Goal: Task Accomplishment & Management: Manage account settings

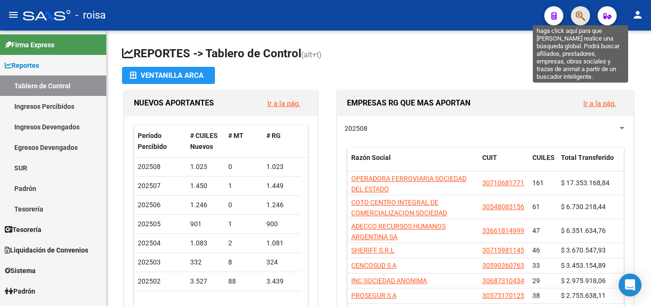
click at [578, 17] on icon "button" at bounding box center [581, 15] width 10 height 11
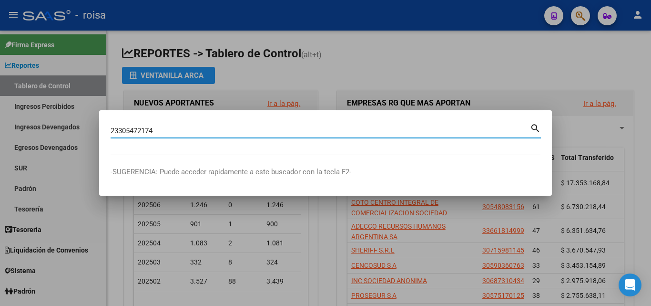
type input "23305472174"
click at [531, 129] on mat-icon "search" at bounding box center [535, 127] width 11 height 11
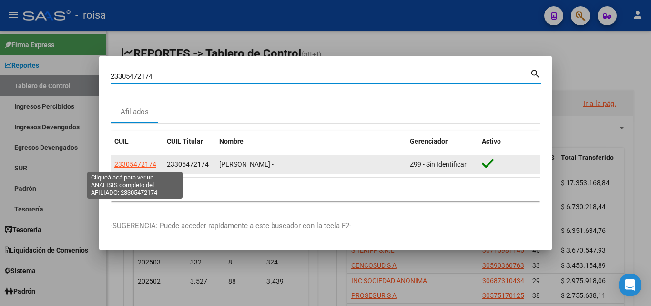
click at [149, 165] on span "23305472174" at bounding box center [135, 164] width 42 height 8
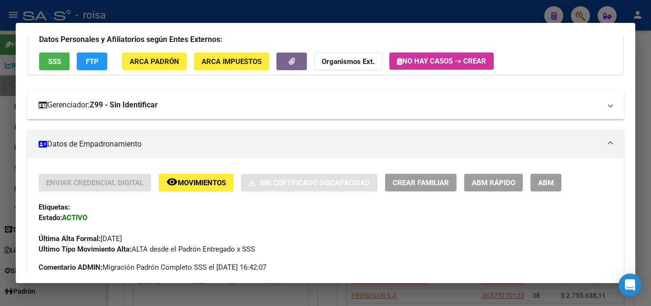
scroll to position [48, 0]
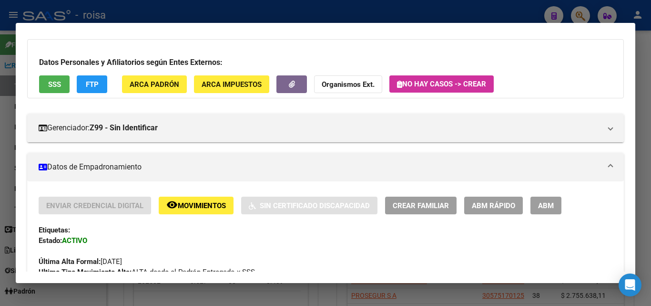
click at [61, 89] on button "SSS" at bounding box center [54, 84] width 31 height 18
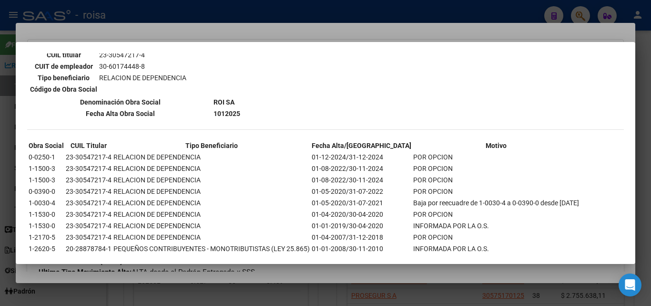
scroll to position [1053, 0]
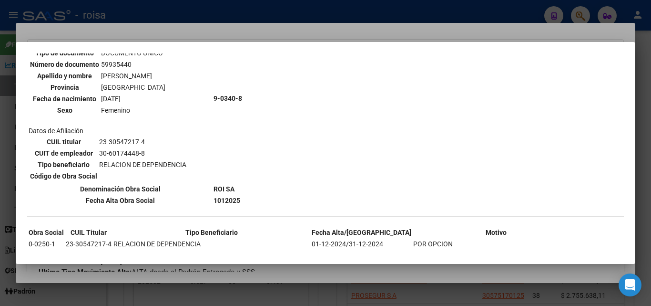
click at [642, 44] on div at bounding box center [325, 153] width 651 height 306
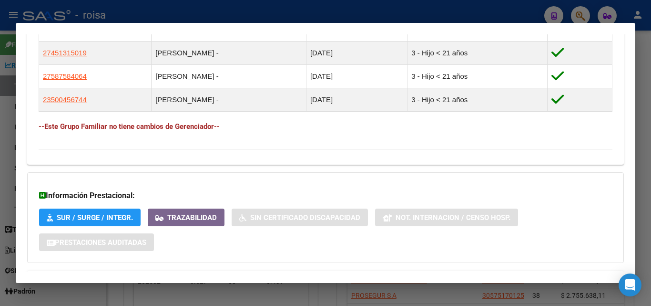
scroll to position [639, 0]
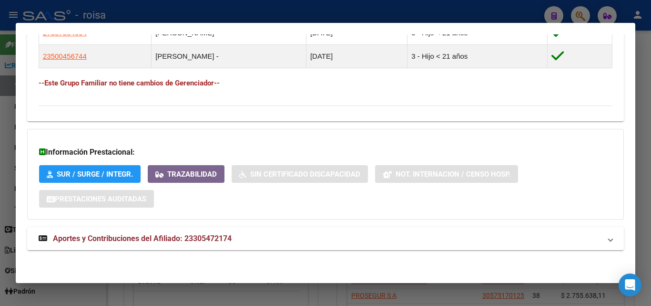
click at [218, 242] on span "Aportes y Contribuciones del Afiliado: 23305472174" at bounding box center [142, 238] width 179 height 9
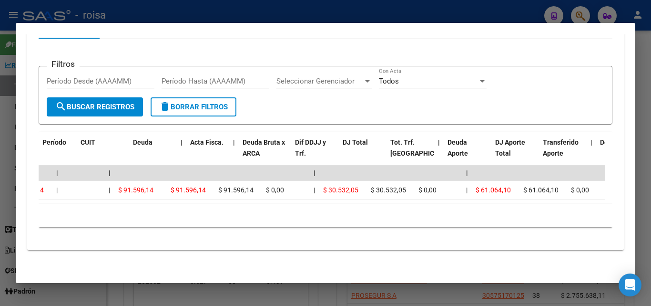
scroll to position [0, 0]
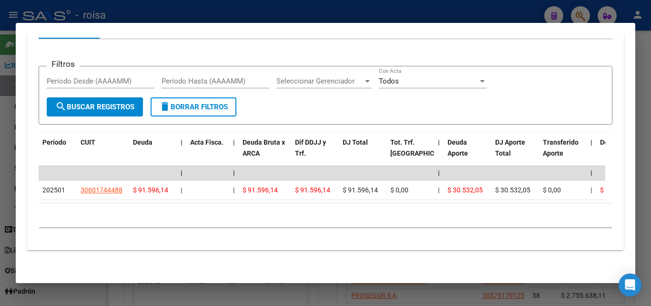
click at [241, 225] on div "10 total 1" at bounding box center [326, 215] width 574 height 24
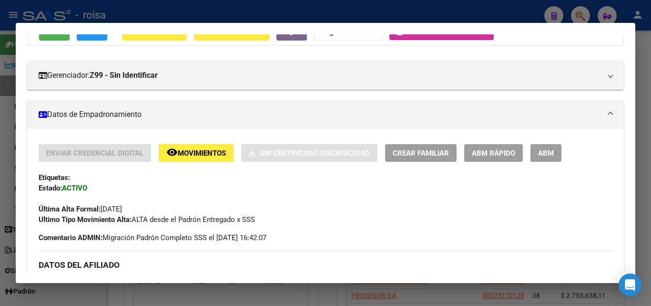
scroll to position [78, 0]
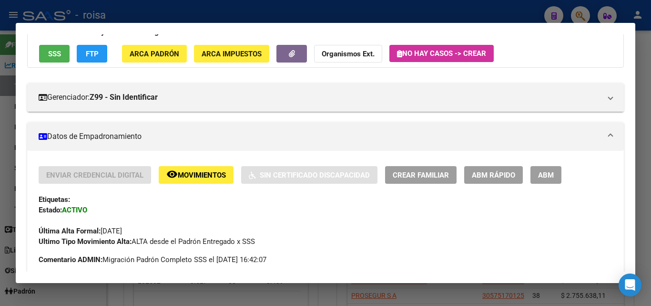
click at [539, 177] on span "ABM" at bounding box center [546, 175] width 16 height 9
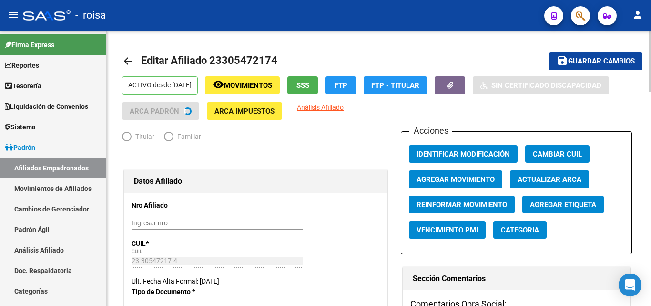
radio input "true"
type input "30-60174448-8"
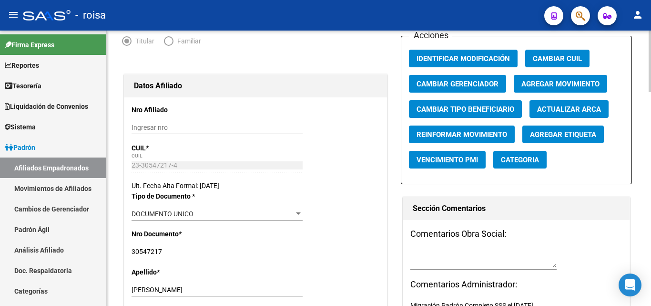
scroll to position [48, 0]
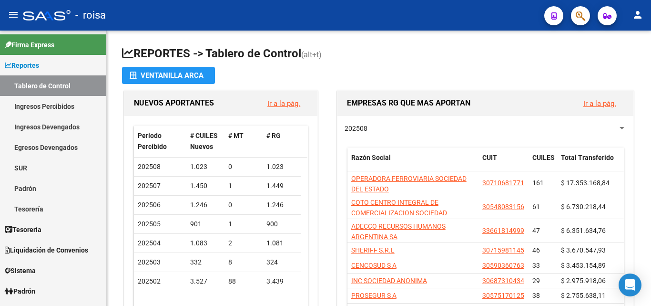
click at [586, 14] on button "button" at bounding box center [580, 15] width 19 height 19
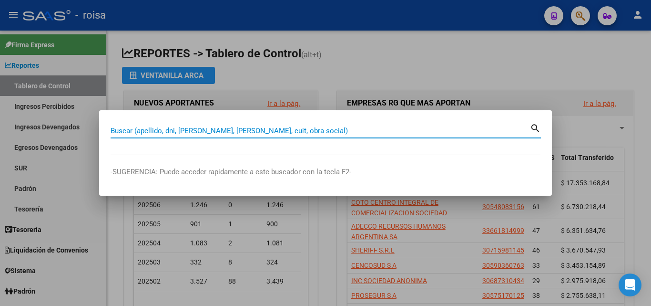
paste input "30547217"
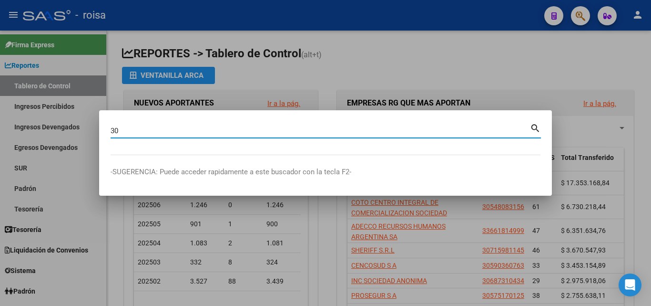
type input "3"
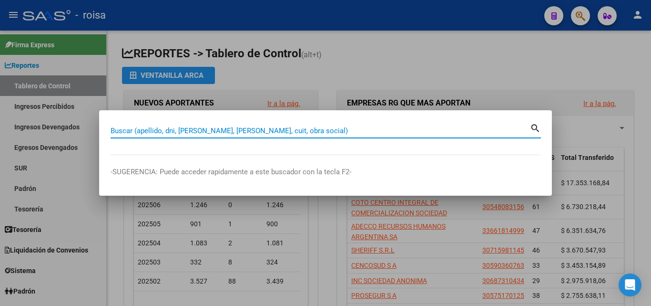
paste input "23305472174"
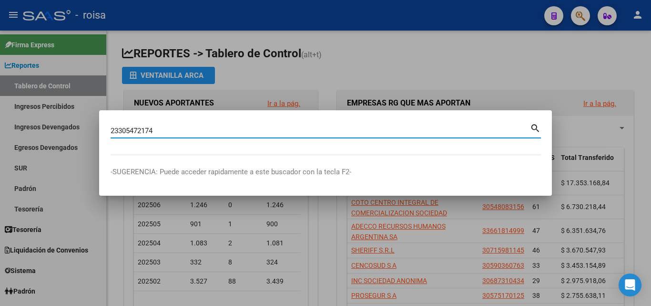
type input "23305472174"
click at [534, 127] on mat-icon "search" at bounding box center [535, 127] width 11 height 11
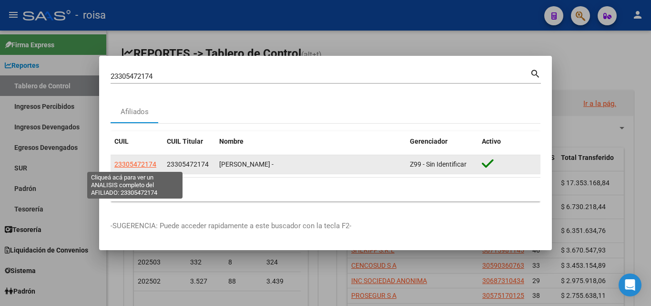
click at [133, 162] on span "23305472174" at bounding box center [135, 164] width 42 height 8
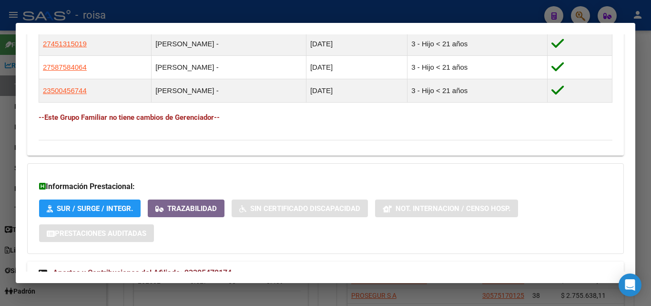
scroll to position [639, 0]
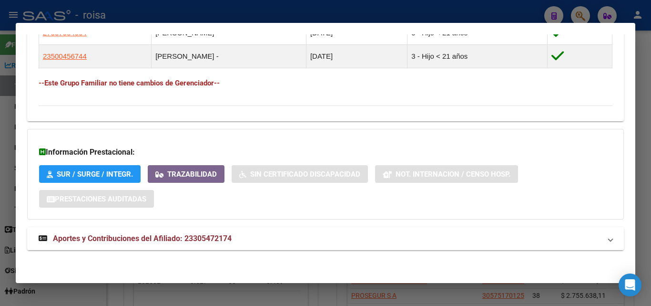
click at [152, 241] on span "Aportes y Contribuciones del Afiliado: 23305472174" at bounding box center [142, 238] width 179 height 9
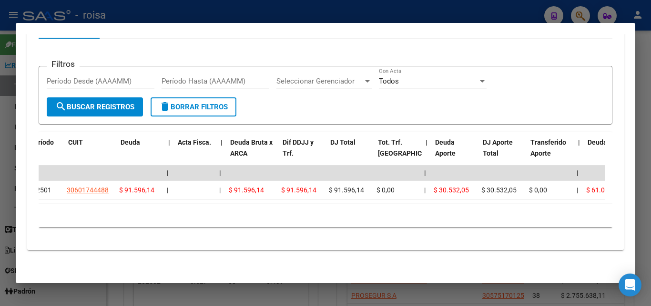
scroll to position [0, 0]
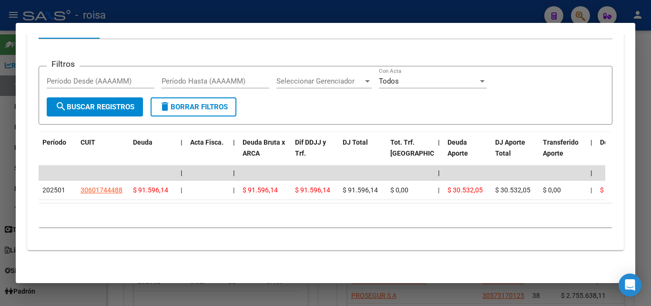
click at [498, 91] on form "Filtros Período Desde (AAAAMM) Período Hasta (AAAAMM) Seleccionar Gerenciador S…" at bounding box center [326, 95] width 574 height 59
click at [309, 217] on div "10 total 1" at bounding box center [326, 215] width 574 height 24
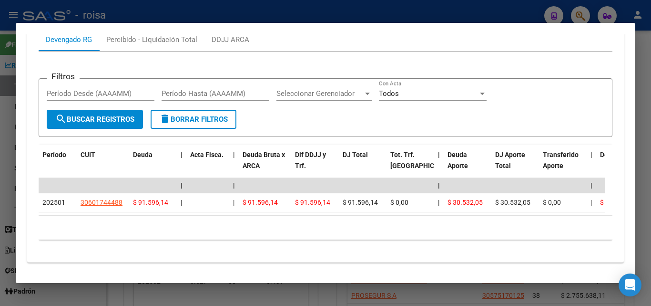
scroll to position [936, 0]
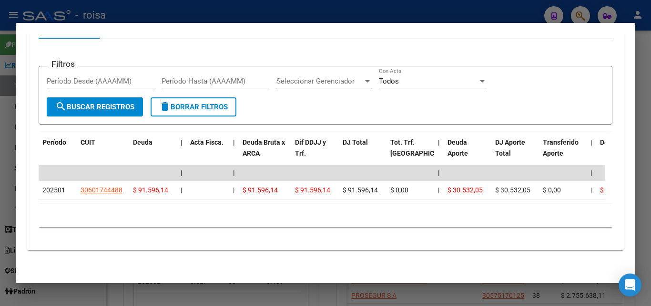
click at [316, 209] on div "10 total 1" at bounding box center [326, 215] width 574 height 24
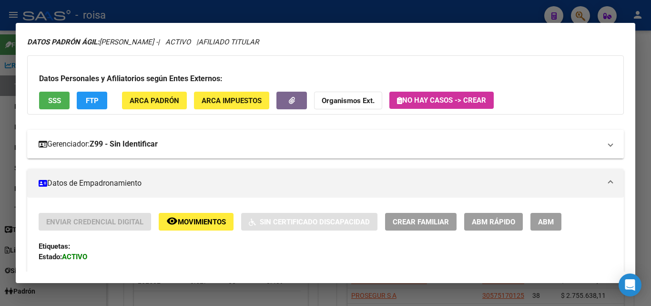
scroll to position [31, 0]
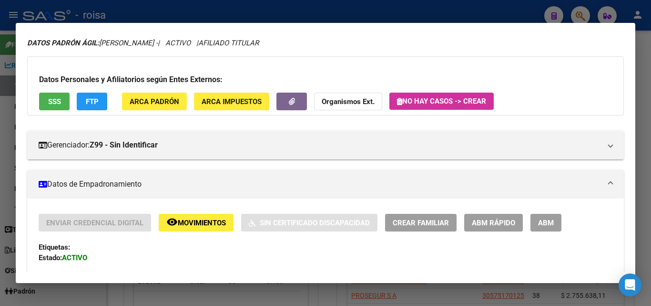
click at [60, 106] on button "SSS" at bounding box center [54, 101] width 31 height 18
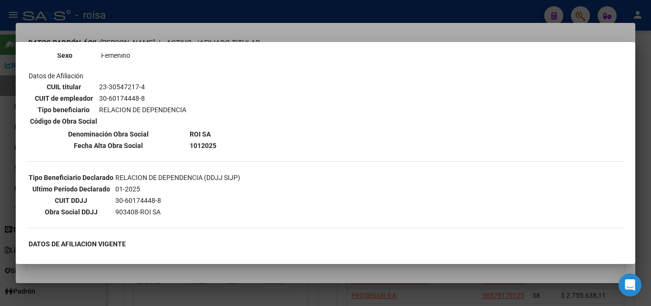
scroll to position [0, 0]
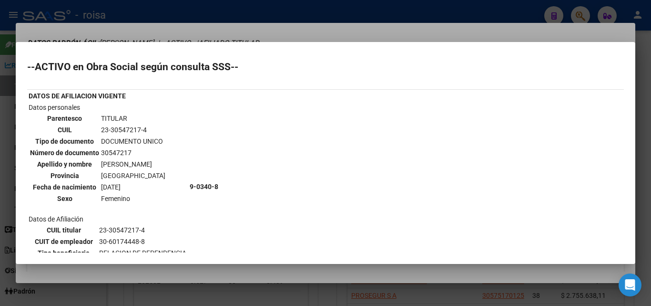
click at [126, 31] on div at bounding box center [325, 153] width 651 height 306
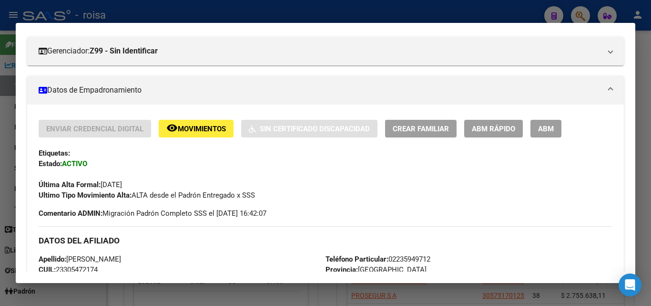
scroll to position [174, 0]
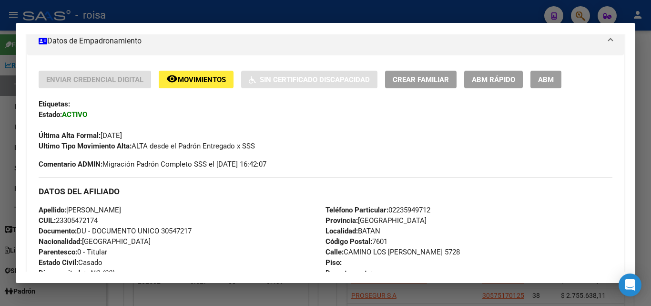
click at [200, 76] on span "Movimientos" at bounding box center [202, 79] width 48 height 9
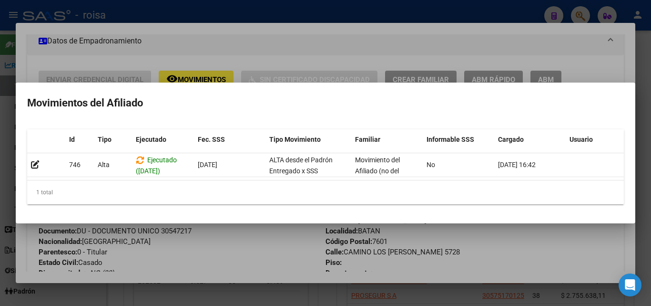
click at [510, 244] on div at bounding box center [325, 153] width 651 height 306
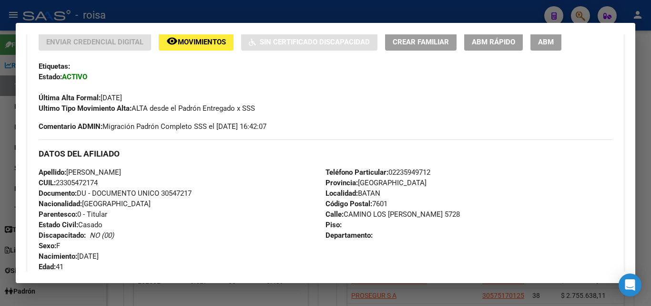
scroll to position [78, 0]
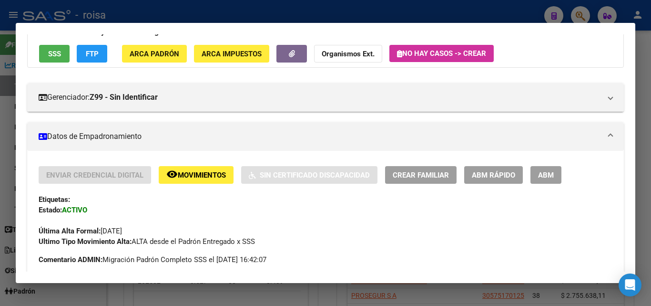
click at [543, 174] on span "ABM" at bounding box center [546, 175] width 16 height 9
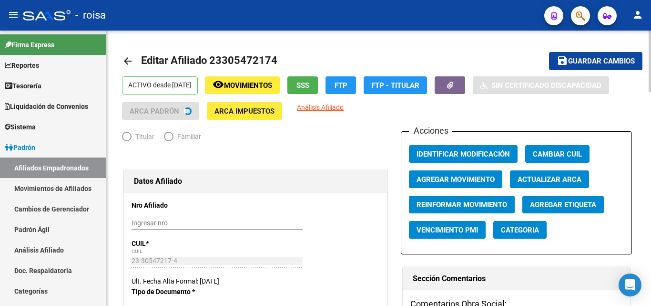
radio input "true"
type input "30-60174448-8"
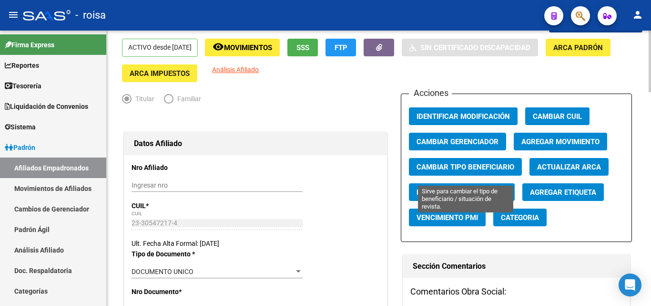
scroll to position [48, 0]
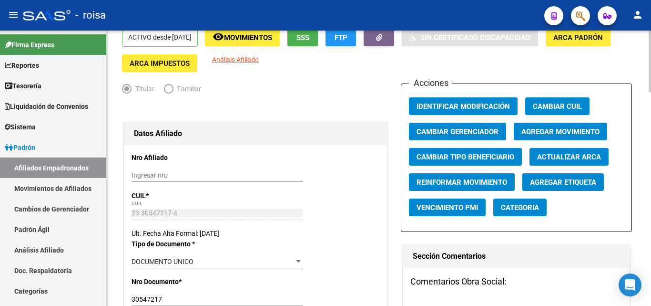
click at [560, 134] on span "Agregar Movimiento" at bounding box center [561, 131] width 78 height 9
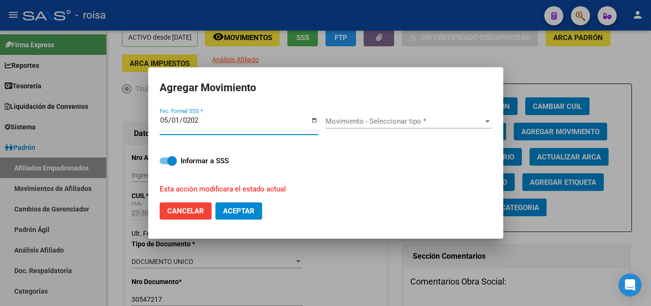
type input "[DATE]"
click at [168, 119] on input "[DATE]" at bounding box center [239, 123] width 159 height 15
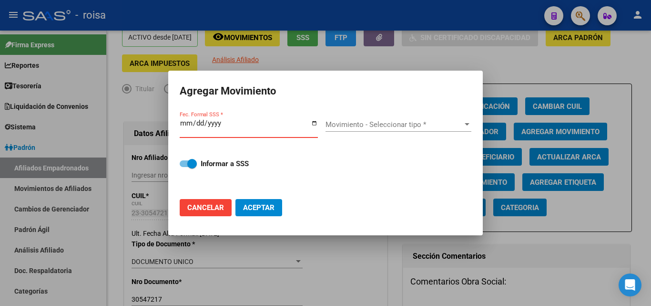
type input "2025-05-08"
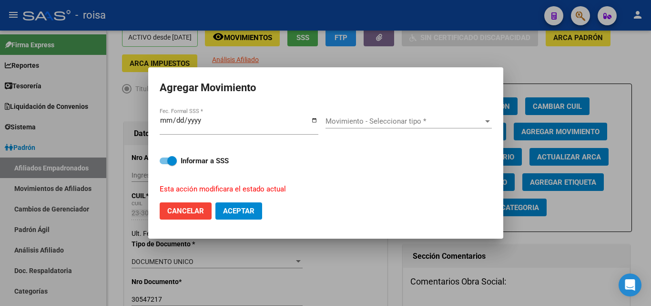
click at [160, 119] on mat-dialog-content "2025-05-08 Fec. Formal SSS * Movimiento - Seleccionar tipo * Movimiento - Selec…" at bounding box center [325, 150] width 355 height 88
click at [164, 117] on input "2025-05-08" at bounding box center [239, 123] width 159 height 15
type input "[DATE]"
type input "2025-08-01"
click at [388, 127] on div "Movimiento - Seleccionar tipo * Movimiento - Seleccionar tipo *" at bounding box center [409, 121] width 166 height 14
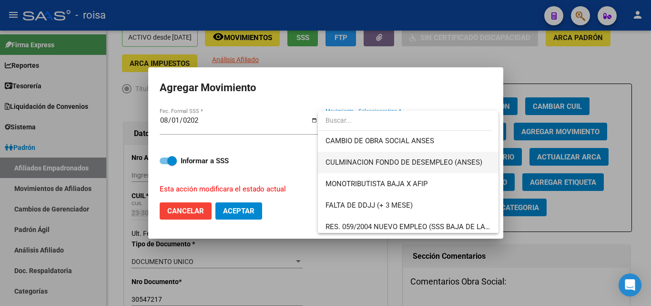
scroll to position [238, 0]
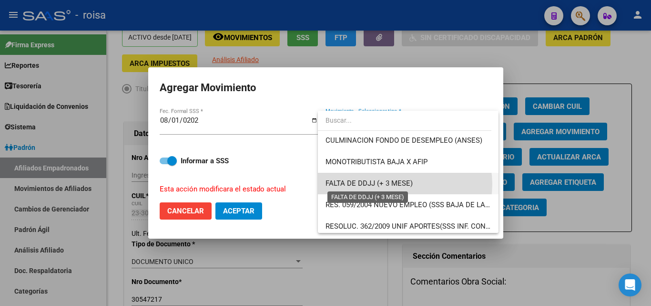
click at [405, 184] on span "FALTA DE DDJJ (+ 3 MESE)" at bounding box center [369, 183] width 87 height 9
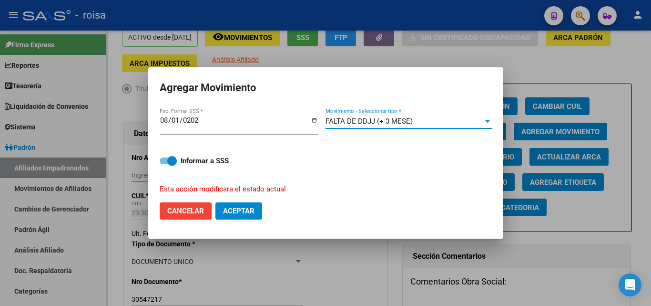
click at [160, 122] on mat-dialog-content "2025-08-01 Fec. Formal SSS * FALTA DE DDJJ (+ 3 MESE) Movimiento - Seleccionar …" at bounding box center [325, 150] width 355 height 88
click at [163, 121] on input "2025-08-01" at bounding box center [239, 123] width 159 height 15
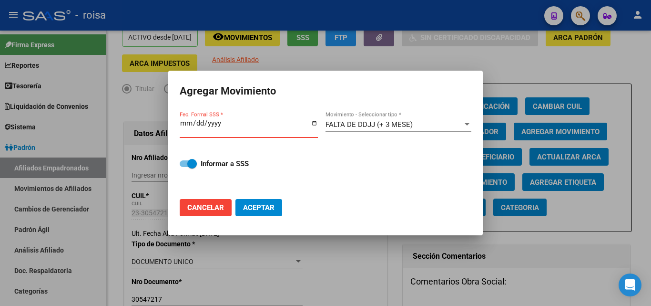
type input "2025-08-01"
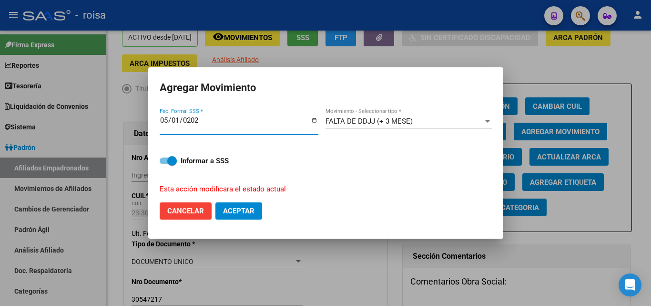
type input "[DATE]"
click at [232, 210] on span "Aceptar" at bounding box center [238, 210] width 31 height 9
checkbox input "false"
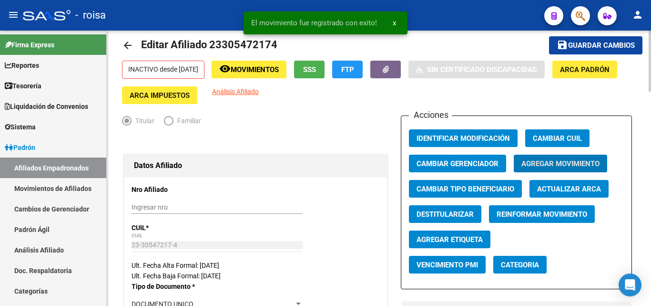
scroll to position [0, 0]
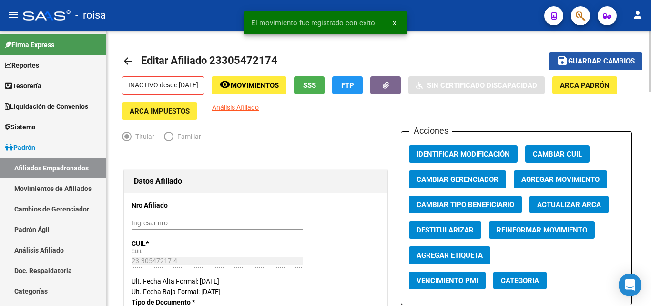
click at [582, 62] on span "Guardar cambios" at bounding box center [601, 61] width 67 height 9
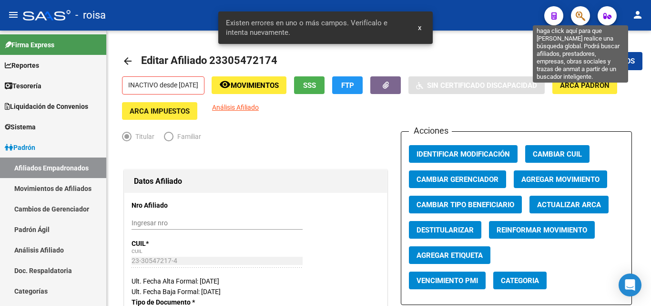
click at [580, 19] on icon "button" at bounding box center [581, 15] width 10 height 11
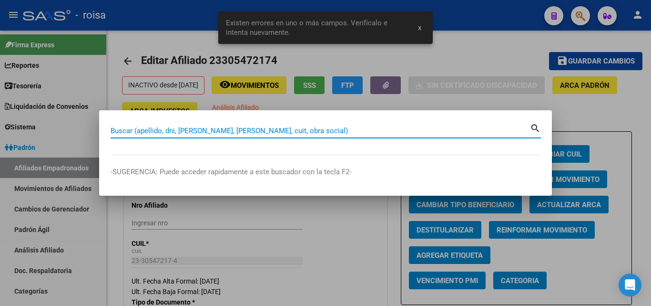
paste input "23305472174"
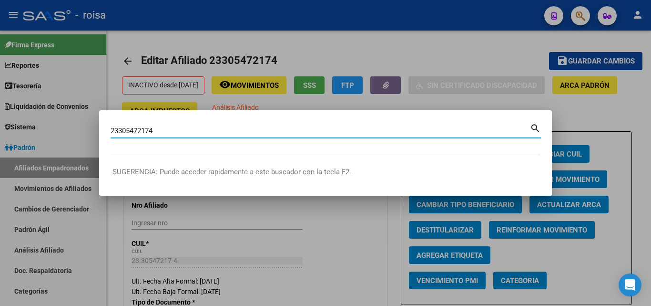
click at [536, 125] on mat-icon "search" at bounding box center [535, 127] width 11 height 11
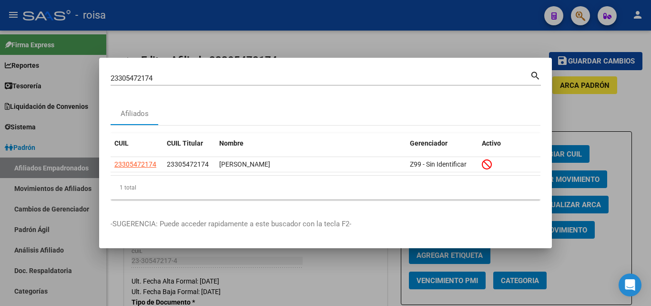
click at [403, 175] on div "1 total" at bounding box center [326, 187] width 430 height 24
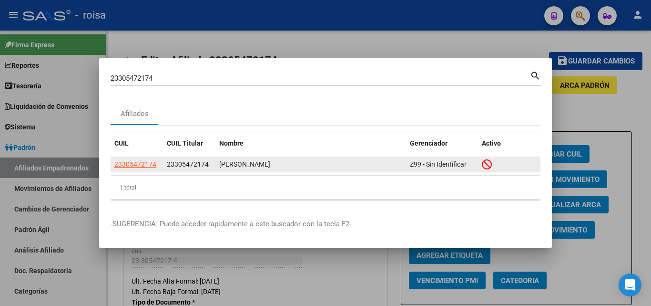
click at [456, 162] on span "Z99 - Sin Identificar" at bounding box center [438, 164] width 57 height 8
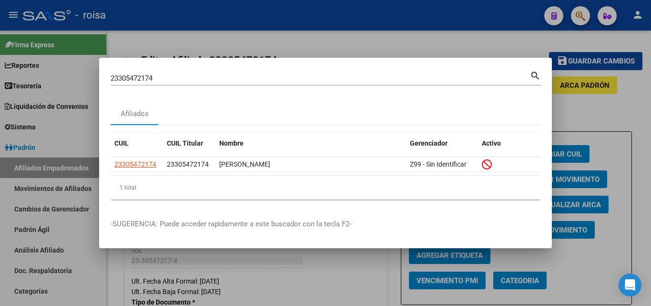
click at [374, 192] on div "1 total" at bounding box center [326, 187] width 430 height 24
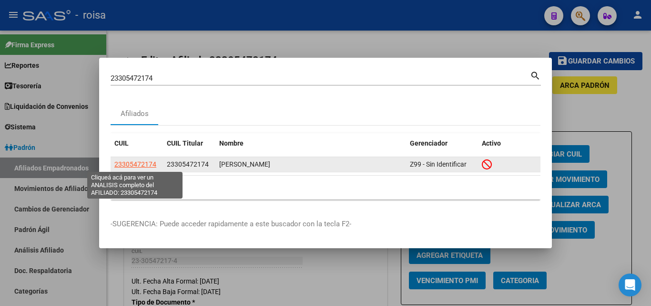
click at [143, 168] on span "23305472174" at bounding box center [135, 164] width 42 height 8
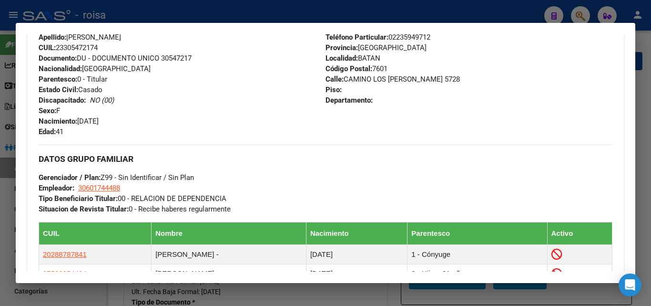
scroll to position [306, 0]
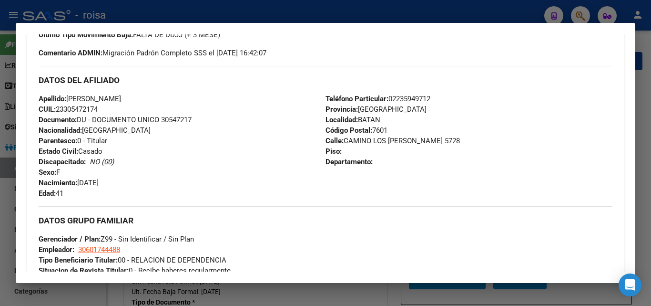
click at [650, 109] on div at bounding box center [325, 153] width 651 height 306
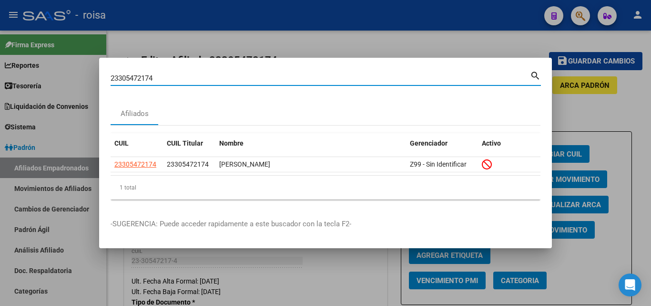
drag, startPoint x: 455, startPoint y: 79, endPoint x: 1, endPoint y: 21, distance: 458.0
click at [0, 21] on div "23305472174 Buscar (apellido, dni, cuil, nro traspaso, cuit, obra social) searc…" at bounding box center [325, 153] width 651 height 306
paste input "0456367829"
type input "20456367829"
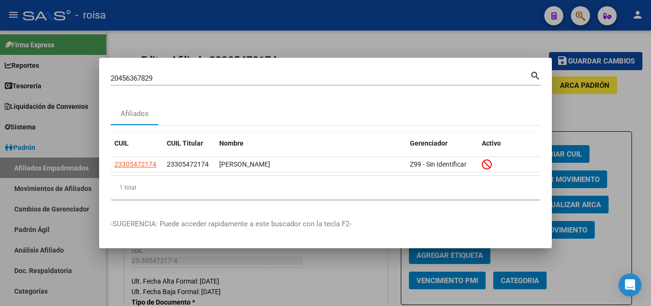
click at [533, 73] on mat-icon "search" at bounding box center [535, 74] width 11 height 11
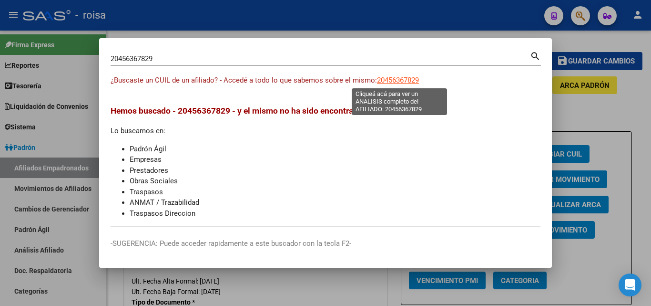
click at [413, 76] on span "20456367829" at bounding box center [398, 80] width 42 height 9
type textarea "20456367829"
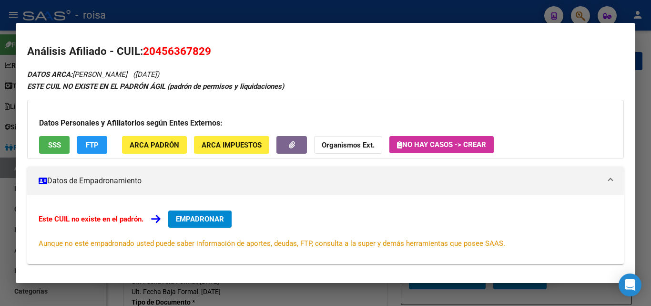
click at [457, 12] on div at bounding box center [325, 153] width 651 height 306
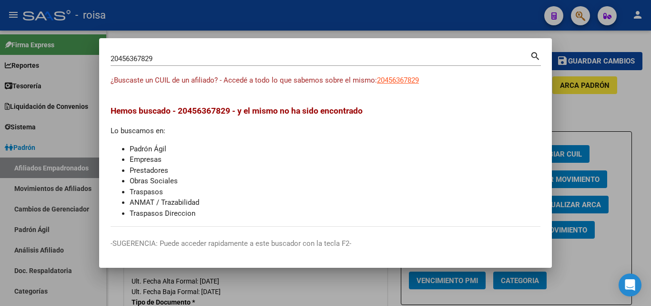
drag, startPoint x: 478, startPoint y: 53, endPoint x: 15, endPoint y: 47, distance: 462.9
click at [15, 47] on div "20456367829 Buscar (apellido, dni, cuil, nro traspaso, cuit, obra social) searc…" at bounding box center [325, 153] width 651 height 306
drag, startPoint x: 161, startPoint y: 57, endPoint x: 60, endPoint y: 56, distance: 101.1
click at [60, 56] on div "20456367829 Buscar (apellido, dni, cuil, nro traspaso, cuit, obra social) searc…" at bounding box center [325, 153] width 651 height 306
paste input "7459175836"
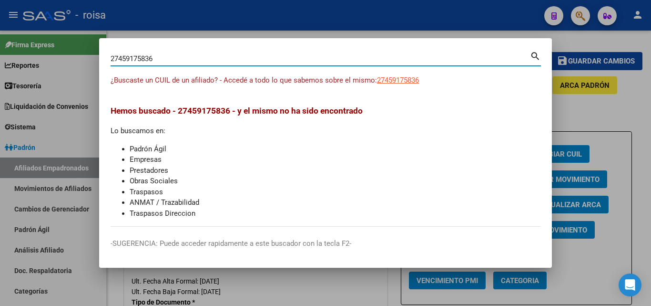
type input "27459175836"
click at [533, 56] on mat-icon "search" at bounding box center [535, 55] width 11 height 11
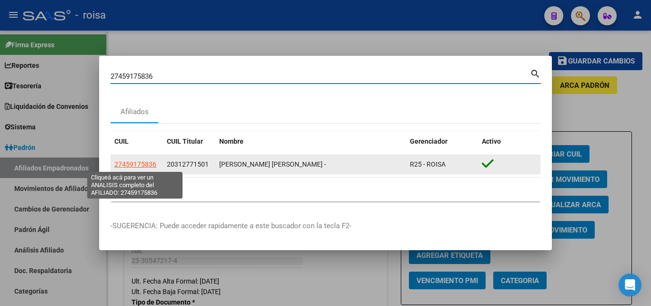
click at [120, 163] on span "27459175836" at bounding box center [135, 164] width 42 height 8
type textarea "27459175836"
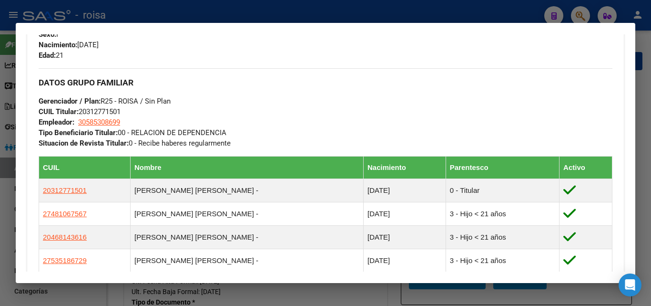
scroll to position [286, 0]
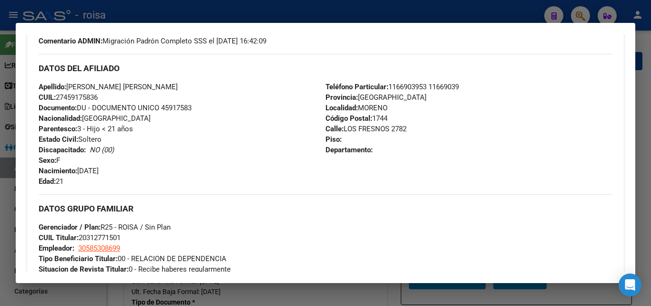
click at [581, 15] on div at bounding box center [325, 153] width 651 height 306
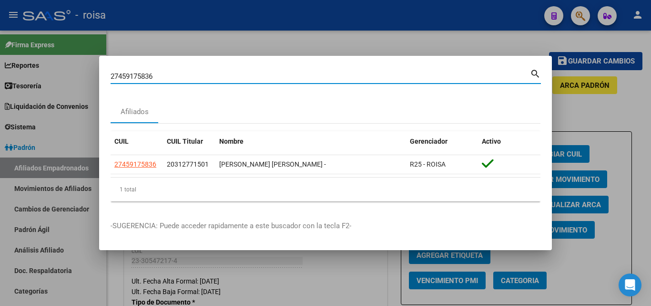
drag, startPoint x: 265, startPoint y: 77, endPoint x: 0, endPoint y: 60, distance: 265.1
click at [0, 60] on div "27459175836 Buscar (apellido, dni, cuil, nro traspaso, cuit, obra social) searc…" at bounding box center [325, 153] width 651 height 306
paste input "0217658722"
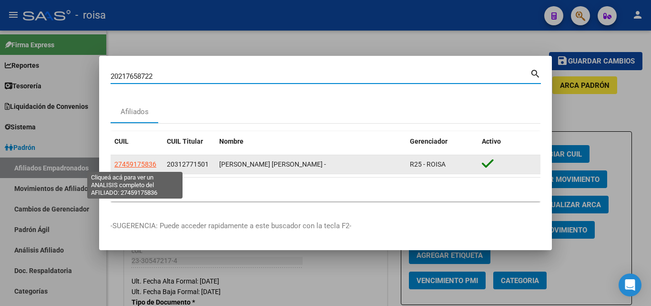
type input "20217658722"
click at [149, 165] on span "27459175836" at bounding box center [135, 164] width 42 height 8
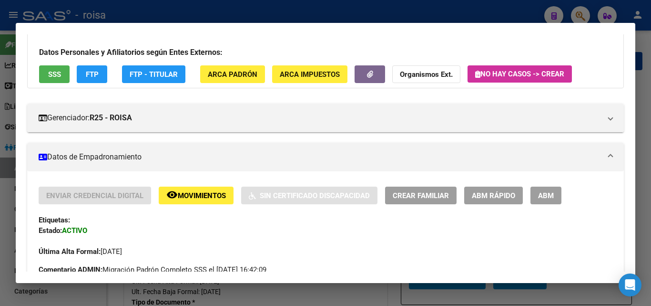
scroll to position [48, 0]
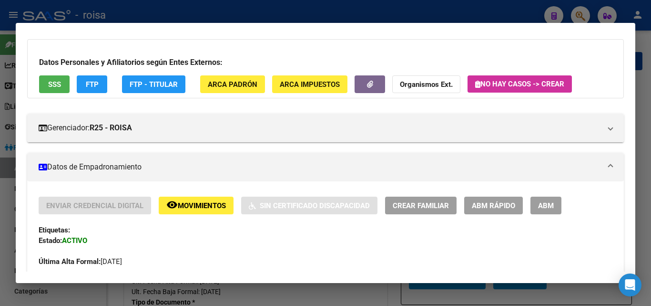
click at [544, 204] on span "ABM" at bounding box center [546, 205] width 16 height 9
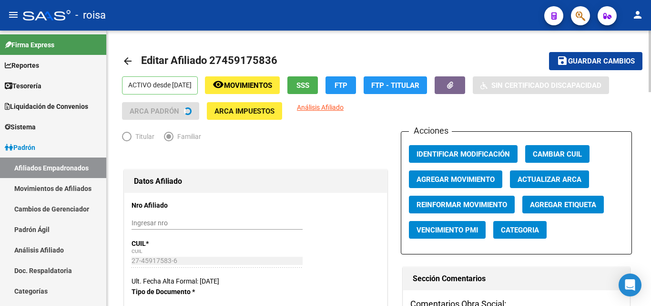
scroll to position [48, 0]
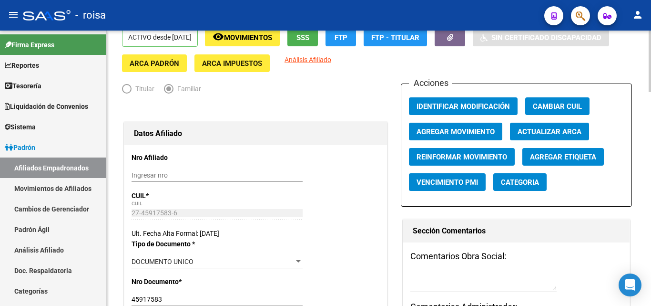
click at [471, 133] on span "Agregar Movimiento" at bounding box center [456, 131] width 78 height 9
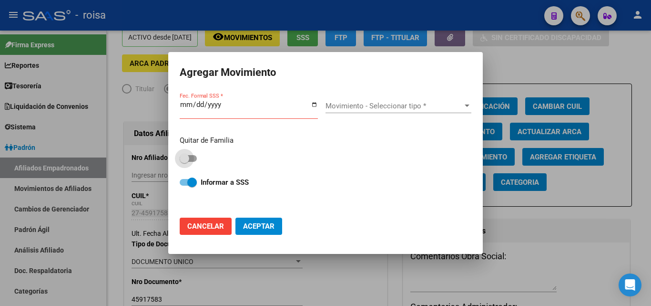
click at [193, 157] on span at bounding box center [188, 158] width 17 height 7
click at [184, 162] on input "checkbox" at bounding box center [184, 162] width 0 height 0
checkbox input "true"
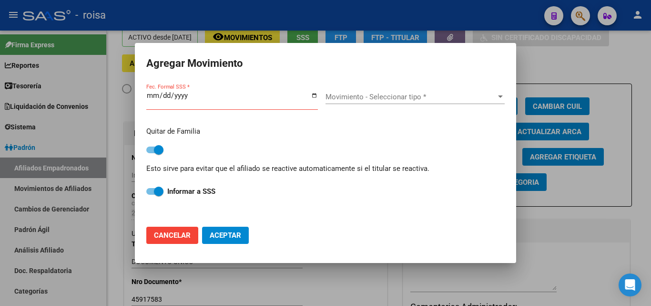
click at [154, 96] on input "Fec. Formal SSS *" at bounding box center [232, 99] width 172 height 15
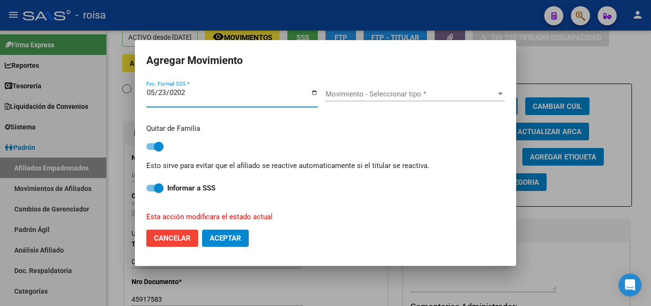
type input "2025-05-23"
click at [421, 95] on span "Movimiento - Seleccionar tipo *" at bounding box center [411, 94] width 171 height 9
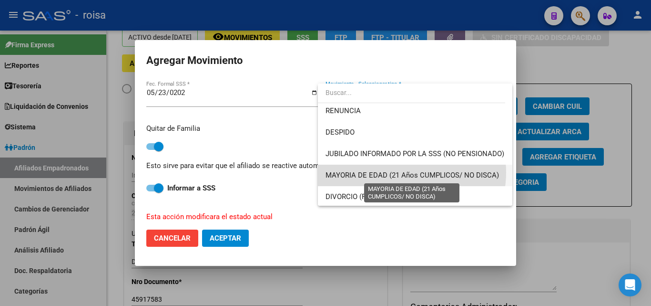
click at [400, 172] on span "MAYORIA DE EDAD (21 Años CUMPLICOS/ NO DISCA)" at bounding box center [413, 175] width 174 height 9
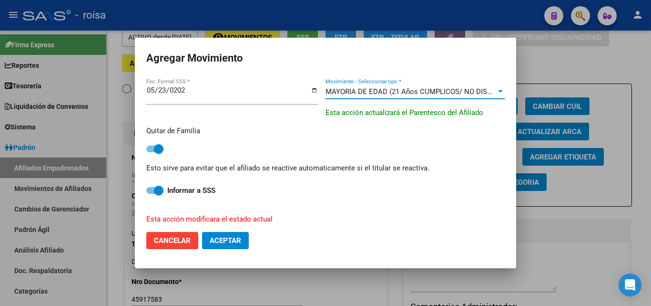
click at [221, 241] on span "Aceptar" at bounding box center [225, 240] width 31 height 9
checkbox input "false"
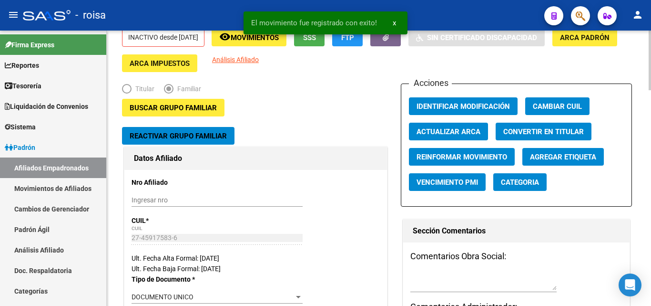
scroll to position [0, 0]
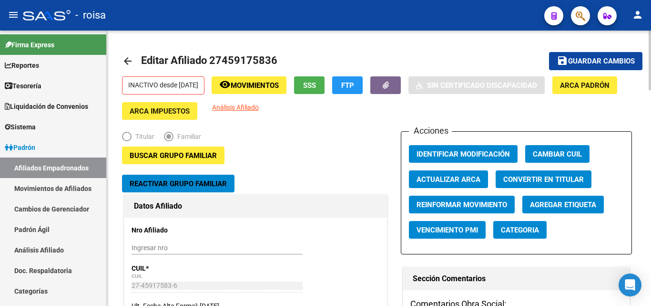
click at [579, 66] on button "save Guardar cambios" at bounding box center [595, 61] width 93 height 18
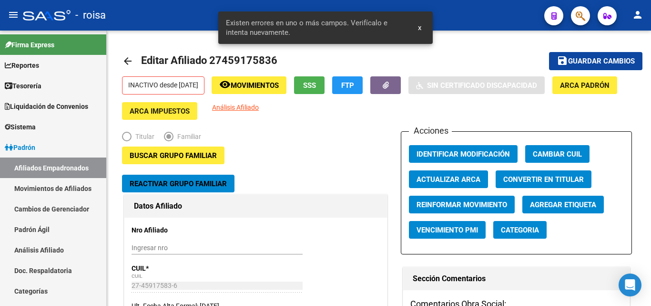
click at [583, 12] on icon "button" at bounding box center [581, 15] width 10 height 11
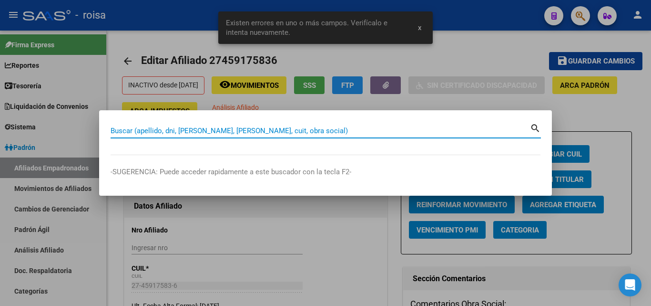
paste input "27459175836"
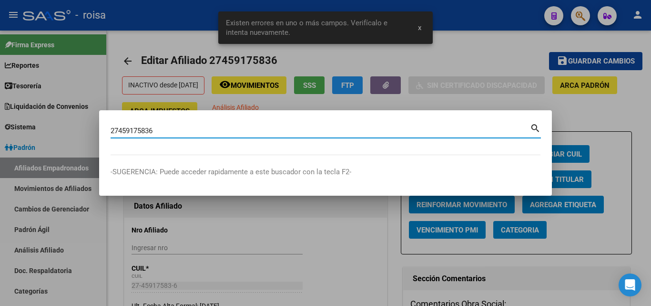
type input "27459175836"
click at [538, 127] on mat-icon "search" at bounding box center [535, 127] width 11 height 11
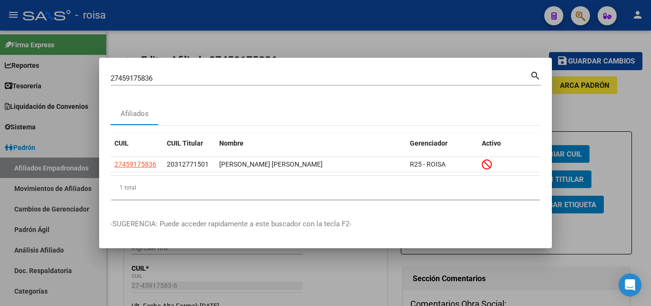
click at [535, 72] on mat-icon "search" at bounding box center [535, 74] width 11 height 11
click at [596, 91] on div at bounding box center [325, 153] width 651 height 306
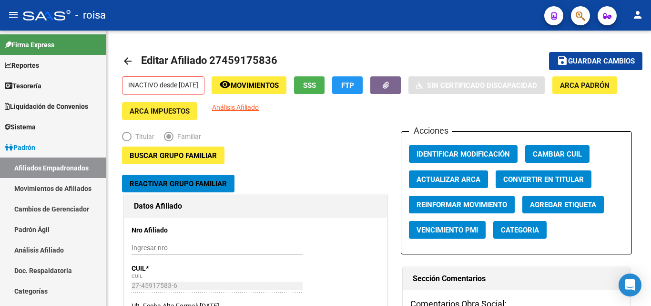
click at [581, 12] on icon "button" at bounding box center [581, 15] width 10 height 11
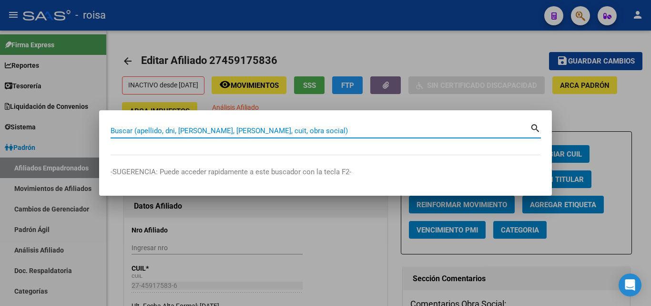
paste input "20217658722"
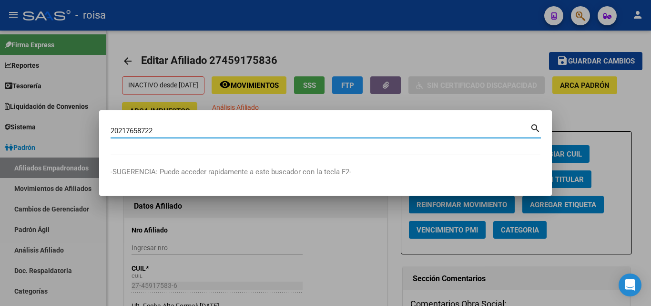
type input "20217658722"
click at [545, 124] on mat-dialog-content "20217658722 Buscar (apellido, dni, cuil, nro traspaso, cuit, obra social) search" at bounding box center [325, 138] width 453 height 33
click at [539, 125] on mat-icon "search" at bounding box center [535, 127] width 11 height 11
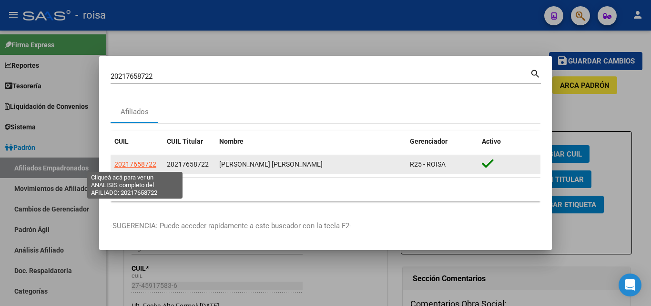
click at [146, 164] on span "20217658722" at bounding box center [135, 164] width 42 height 8
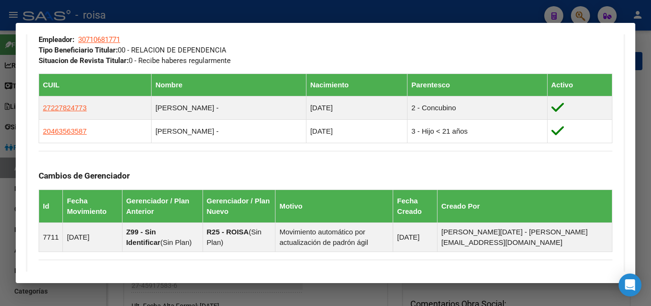
scroll to position [477, 0]
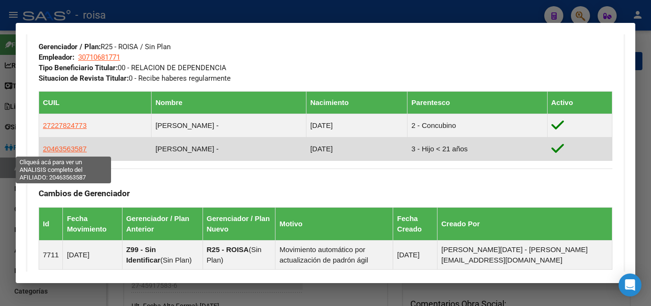
click at [60, 149] on span "20463563587" at bounding box center [65, 148] width 44 height 8
type textarea "20463563587"
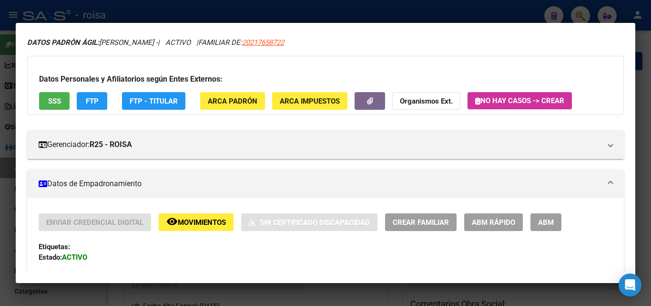
scroll to position [48, 0]
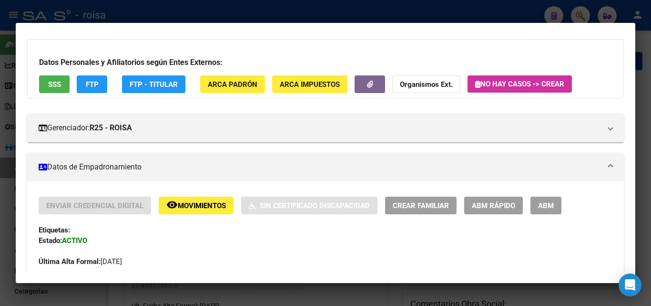
click at [539, 205] on span "ABM" at bounding box center [546, 205] width 16 height 9
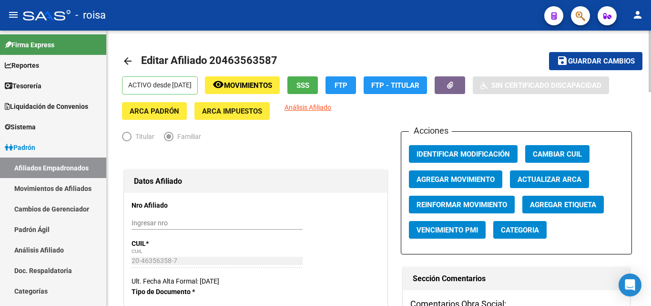
click at [471, 178] on span "Agregar Movimiento" at bounding box center [456, 179] width 78 height 9
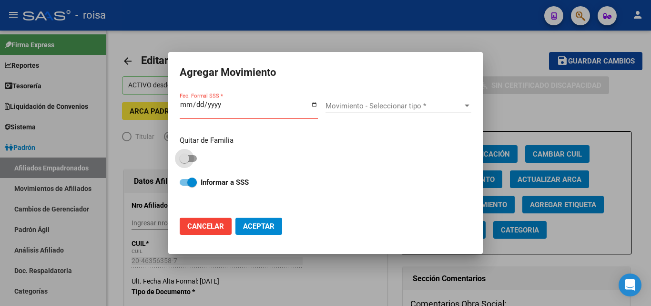
click at [184, 157] on span at bounding box center [185, 159] width 10 height 10
click at [184, 162] on input "checkbox" at bounding box center [184, 162] width 0 height 0
checkbox input "true"
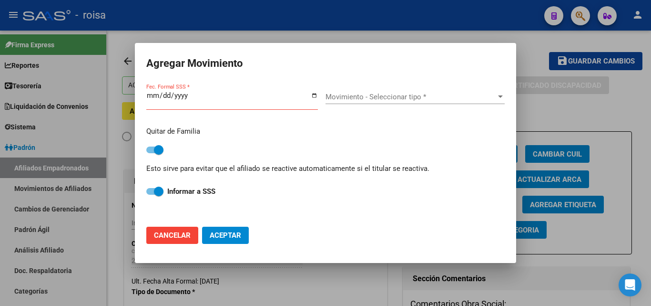
click at [153, 94] on input "Fec. Formal SSS *" at bounding box center [232, 99] width 172 height 15
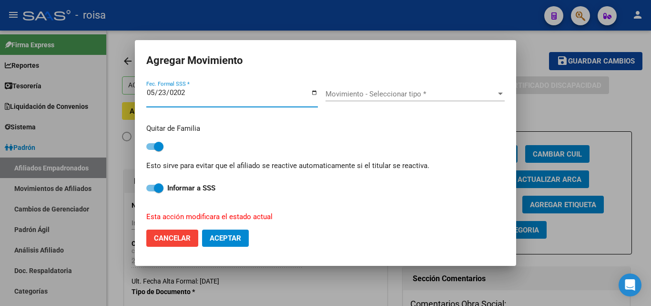
type input "2025-05-23"
click at [378, 96] on span "Movimiento - Seleccionar tipo *" at bounding box center [411, 94] width 171 height 9
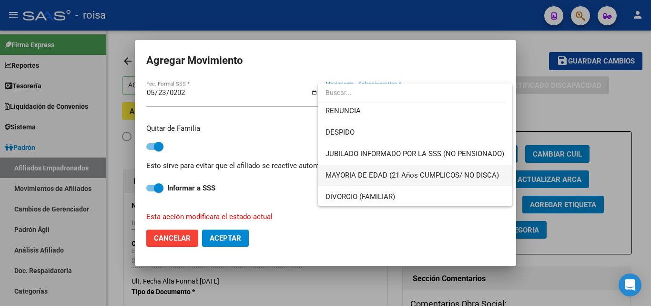
scroll to position [95, 0]
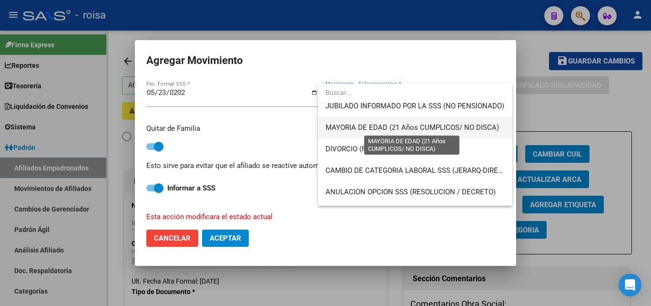
click at [383, 130] on span "MAYORIA DE EDAD (21 Años CUMPLICOS/ NO DISCA)" at bounding box center [413, 127] width 174 height 9
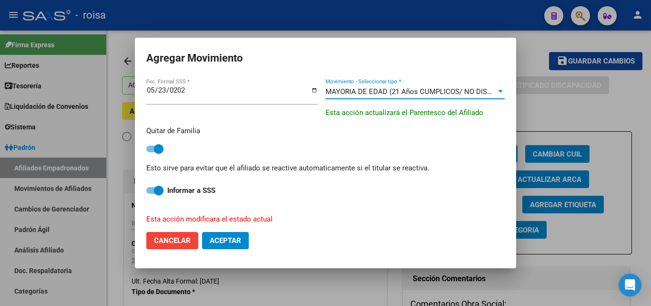
click at [227, 239] on span "Aceptar" at bounding box center [225, 240] width 31 height 9
checkbox input "false"
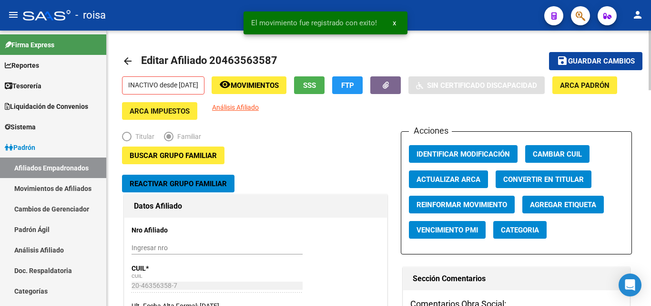
click at [374, 56] on mat-toolbar-row "arrow_back Editar Afiliado 20463563587" at bounding box center [322, 61] width 401 height 31
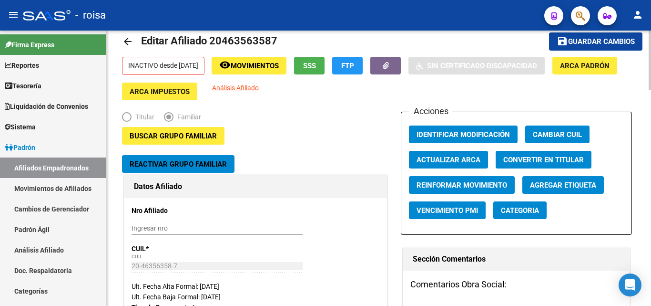
scroll to position [0, 0]
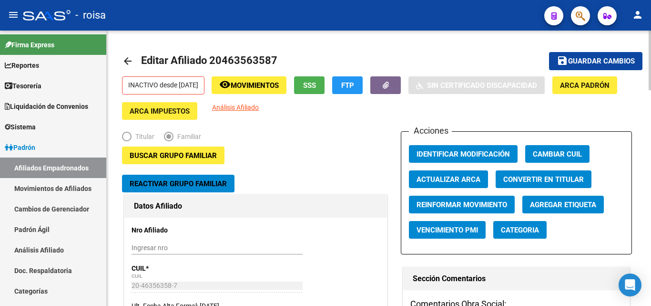
click at [581, 54] on button "save Guardar cambios" at bounding box center [595, 61] width 93 height 18
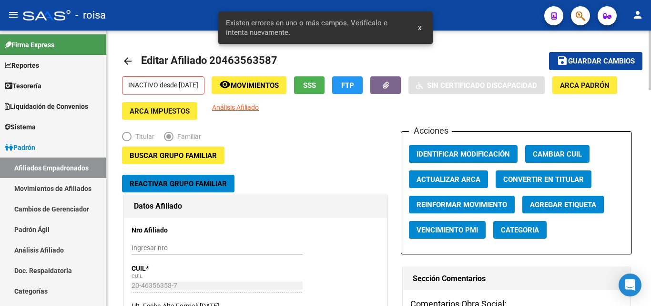
click at [381, 59] on mat-toolbar-row "arrow_back Editar Afiliado 20463563587" at bounding box center [322, 61] width 401 height 31
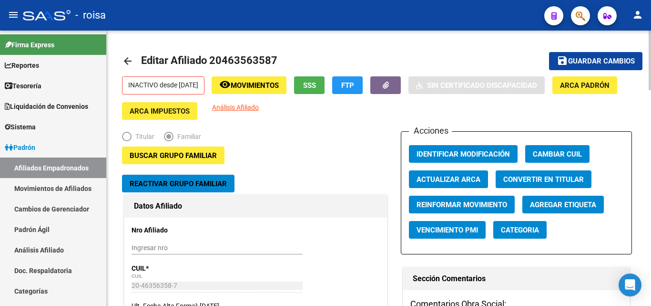
click at [131, 61] on mat-icon "arrow_back" at bounding box center [127, 60] width 11 height 11
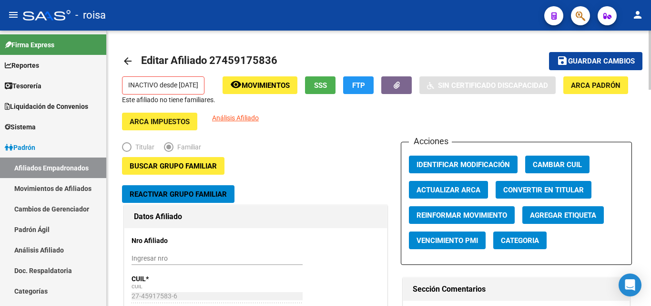
click at [587, 19] on button "button" at bounding box center [580, 15] width 19 height 19
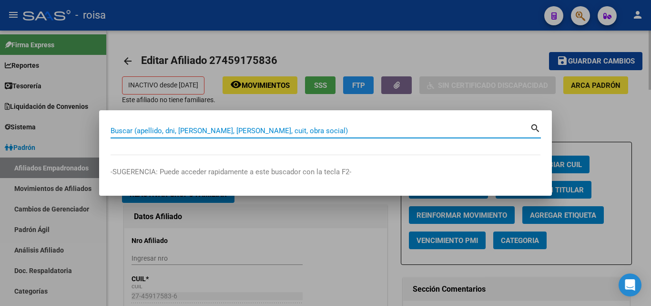
paste input "20958208724"
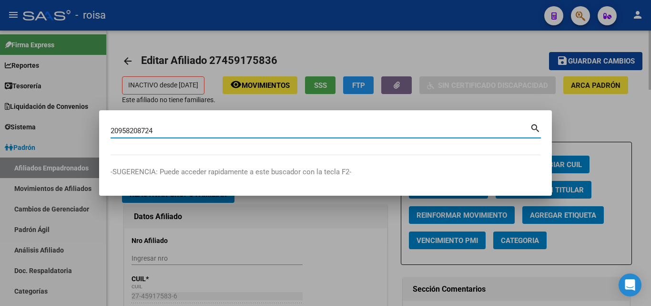
type input "20958208724"
click at [531, 124] on mat-icon "search" at bounding box center [535, 127] width 11 height 11
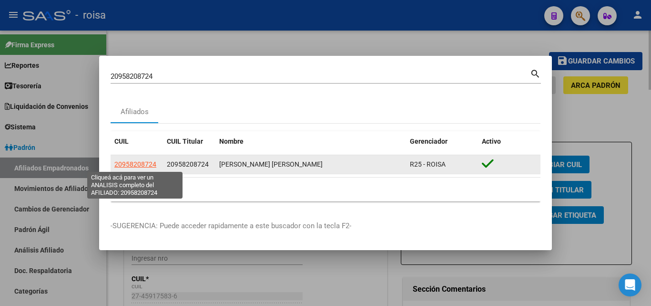
click at [140, 164] on span "20958208724" at bounding box center [135, 164] width 42 height 8
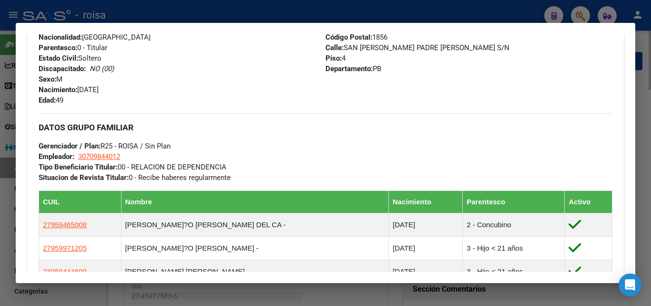
scroll to position [429, 0]
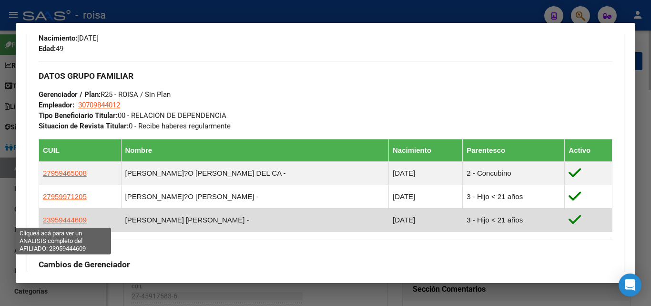
click at [53, 219] on span "23959444609" at bounding box center [65, 219] width 44 height 8
type textarea "23959444609"
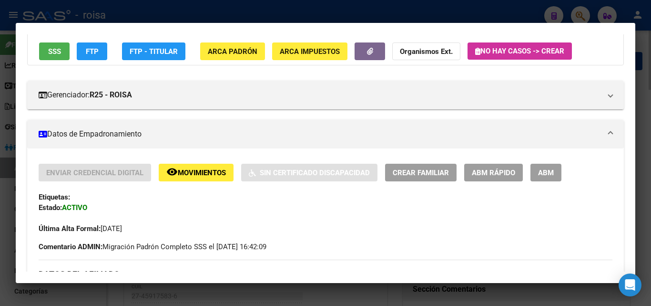
scroll to position [95, 0]
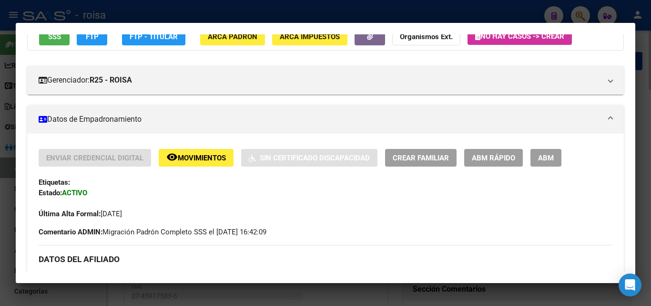
click at [177, 156] on mat-icon "remove_red_eye" at bounding box center [171, 156] width 11 height 11
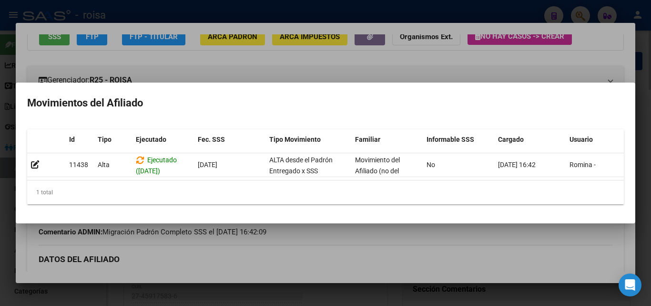
click at [432, 242] on div at bounding box center [325, 153] width 651 height 306
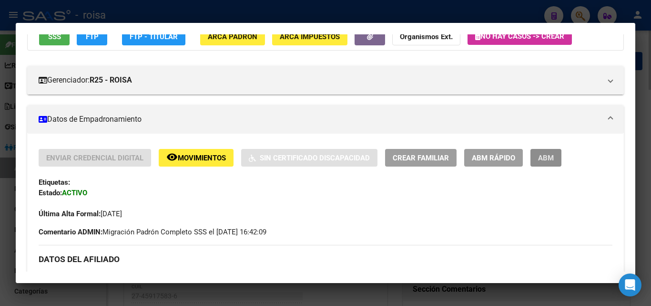
click at [538, 158] on button "ABM" at bounding box center [546, 158] width 31 height 18
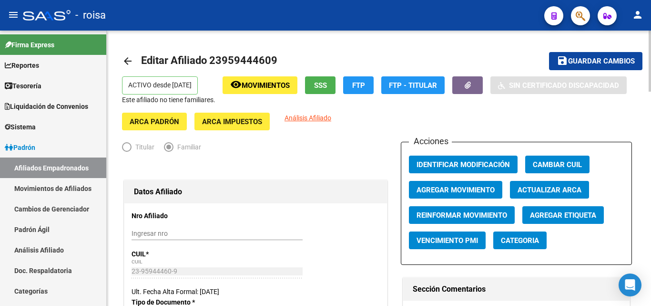
click at [471, 193] on span "Agregar Movimiento" at bounding box center [456, 189] width 78 height 9
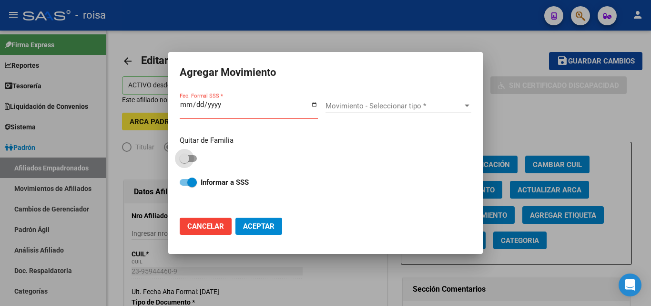
click at [190, 159] on span at bounding box center [188, 158] width 17 height 7
click at [184, 162] on input "checkbox" at bounding box center [184, 162] width 0 height 0
checkbox input "true"
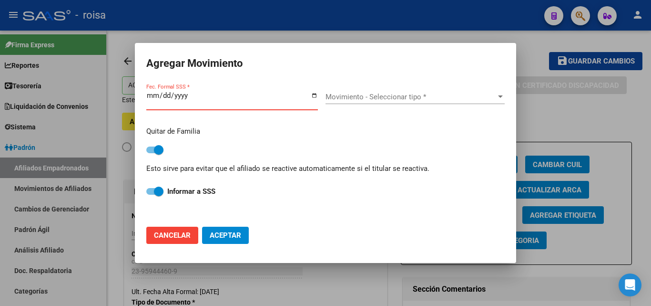
click at [147, 96] on input "Fec. Formal SSS *" at bounding box center [232, 99] width 172 height 15
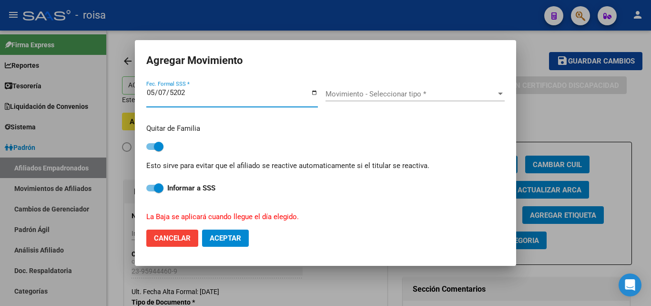
type input "2025-05-07"
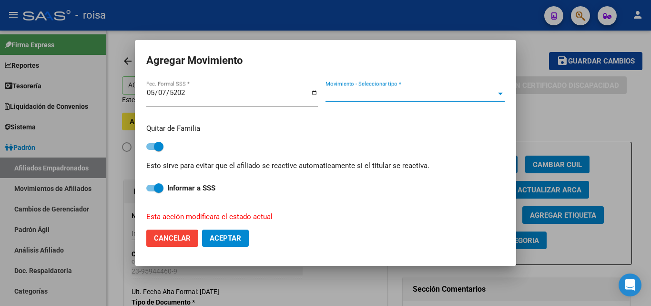
click at [332, 94] on span "Movimiento - Seleccionar tipo *" at bounding box center [411, 94] width 171 height 9
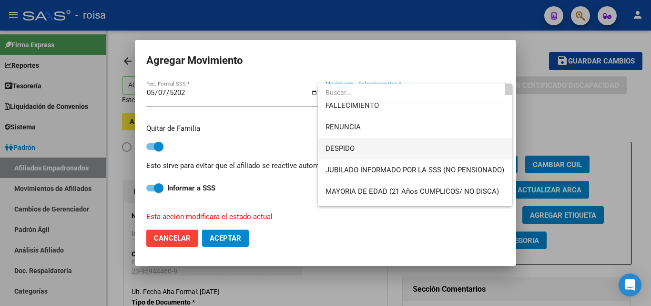
scroll to position [48, 0]
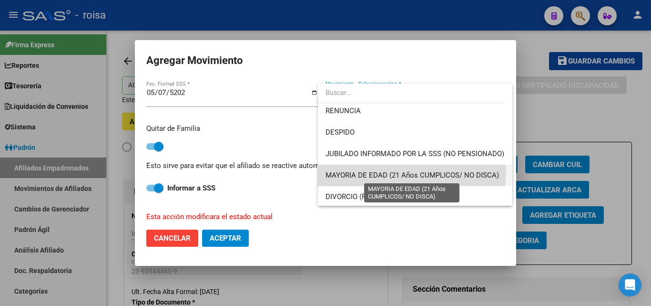
click at [385, 171] on span "MAYORIA DE EDAD (21 Años CUMPLICOS/ NO DISCA)" at bounding box center [413, 175] width 174 height 9
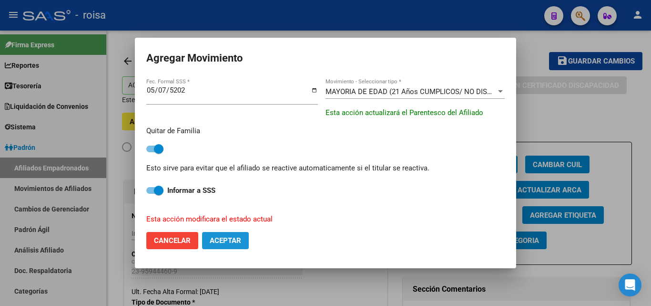
click at [225, 241] on span "Aceptar" at bounding box center [225, 240] width 31 height 9
checkbox input "false"
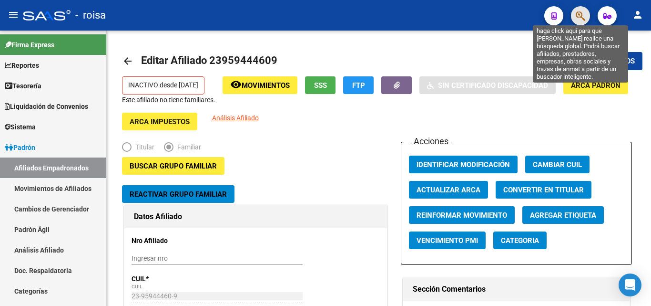
click at [584, 12] on icon "button" at bounding box center [581, 15] width 10 height 11
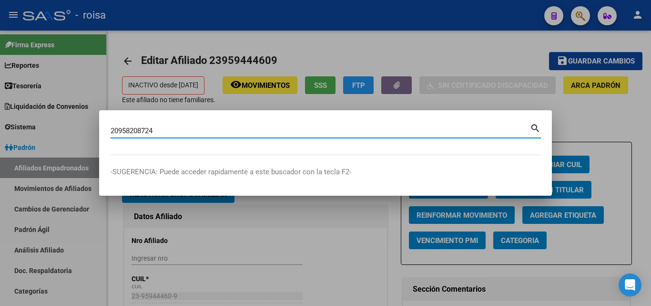
type input "20958208724"
click at [539, 127] on mat-icon "search" at bounding box center [535, 127] width 11 height 11
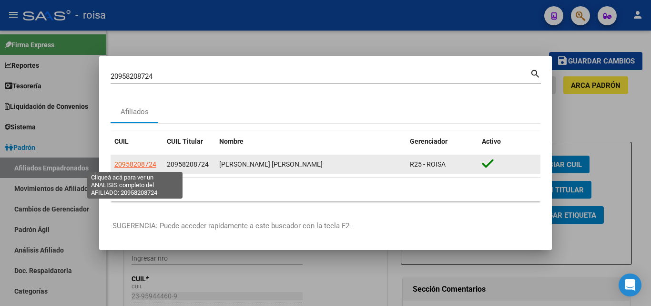
click at [136, 165] on span "20958208724" at bounding box center [135, 164] width 42 height 8
type textarea "20958208724"
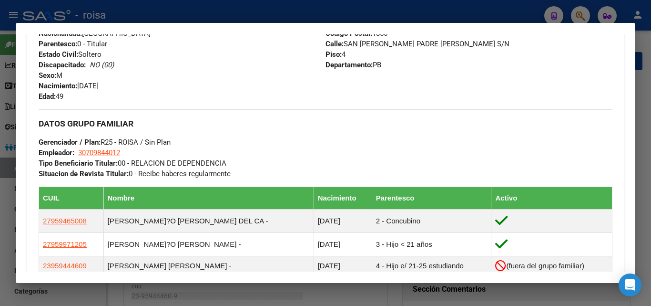
scroll to position [429, 0]
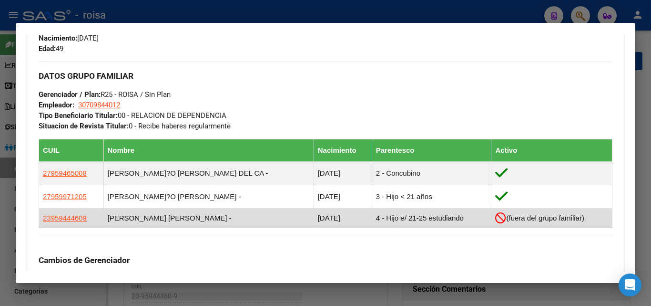
click at [495, 217] on icon at bounding box center [500, 217] width 11 height 11
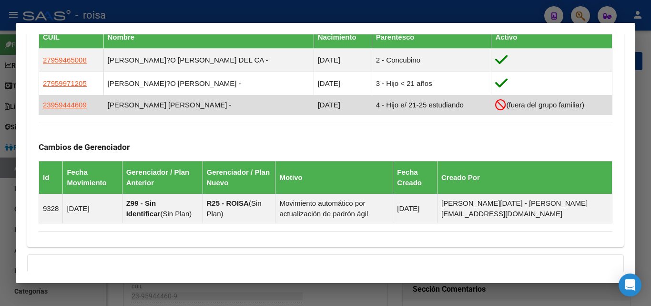
scroll to position [572, 0]
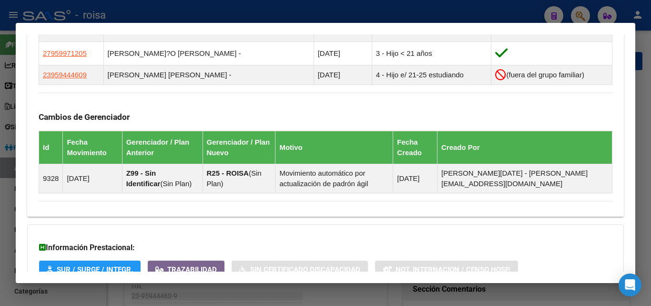
click at [346, 228] on div "Información Prestacional: SUR / SURGE / INTEGR. Trazabilidad Sin Certificado Di…" at bounding box center [325, 269] width 597 height 91
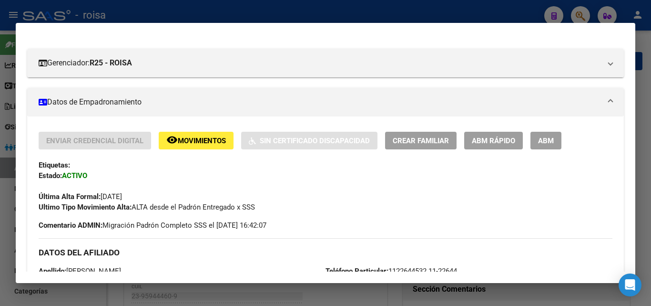
scroll to position [0, 0]
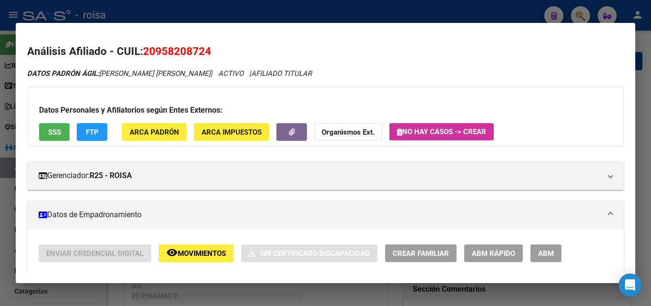
click at [368, 13] on div at bounding box center [325, 153] width 651 height 306
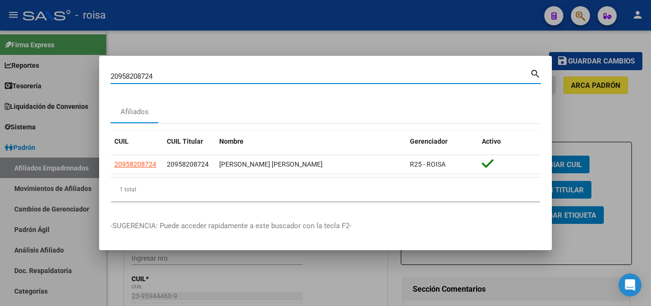
drag, startPoint x: 294, startPoint y: 73, endPoint x: 0, endPoint y: 38, distance: 296.2
click at [0, 38] on div "20958208724 Buscar (apellido, dni, cuil, nro traspaso, cuit, obra social) searc…" at bounding box center [325, 153] width 651 height 306
paste input "328459136"
type input "23284591364"
click at [539, 73] on mat-icon "search" at bounding box center [535, 72] width 11 height 11
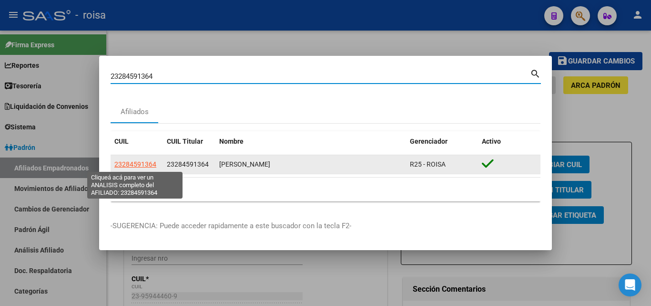
click at [147, 162] on span "23284591364" at bounding box center [135, 164] width 42 height 8
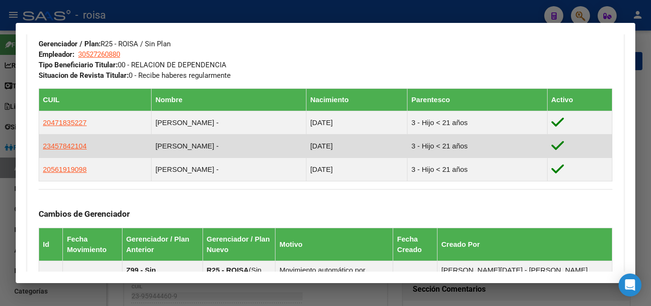
scroll to position [429, 0]
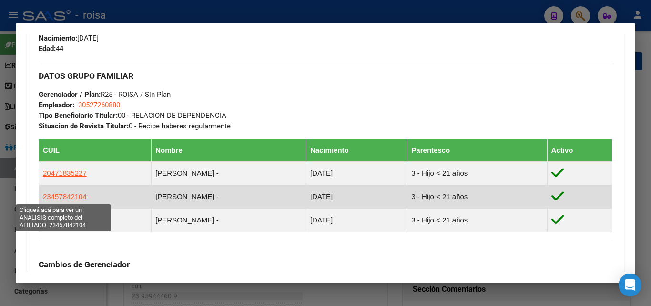
click at [72, 196] on span "23457842104" at bounding box center [65, 196] width 44 height 8
type textarea "23457842104"
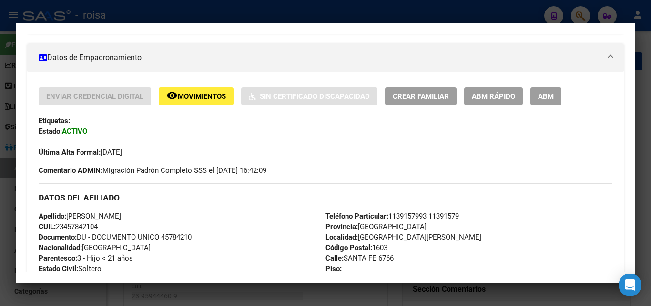
scroll to position [143, 0]
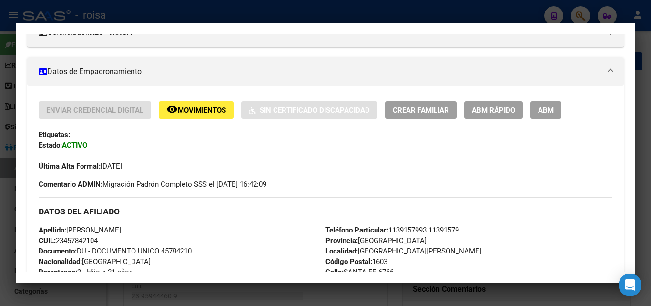
click at [542, 110] on span "ABM" at bounding box center [546, 110] width 16 height 9
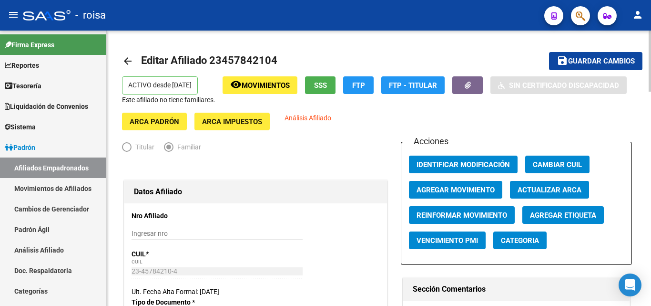
click at [454, 186] on span "Agregar Movimiento" at bounding box center [456, 189] width 78 height 9
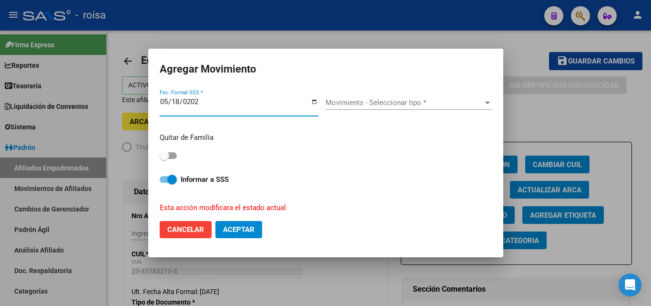
type input "2025-05-18"
click at [199, 92] on div "2025-05-18 Fec. Formal SSS *" at bounding box center [243, 106] width 166 height 37
click at [182, 92] on div "2025-05-18 Fec. Formal SSS *" at bounding box center [243, 106] width 166 height 37
click at [382, 104] on span "Movimiento - Seleccionar tipo *" at bounding box center [405, 102] width 158 height 9
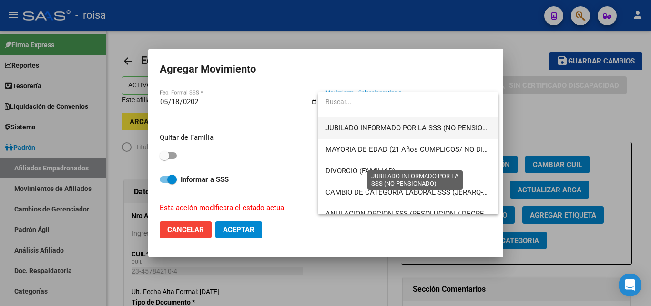
scroll to position [95, 0]
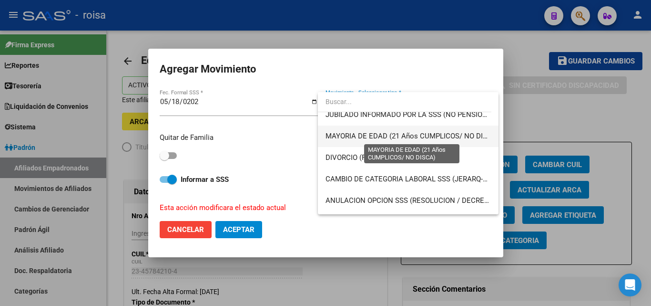
click at [417, 138] on span "MAYORIA DE EDAD (21 Años CUMPLICOS/ NO DISCA)" at bounding box center [413, 136] width 174 height 9
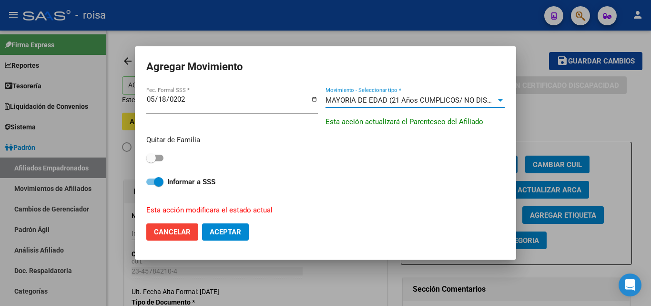
click at [163, 161] on label at bounding box center [154, 157] width 17 height 11
click at [151, 161] on input "checkbox" at bounding box center [151, 161] width 0 height 0
checkbox input "true"
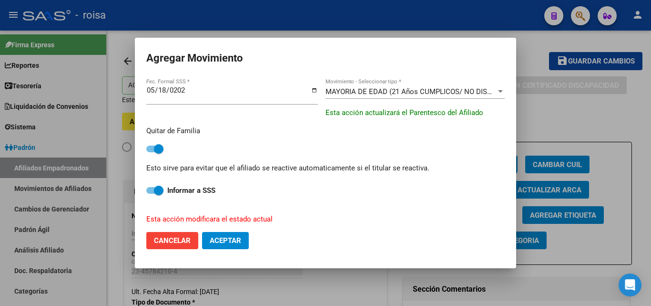
click at [284, 111] on div "2025-05-18 Fec. Formal SSS *" at bounding box center [232, 98] width 172 height 29
click at [301, 66] on h2 "Agregar Movimiento" at bounding box center [325, 58] width 358 height 18
click at [433, 132] on p "Quitar de Familia" at bounding box center [325, 130] width 358 height 11
click at [394, 134] on p "Quitar de Familia" at bounding box center [325, 130] width 358 height 11
click at [218, 240] on span "Aceptar" at bounding box center [225, 240] width 31 height 9
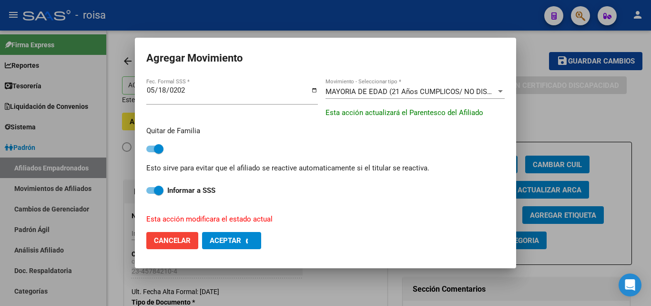
checkbox input "false"
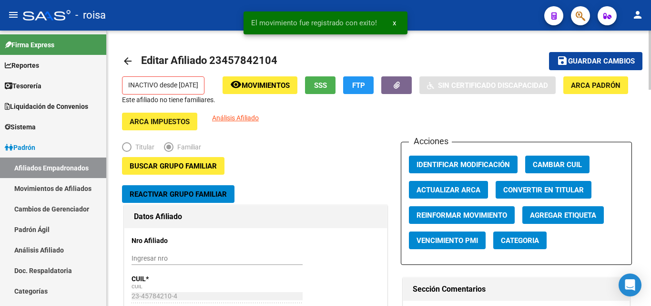
click at [426, 56] on mat-toolbar-row "arrow_back Editar Afiliado 23457842104" at bounding box center [322, 61] width 401 height 31
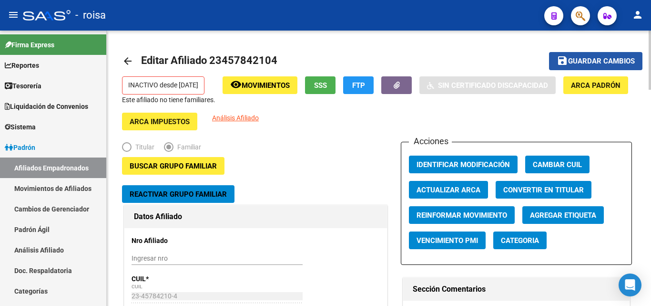
click at [607, 61] on span "Guardar cambios" at bounding box center [601, 61] width 67 height 9
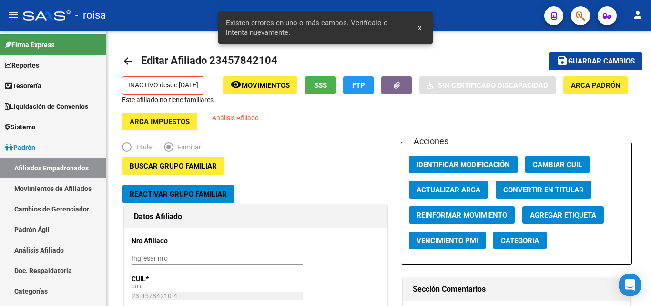
click at [419, 26] on span "x" at bounding box center [419, 27] width 3 height 9
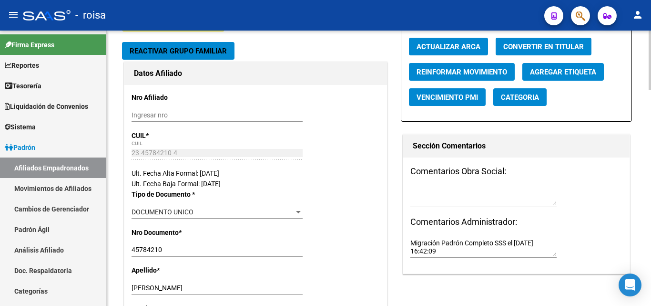
scroll to position [0, 0]
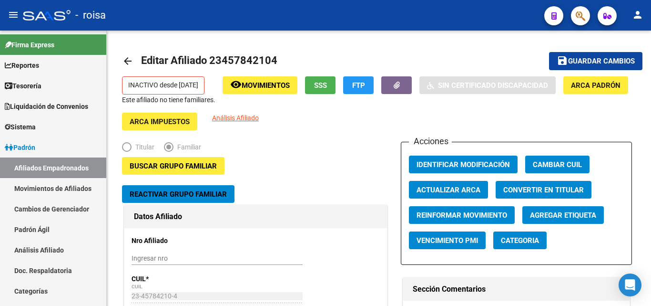
click at [581, 16] on icon "button" at bounding box center [581, 15] width 10 height 11
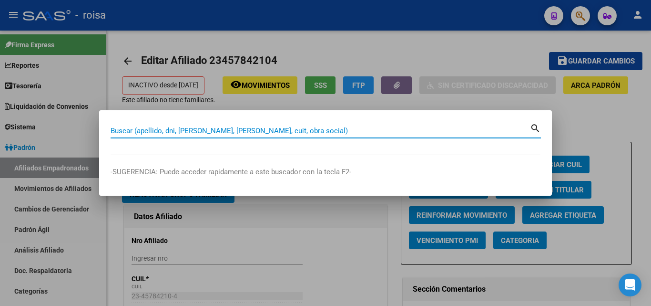
paste input "20304562901"
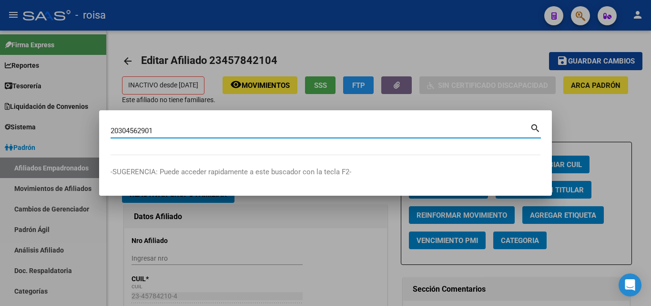
type input "20304562901"
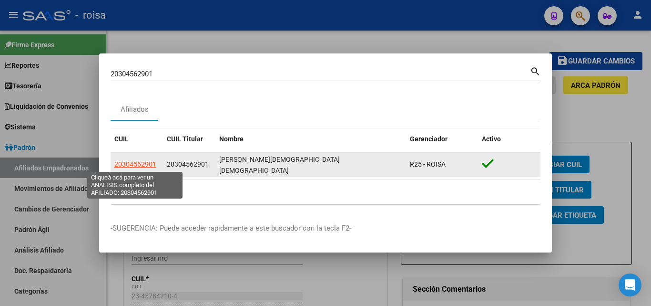
click at [132, 165] on span "20304562901" at bounding box center [135, 164] width 42 height 8
type textarea "20304562901"
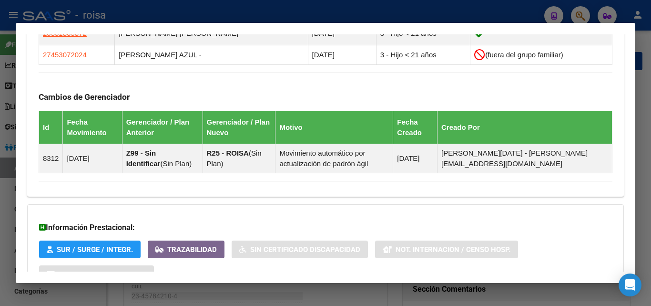
scroll to position [572, 0]
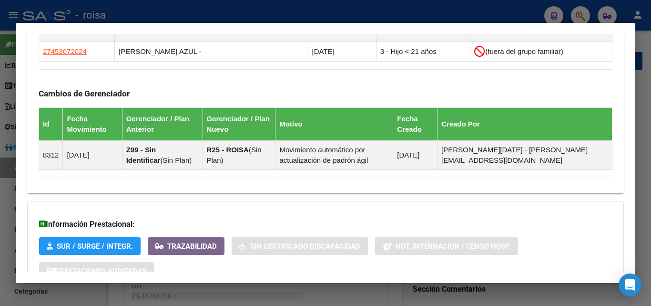
click at [643, 160] on div at bounding box center [325, 153] width 651 height 306
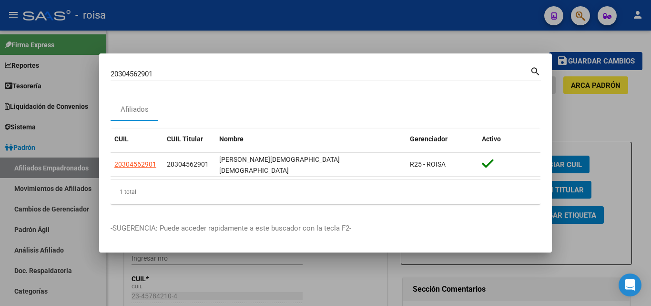
drag, startPoint x: 430, startPoint y: 73, endPoint x: 0, endPoint y: 23, distance: 433.4
click at [0, 23] on div "20304562901 Buscar (apellido, dni, cuil, nro traspaso, cuit, obra social) searc…" at bounding box center [325, 153] width 651 height 306
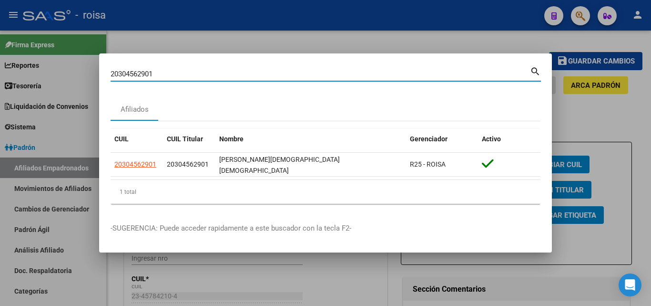
paste input "7455208772"
type input "27455208772"
click at [533, 71] on mat-icon "search" at bounding box center [535, 70] width 11 height 11
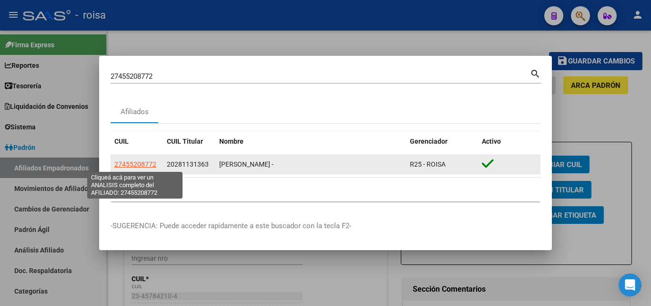
click at [145, 163] on span "27455208772" at bounding box center [135, 164] width 42 height 8
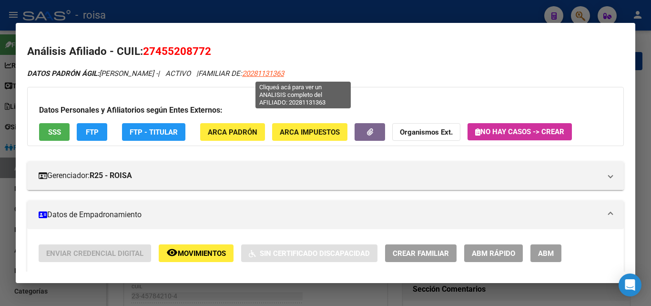
drag, startPoint x: 328, startPoint y: 74, endPoint x: 282, endPoint y: 73, distance: 45.3
click at [282, 73] on div "DATOS PADRÓN ÁGIL: ROJAS GIULIANA CELINA - | ACTIVO | FAMILIAR DE: 20281131363" at bounding box center [325, 73] width 597 height 11
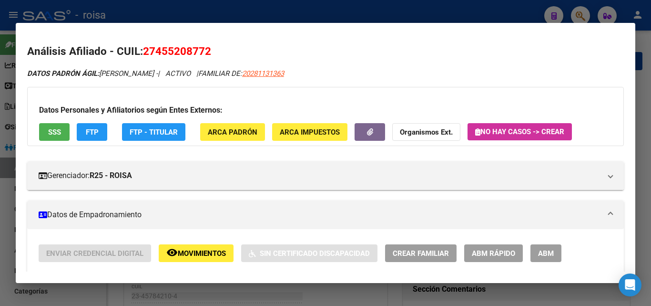
copy span "20281131363"
click at [337, 74] on div "DATOS PADRÓN ÁGIL: ROJAS GIULIANA CELINA - | ACTIVO | FAMILIAR DE: 20281131363" at bounding box center [325, 73] width 597 height 11
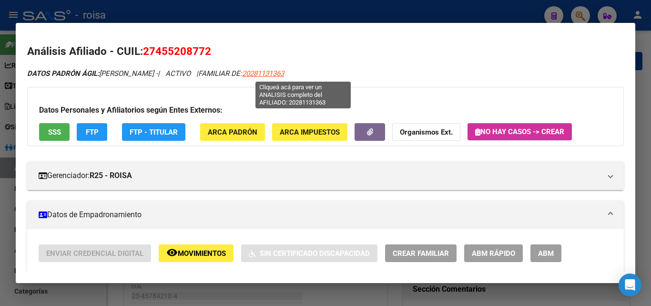
drag, startPoint x: 331, startPoint y: 73, endPoint x: 283, endPoint y: 74, distance: 48.6
click at [283, 74] on div "DATOS PADRÓN ÁGIL: ROJAS GIULIANA CELINA - | ACTIVO | FAMILIAR DE: 20281131363" at bounding box center [325, 73] width 597 height 11
copy span "20281131363"
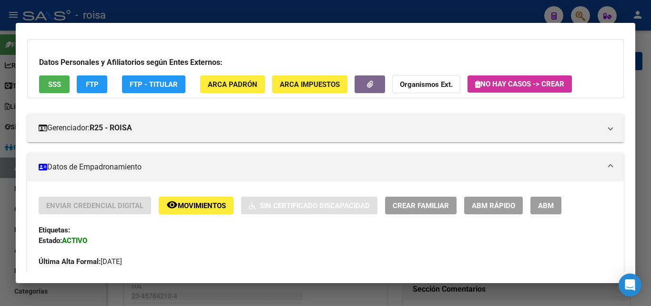
scroll to position [0, 0]
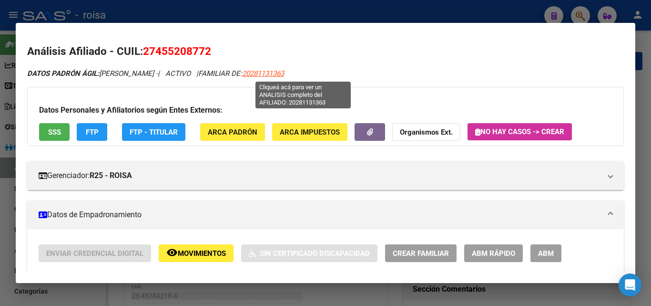
click at [284, 73] on span "20281131363" at bounding box center [263, 73] width 42 height 9
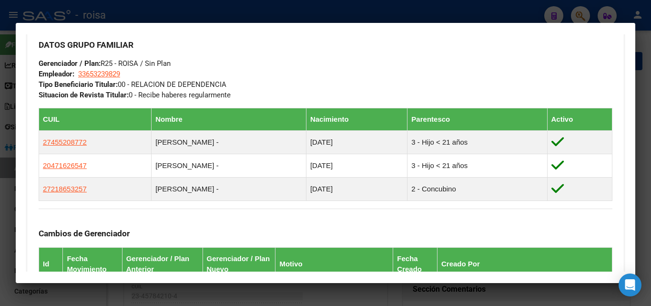
scroll to position [477, 0]
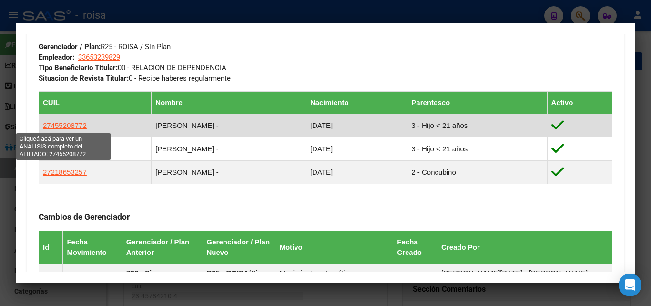
click at [57, 123] on span "27455208772" at bounding box center [65, 125] width 44 height 8
type textarea "27455208772"
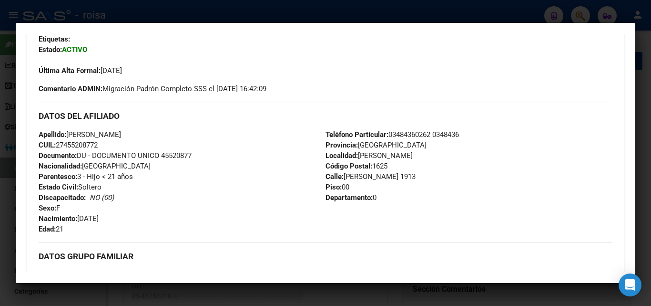
scroll to position [0, 0]
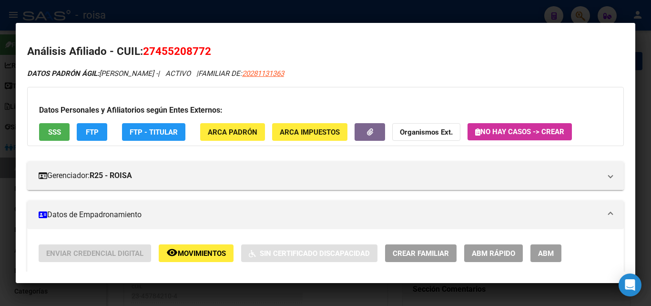
click at [548, 248] on span "ABM" at bounding box center [546, 252] width 16 height 9
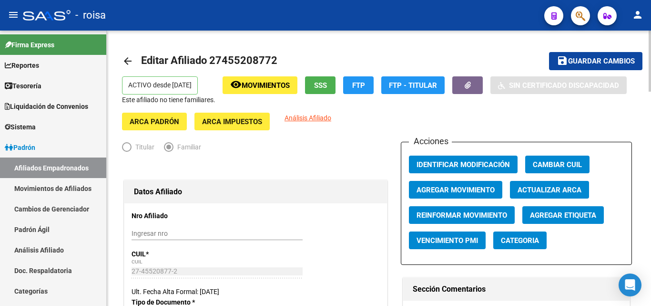
click at [473, 190] on span "Agregar Movimiento" at bounding box center [456, 189] width 78 height 9
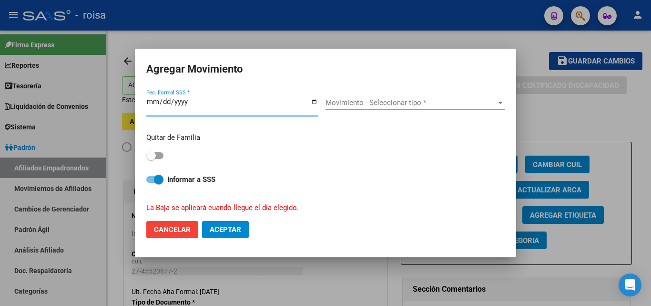
type input "2025-05-20"
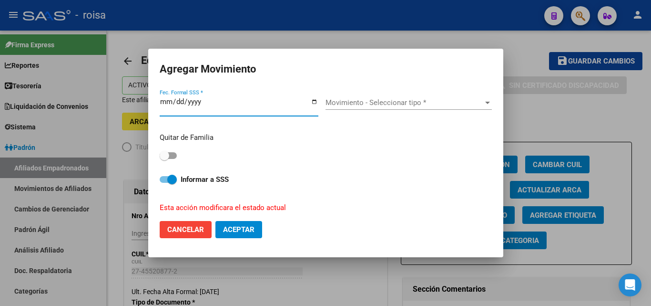
click at [417, 106] on span "Movimiento - Seleccionar tipo *" at bounding box center [405, 102] width 158 height 9
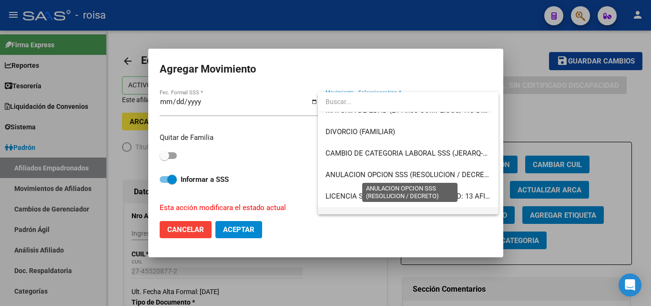
scroll to position [73, 0]
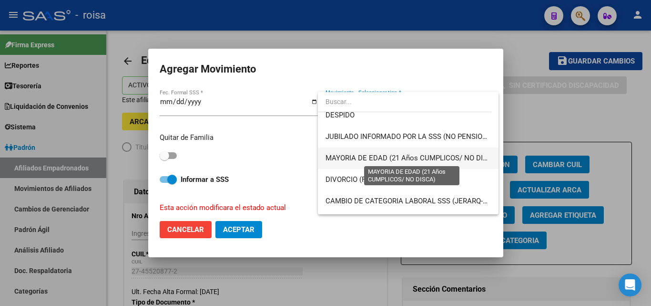
click at [438, 154] on span "MAYORIA DE EDAD (21 Años CUMPLICOS/ NO DISCA)" at bounding box center [413, 158] width 174 height 9
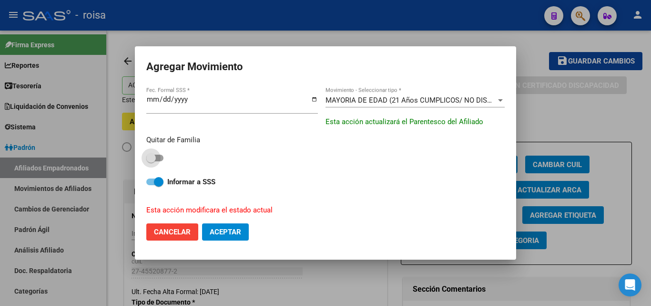
click at [156, 155] on span at bounding box center [154, 157] width 17 height 7
click at [151, 161] on input "checkbox" at bounding box center [151, 161] width 0 height 0
checkbox input "true"
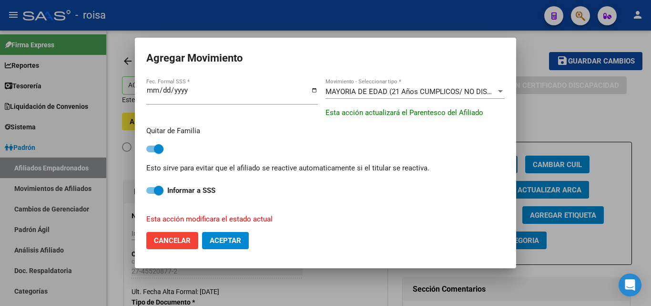
click at [222, 241] on span "Aceptar" at bounding box center [225, 240] width 31 height 9
checkbox input "false"
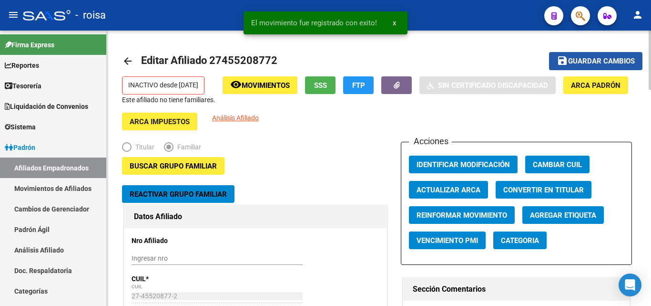
click at [573, 61] on span "Guardar cambios" at bounding box center [601, 61] width 67 height 9
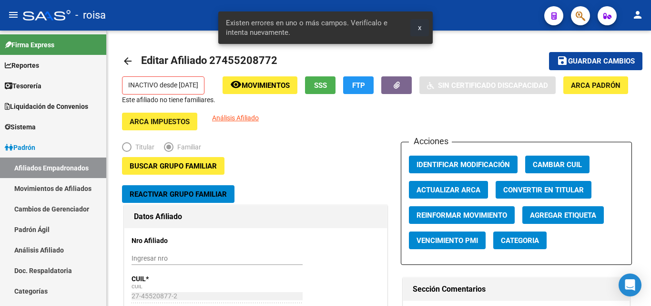
click at [419, 28] on span "x" at bounding box center [419, 27] width 3 height 9
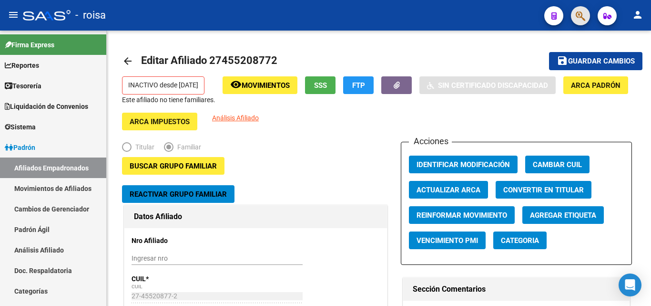
click at [588, 18] on button "button" at bounding box center [580, 15] width 19 height 19
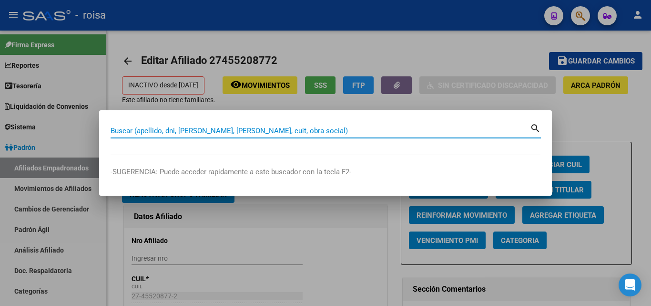
paste input "27455208772"
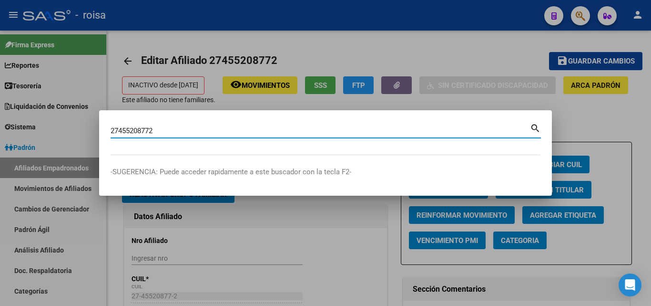
type input "27455208772"
click at [537, 124] on mat-icon "search" at bounding box center [535, 127] width 11 height 11
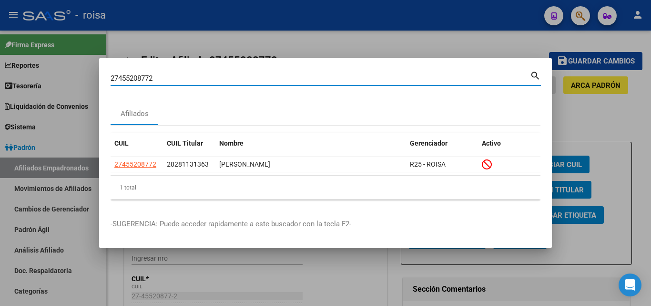
click at [568, 87] on div at bounding box center [325, 153] width 651 height 306
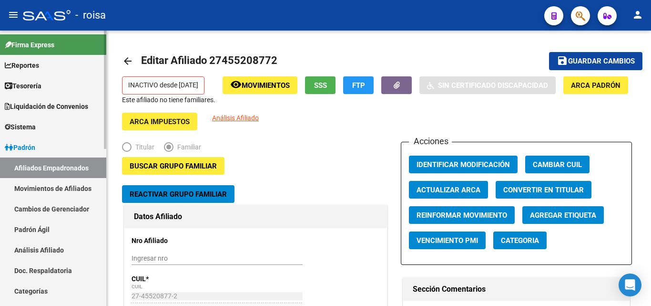
click at [62, 165] on link "Afiliados Empadronados" at bounding box center [53, 167] width 106 height 20
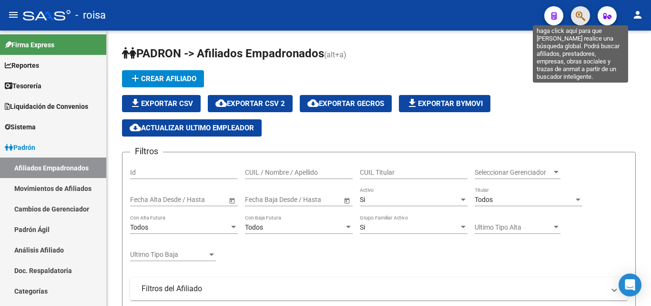
click at [576, 14] on icon "button" at bounding box center [581, 15] width 10 height 11
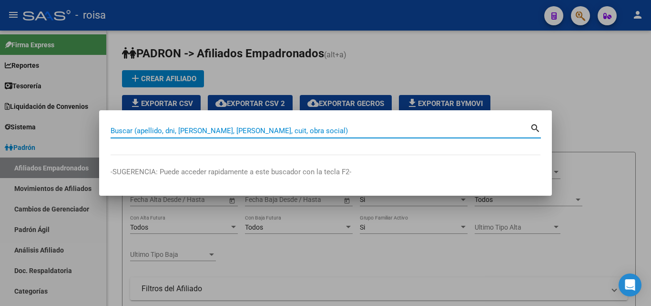
paste input "20456364072"
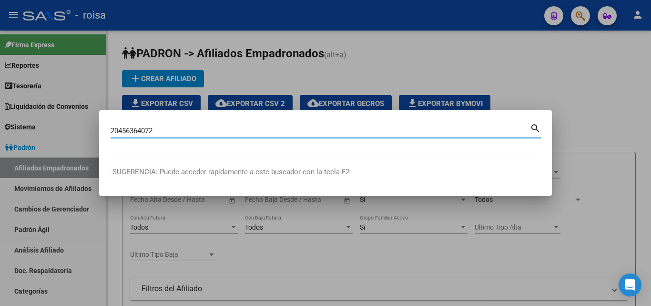
type input "20456364072"
click at [532, 128] on mat-icon "search" at bounding box center [535, 127] width 11 height 11
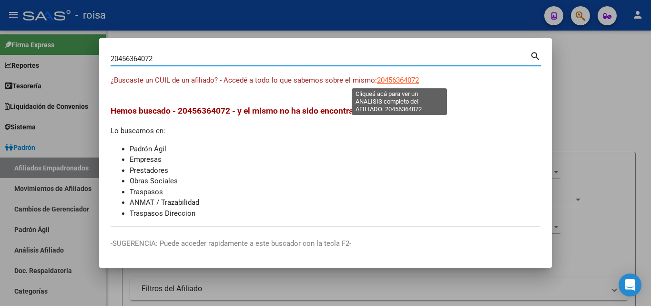
click at [396, 80] on span "20456364072" at bounding box center [398, 80] width 42 height 9
type textarea "20456364072"
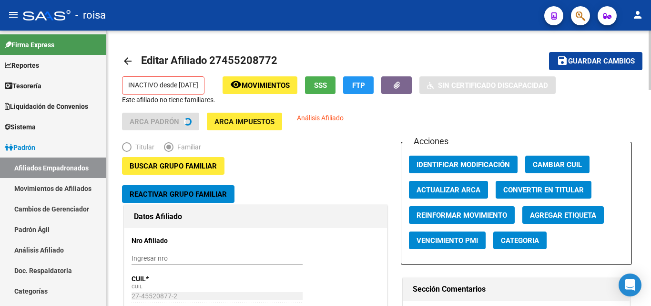
radio input "true"
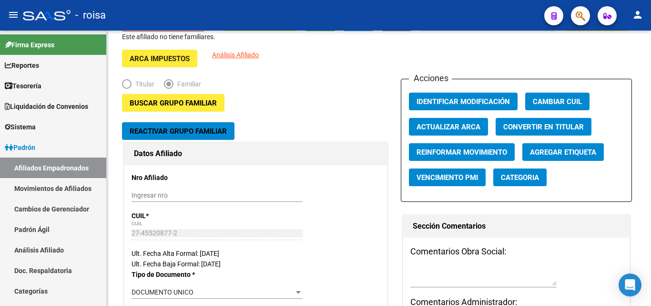
scroll to position [48, 0]
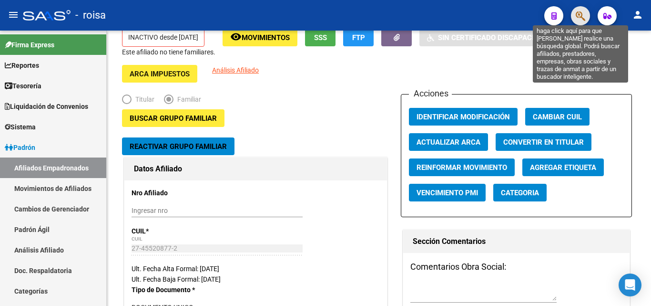
click at [584, 12] on icon "button" at bounding box center [581, 15] width 10 height 11
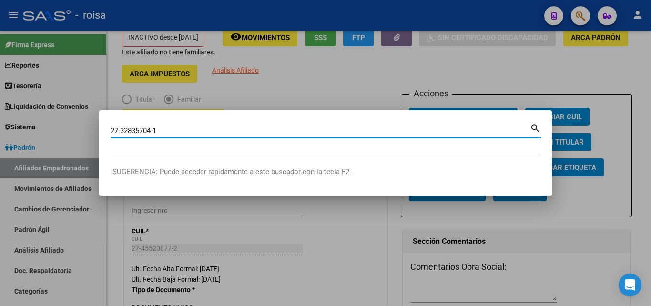
type input "27328357041"
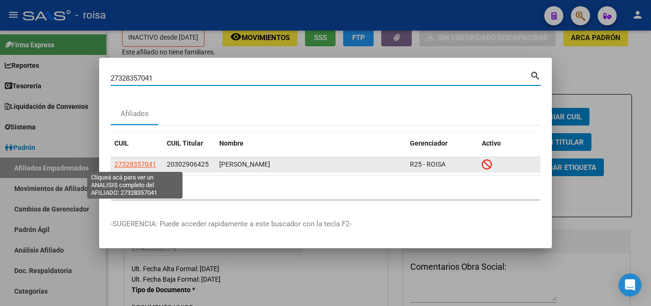
click at [146, 167] on span "27328357041" at bounding box center [135, 164] width 42 height 8
type textarea "27328357041"
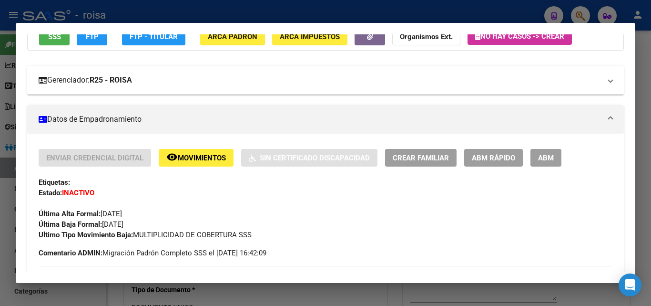
scroll to position [143, 0]
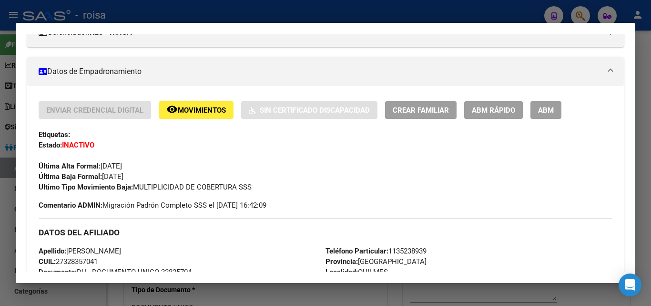
click at [214, 105] on span "remove_red_eye Movimientos" at bounding box center [196, 109] width 60 height 9
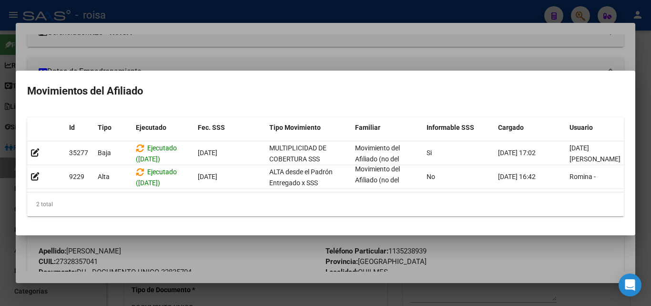
scroll to position [0, 0]
click at [399, 42] on div at bounding box center [325, 153] width 651 height 306
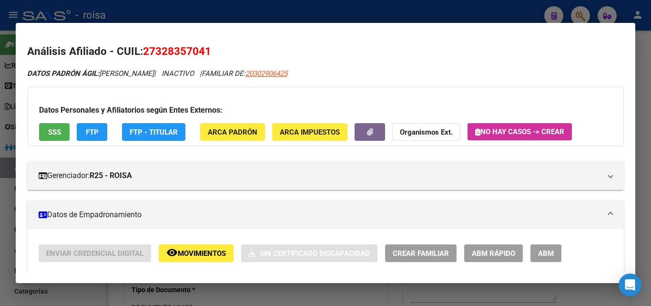
click at [410, 9] on div at bounding box center [325, 153] width 651 height 306
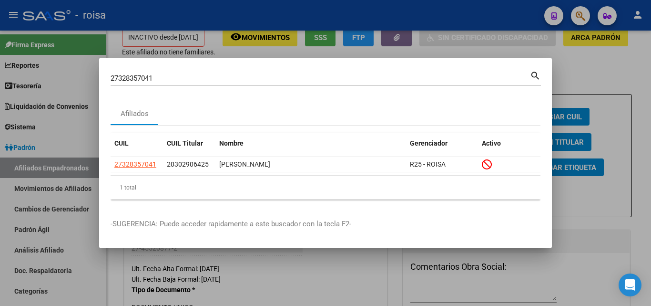
drag, startPoint x: 421, startPoint y: 82, endPoint x: 1, endPoint y: 70, distance: 420.7
click at [0, 70] on div "27328357041 Buscar (apellido, dni, cuil, nro traspaso, cuit, obra social) searc…" at bounding box center [325, 153] width 651 height 306
click at [598, 76] on div at bounding box center [325, 153] width 651 height 306
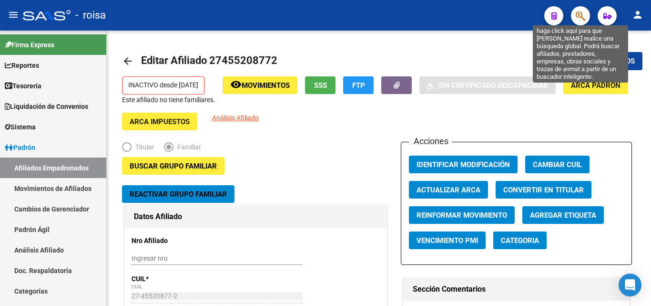
click at [580, 16] on icon "button" at bounding box center [581, 15] width 10 height 11
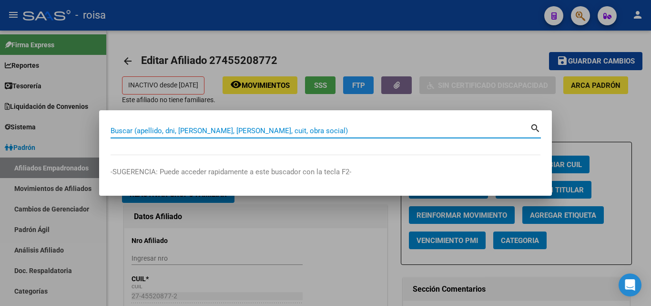
paste input "27329368438"
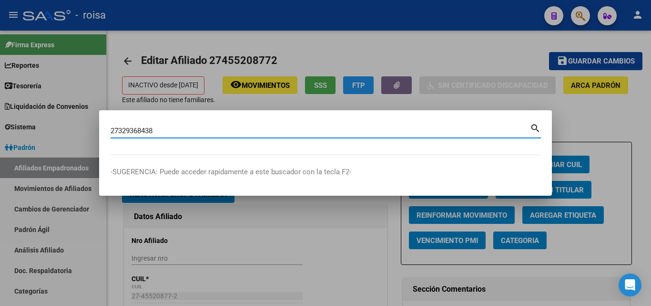
type input "27329368438"
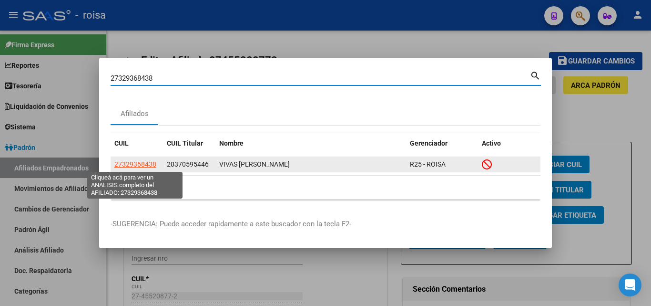
click at [144, 165] on span "27329368438" at bounding box center [135, 164] width 42 height 8
type textarea "27329368438"
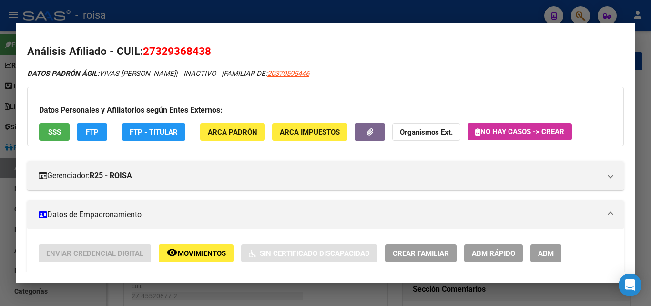
scroll to position [95, 0]
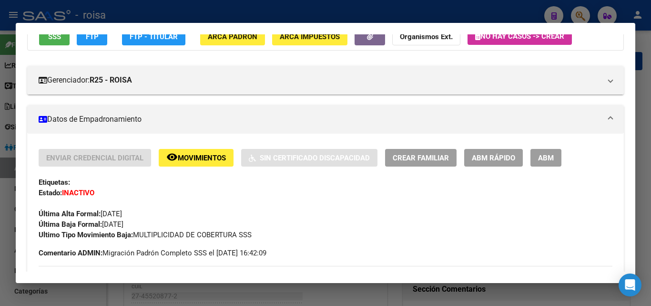
click at [189, 162] on span "Movimientos" at bounding box center [202, 158] width 48 height 9
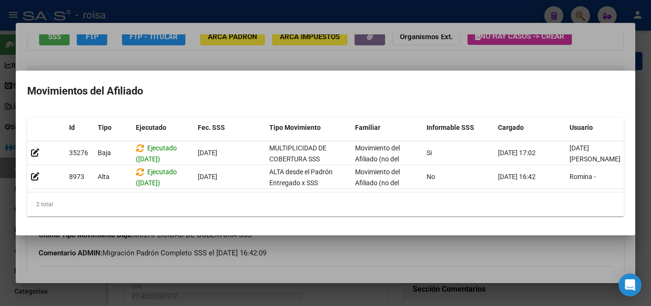
click at [352, 256] on div at bounding box center [325, 153] width 651 height 306
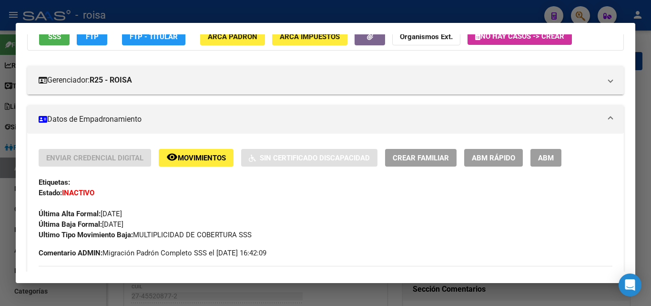
click at [581, 16] on div at bounding box center [325, 153] width 651 height 306
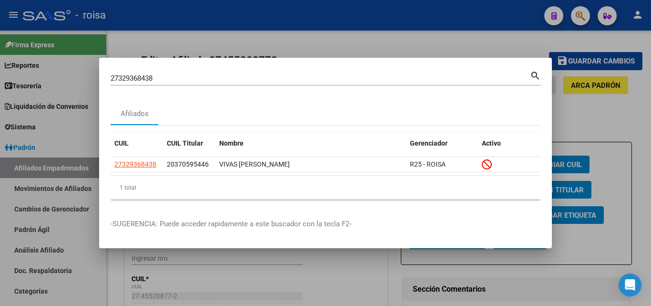
click at [261, 83] on div "27329368438 Buscar (apellido, dni, cuil, nro traspaso, cuit, obra social)" at bounding box center [321, 78] width 420 height 14
drag, startPoint x: 203, startPoint y: 75, endPoint x: 124, endPoint y: 64, distance: 79.5
click at [0, 54] on div "27329368438 Buscar (apellido, dni, cuil, nro traspaso, cuit, obra social) searc…" at bounding box center [325, 153] width 651 height 306
paste input "0474417507"
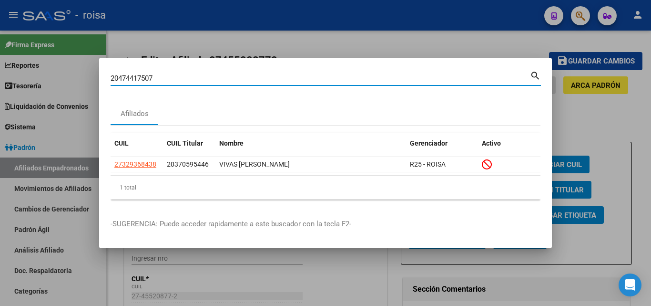
type input "20474417507"
click at [538, 74] on mat-icon "search" at bounding box center [535, 74] width 11 height 11
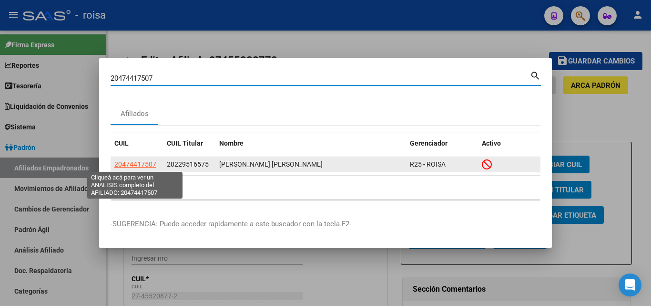
click at [137, 163] on span "20474417507" at bounding box center [135, 164] width 42 height 8
type textarea "20474417507"
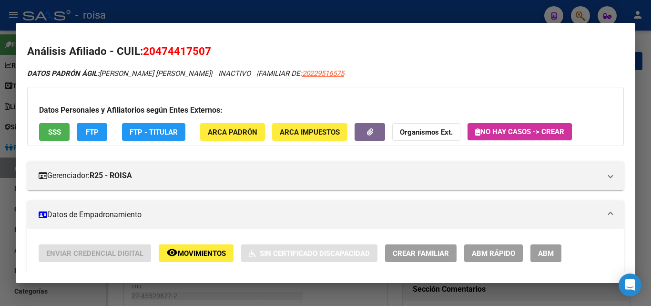
click at [209, 251] on span "Movimientos" at bounding box center [202, 253] width 48 height 9
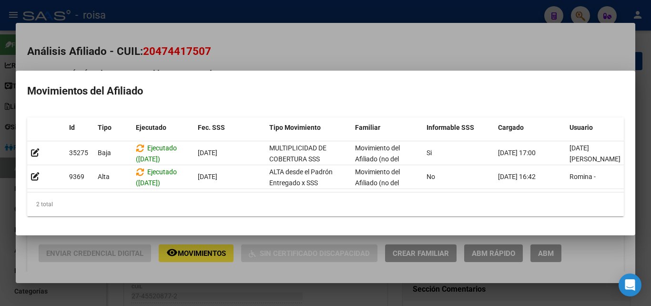
click at [442, 40] on div at bounding box center [325, 153] width 651 height 306
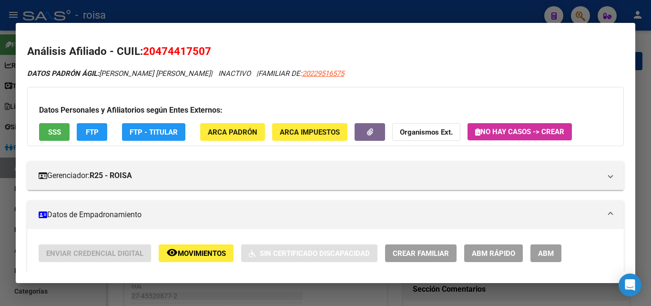
click at [590, 12] on div at bounding box center [325, 153] width 651 height 306
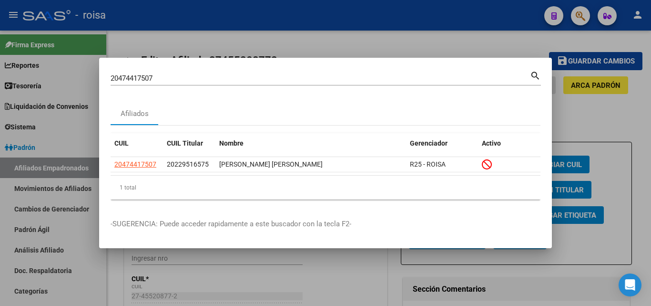
click at [582, 14] on div at bounding box center [325, 153] width 651 height 306
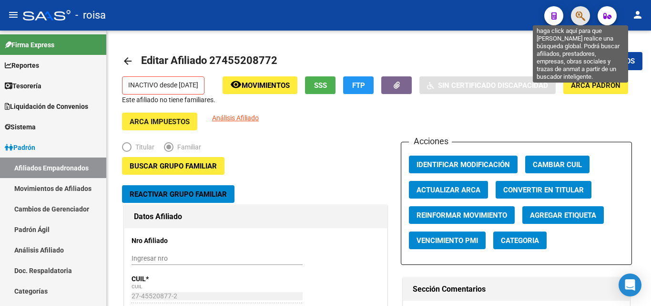
click at [584, 15] on icon "button" at bounding box center [581, 15] width 10 height 11
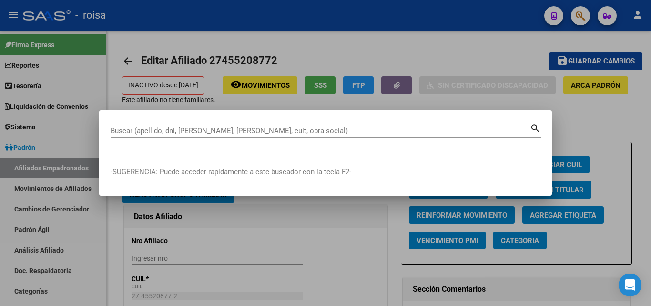
paste input "27321045869"
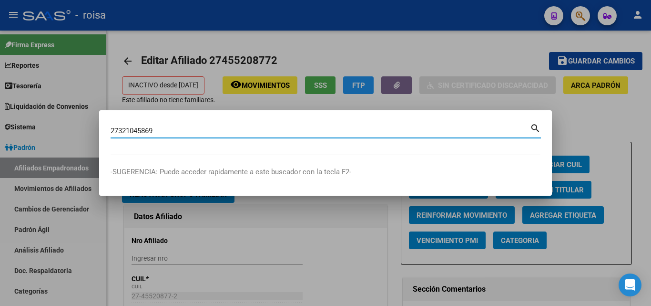
click at [537, 133] on div "search" at bounding box center [535, 128] width 11 height 13
click at [532, 128] on mat-icon "search" at bounding box center [535, 127] width 11 height 11
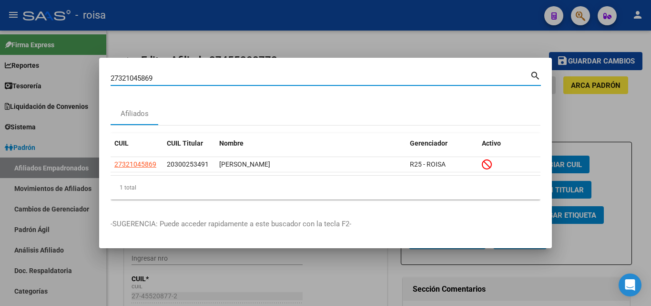
drag, startPoint x: 321, startPoint y: 76, endPoint x: 0, endPoint y: 52, distance: 321.7
click at [0, 52] on div "27321045869 Buscar (apellido, dni, cuil, nro traspaso, cuit, obra social) searc…" at bounding box center [325, 153] width 651 height 306
paste input "273158397"
type input "27273158397"
click at [535, 77] on mat-icon "search" at bounding box center [535, 74] width 11 height 11
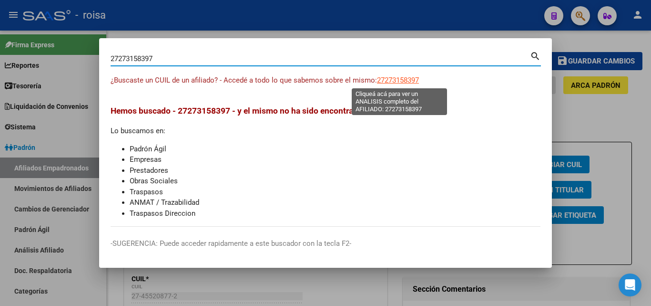
click at [408, 75] on app-link-go-to "27273158397" at bounding box center [398, 80] width 42 height 11
click at [398, 79] on span "27273158397" at bounding box center [398, 80] width 42 height 9
type textarea "27273158397"
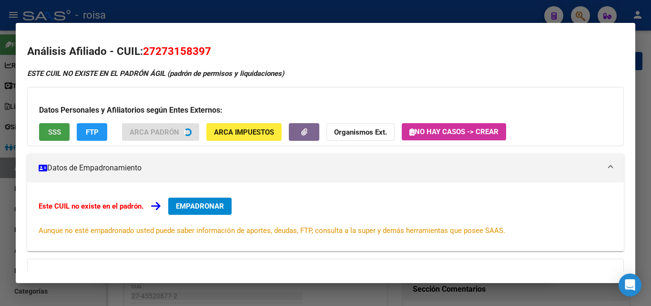
click at [54, 129] on span "SSS" at bounding box center [54, 132] width 13 height 9
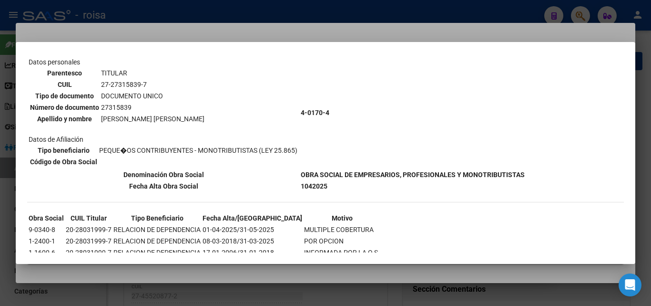
scroll to position [0, 0]
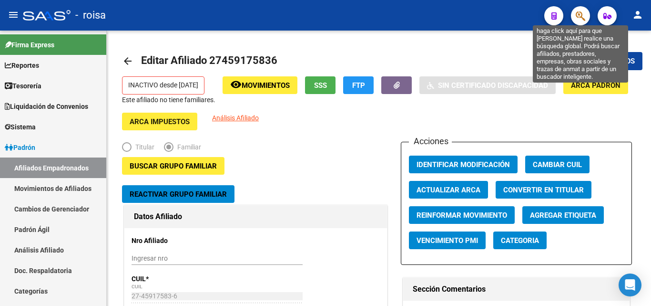
click at [583, 15] on icon "button" at bounding box center [581, 15] width 10 height 11
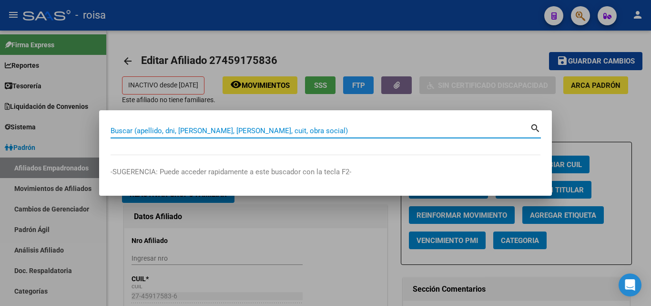
paste input "28617584"
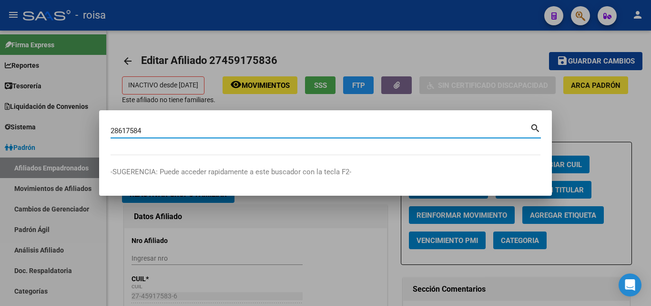
type input "28617584"
click at [533, 128] on mat-icon "search" at bounding box center [535, 127] width 11 height 11
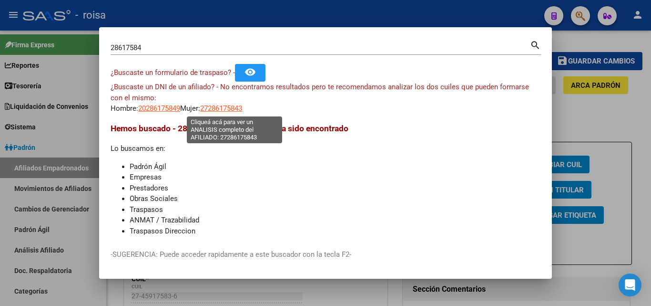
click at [242, 105] on span "27286175843" at bounding box center [221, 108] width 42 height 9
type textarea "27286175843"
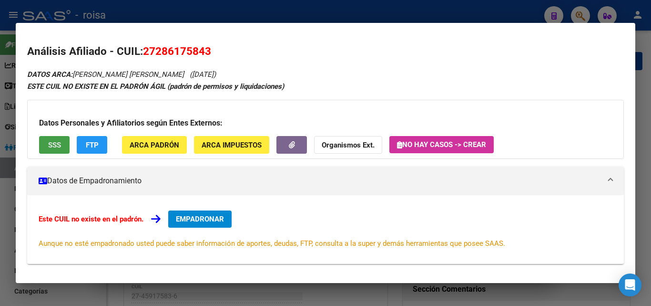
click at [58, 144] on span "SSS" at bounding box center [54, 145] width 13 height 9
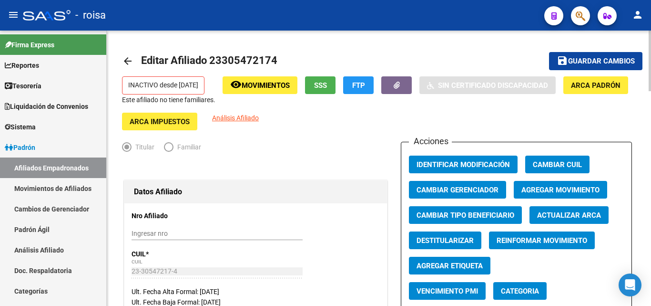
click at [123, 63] on mat-icon "arrow_back" at bounding box center [127, 60] width 11 height 11
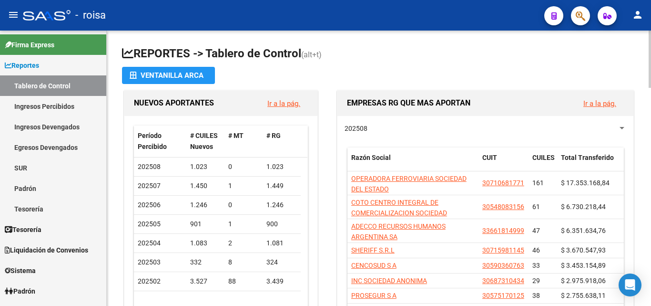
click at [587, 13] on button "button" at bounding box center [580, 15] width 19 height 19
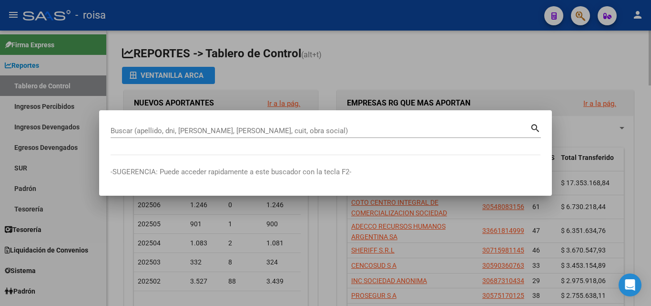
click at [511, 72] on div at bounding box center [325, 153] width 651 height 306
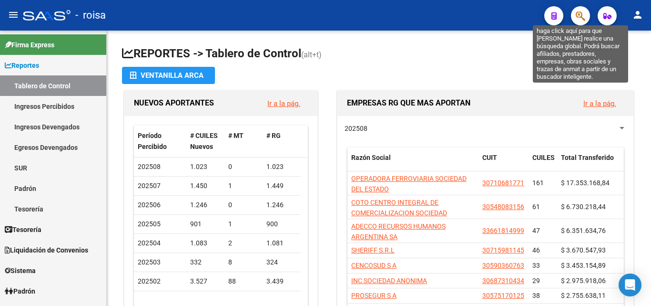
click at [578, 15] on icon "button" at bounding box center [581, 15] width 10 height 11
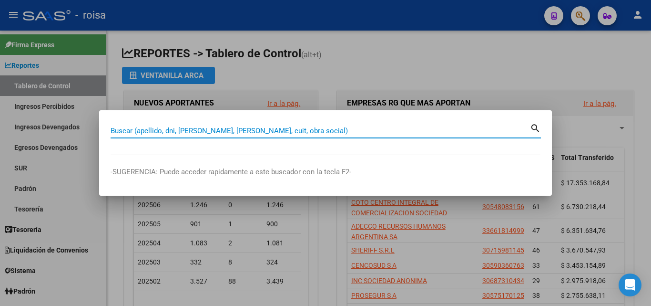
paste input "23-27514265-4"
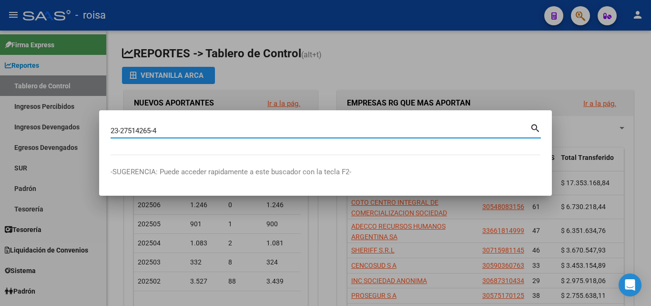
click at [156, 129] on input "23-27514265-4" at bounding box center [321, 130] width 420 height 9
click at [120, 130] on input "23-275142654" at bounding box center [321, 130] width 420 height 9
type input "23275142654"
click at [539, 130] on mat-icon "search" at bounding box center [535, 127] width 11 height 11
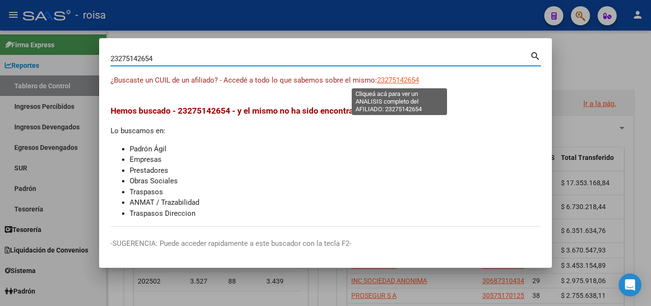
click at [406, 83] on span "23275142654" at bounding box center [398, 80] width 42 height 9
type textarea "23275142654"
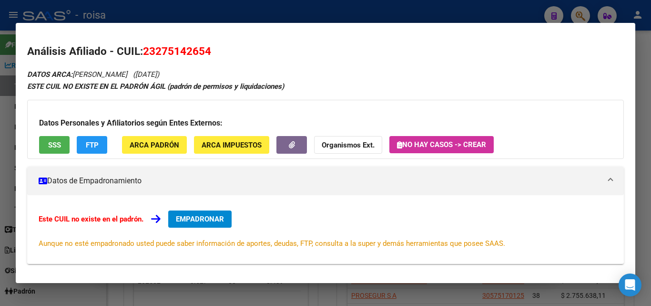
click at [475, 5] on div at bounding box center [325, 153] width 651 height 306
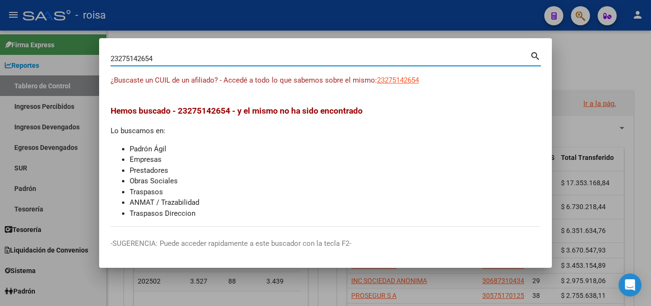
drag, startPoint x: 439, startPoint y: 58, endPoint x: 25, endPoint y: 32, distance: 415.1
click at [0, 32] on div "23275142654 Buscar (apellido, dni, cuil, nro traspaso, cuit, obra social) searc…" at bounding box center [325, 153] width 651 height 306
paste input "0284849729"
type input "20284849729"
click at [533, 53] on mat-icon "search" at bounding box center [535, 55] width 11 height 11
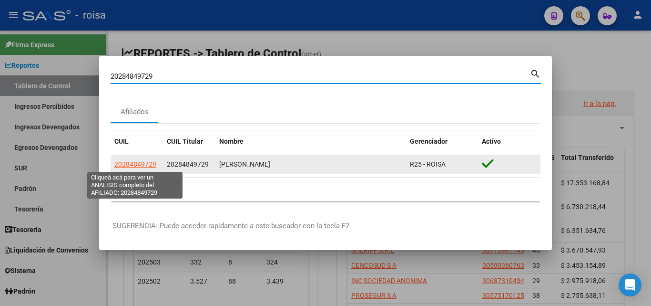
click at [118, 164] on span "20284849729" at bounding box center [135, 164] width 42 height 8
type textarea "20284849729"
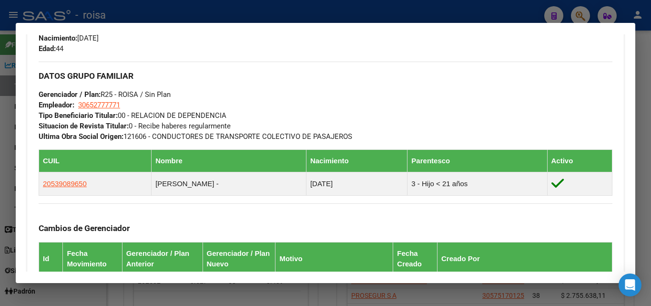
scroll to position [222, 0]
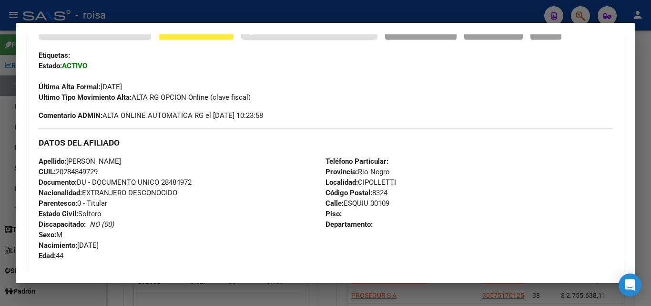
click at [644, 52] on div at bounding box center [325, 153] width 651 height 306
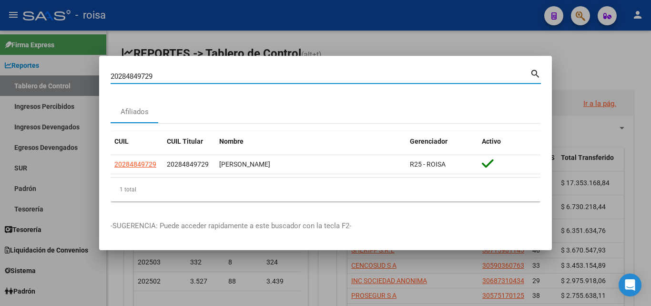
drag, startPoint x: 358, startPoint y: 75, endPoint x: 210, endPoint y: 106, distance: 151.6
click at [0, 80] on div "20284849729 Buscar (apellido, dni, cuil, nro traspaso, cuit, obra social) searc…" at bounding box center [325, 153] width 651 height 306
paste input "7-46120075-"
click at [155, 78] on input "27-46120075-9" at bounding box center [321, 76] width 420 height 9
click at [122, 78] on input "27-461200759" at bounding box center [321, 76] width 420 height 9
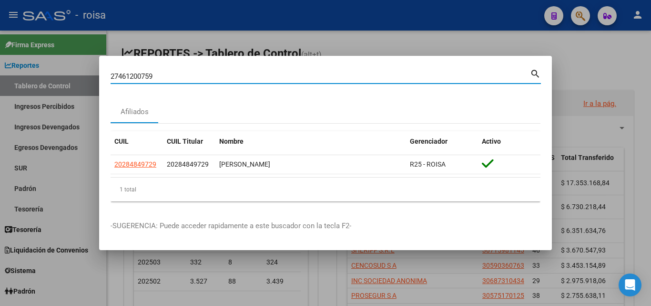
type input "27461200759"
click at [535, 75] on mat-icon "search" at bounding box center [535, 72] width 11 height 11
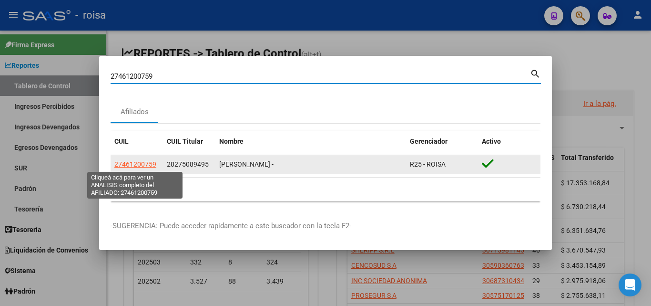
click at [144, 164] on span "27461200759" at bounding box center [135, 164] width 42 height 8
type textarea "27461200759"
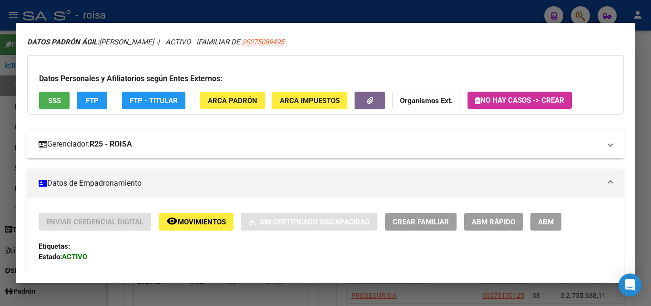
scroll to position [48, 0]
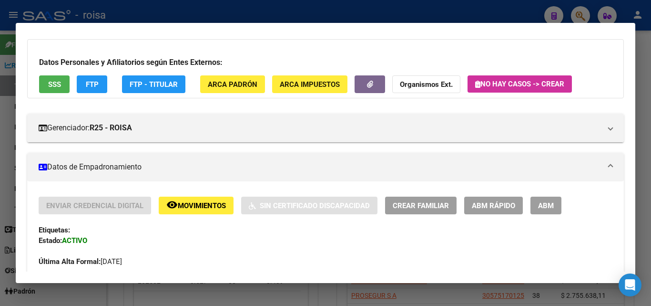
click at [56, 85] on span "SSS" at bounding box center [54, 84] width 13 height 9
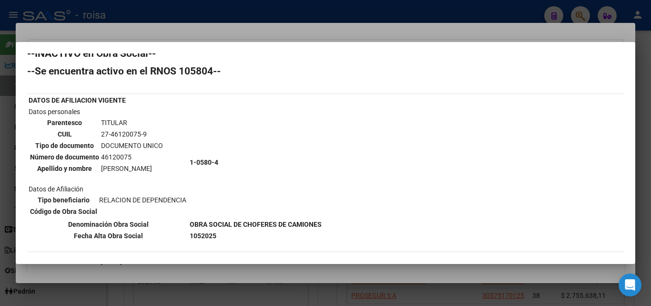
scroll to position [15, 0]
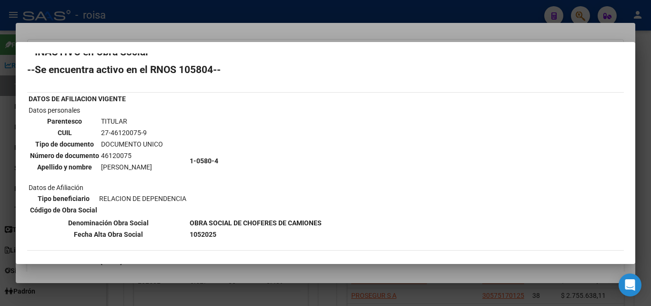
drag, startPoint x: 216, startPoint y: 247, endPoint x: 168, endPoint y: 225, distance: 52.9
click at [168, 225] on tbody "DATOS DE AFILIACION VIGENTE Datos personales Parentesco TITULAR CUIL 27-4612007…" at bounding box center [175, 166] width 294 height 146
copy tbody "Denominación Obra Social OBRA SOCIAL DE CHOFERES DE CAMIONES Fecha Alta Obra So…"
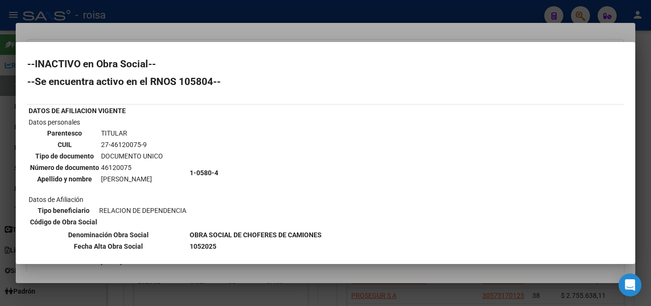
scroll to position [0, 0]
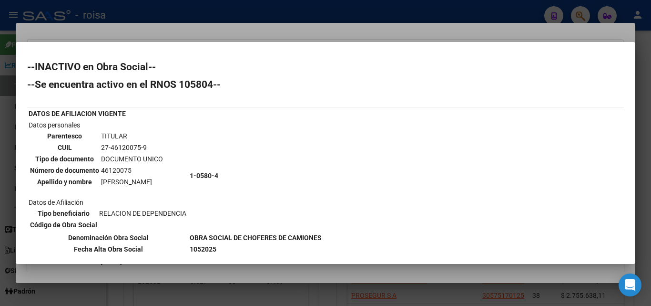
click at [232, 13] on div at bounding box center [325, 153] width 651 height 306
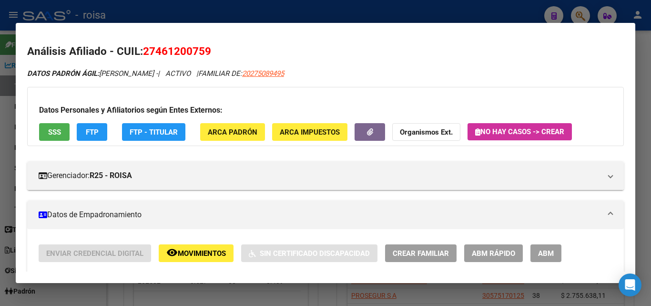
click at [645, 54] on div at bounding box center [325, 153] width 651 height 306
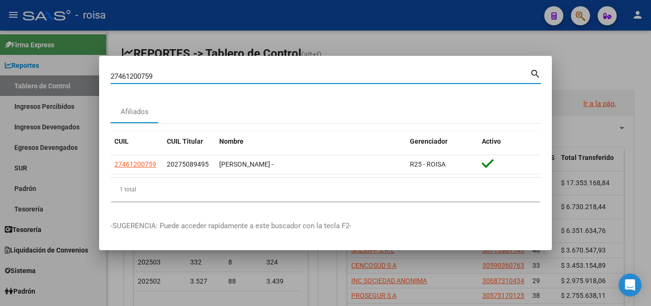
drag, startPoint x: 362, startPoint y: 74, endPoint x: 0, endPoint y: 53, distance: 362.5
click at [0, 53] on div "27461200759 Buscar (apellido, dni, cuil, nro traspaso, cuit, obra social) searc…" at bounding box center [325, 153] width 651 height 306
paste input "0264402507"
type input "20264402507"
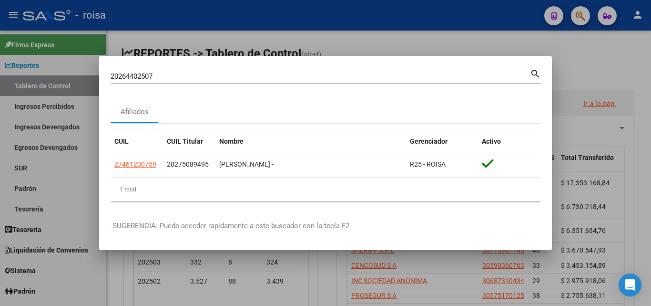
click at [538, 73] on mat-icon "search" at bounding box center [535, 72] width 11 height 11
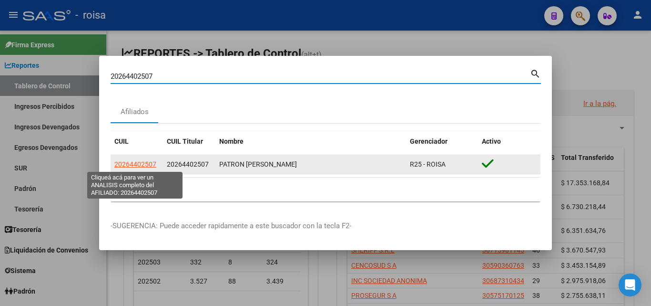
click at [137, 166] on span "20264402507" at bounding box center [135, 164] width 42 height 8
type textarea "20264402507"
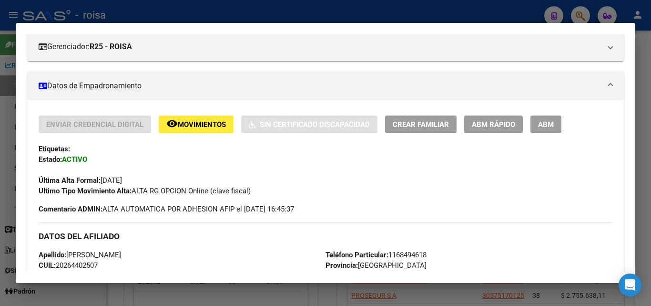
scroll to position [143, 0]
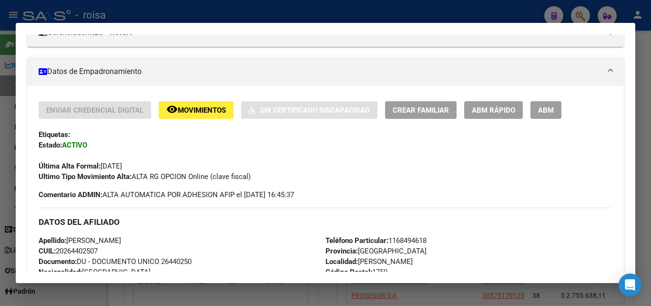
click at [547, 111] on span "ABM" at bounding box center [546, 110] width 16 height 9
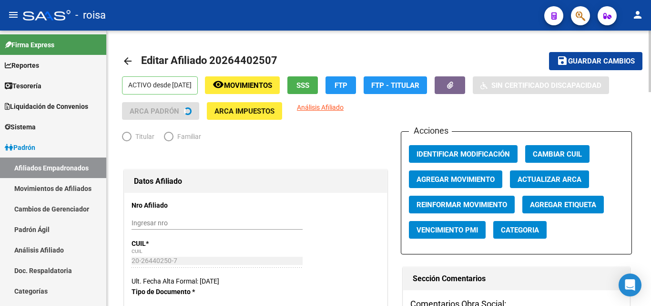
radio input "true"
type input "34-99925756-0"
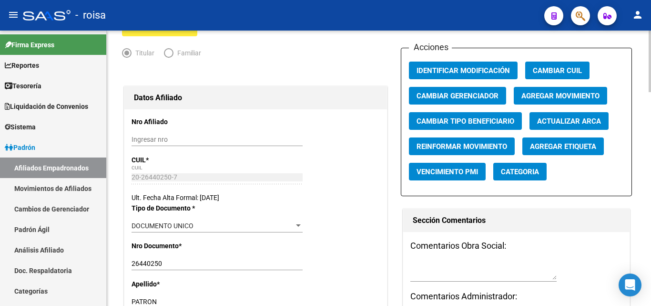
scroll to position [48, 0]
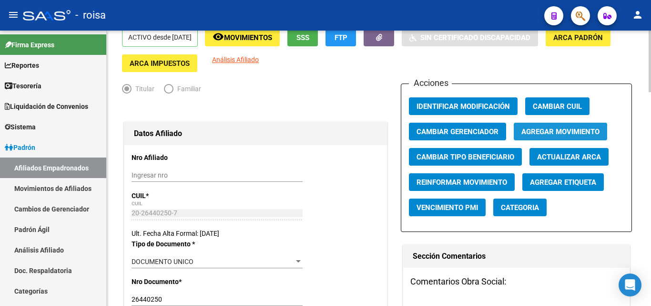
click at [540, 131] on span "Agregar Movimiento" at bounding box center [561, 131] width 78 height 9
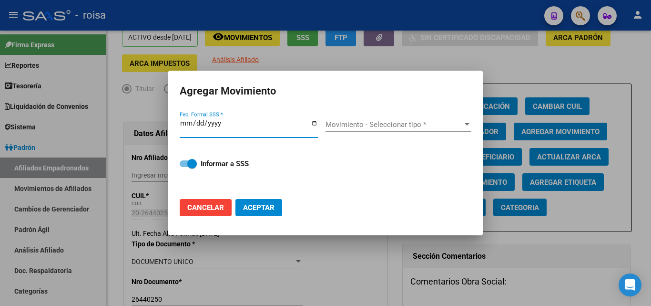
click at [360, 126] on span "Movimiento - Seleccionar tipo *" at bounding box center [394, 124] width 137 height 9
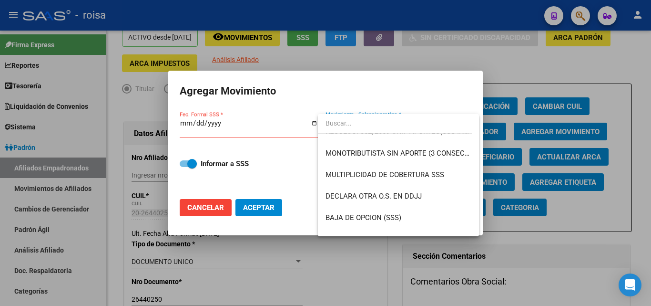
scroll to position [331, 0]
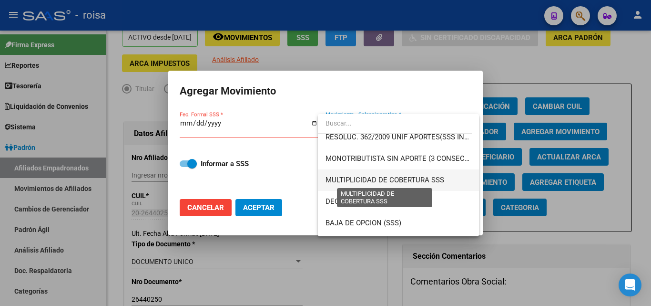
click at [429, 181] on span "MULTIPLICIDAD DE COBERTURA SSS" at bounding box center [385, 179] width 119 height 9
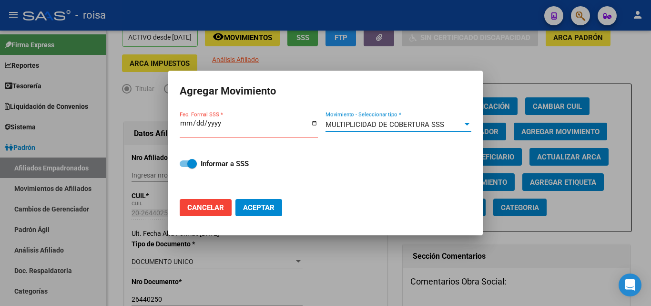
click at [185, 123] on input "Fec. Formal SSS *" at bounding box center [249, 126] width 138 height 15
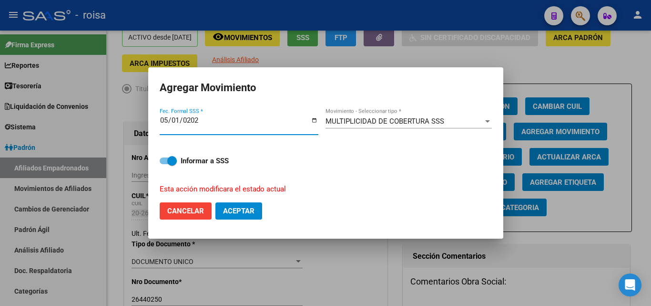
type input "[DATE]"
click at [243, 207] on span "Aceptar" at bounding box center [238, 210] width 31 height 9
checkbox input "false"
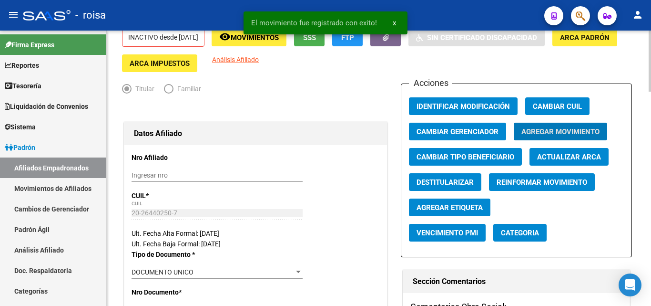
scroll to position [0, 0]
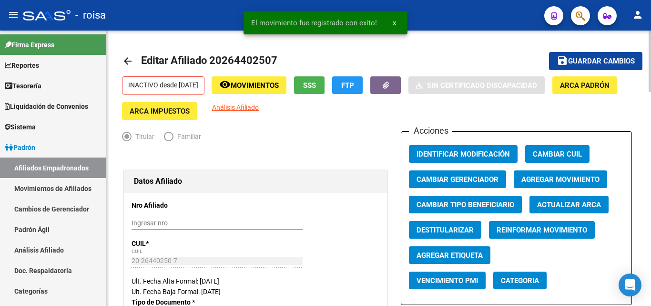
click at [411, 47] on mat-toolbar-row "arrow_back Editar Afiliado 20264402507" at bounding box center [322, 61] width 401 height 31
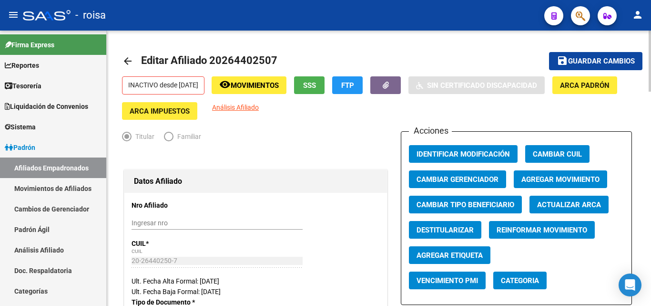
click at [481, 58] on mat-toolbar-row "arrow_back Editar Afiliado 20264402507" at bounding box center [322, 61] width 401 height 31
click at [398, 55] on mat-toolbar-row "arrow_back Editar Afiliado 20264402507" at bounding box center [322, 61] width 401 height 31
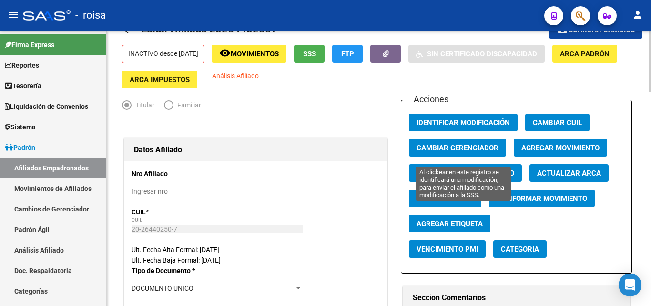
scroll to position [48, 0]
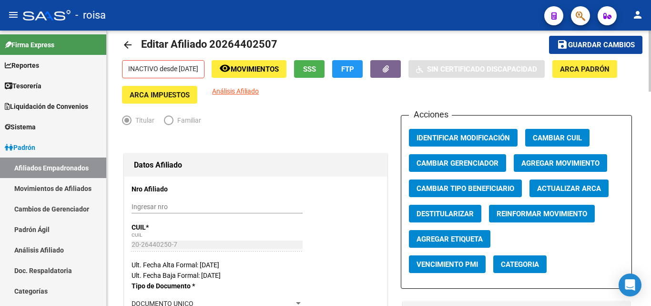
scroll to position [0, 0]
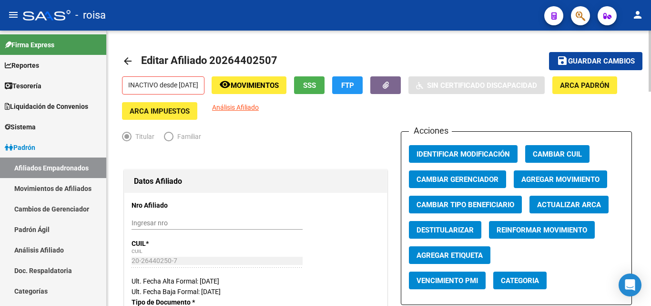
click at [264, 82] on span "Movimientos" at bounding box center [255, 85] width 48 height 9
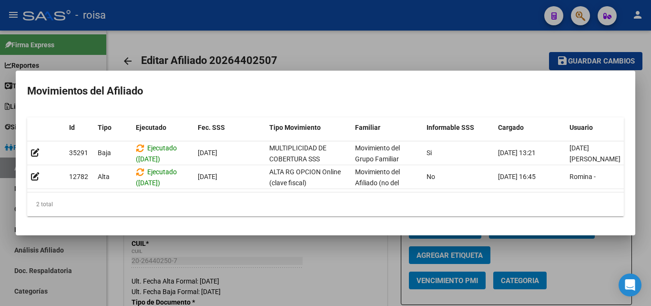
click at [389, 43] on div at bounding box center [325, 153] width 651 height 306
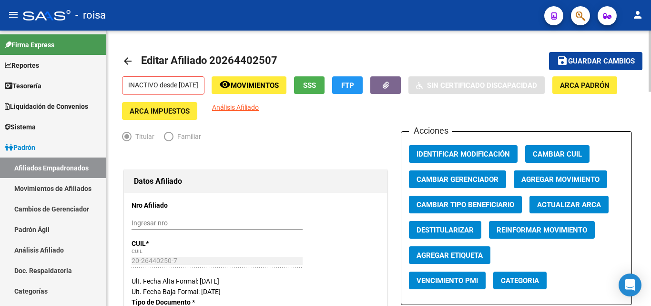
click at [510, 47] on mat-toolbar-row "arrow_back Editar Afiliado 20264402507" at bounding box center [322, 61] width 401 height 31
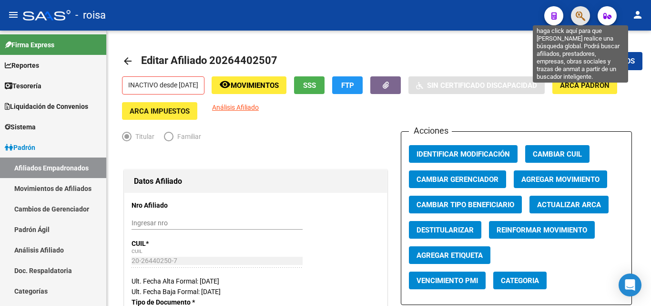
click at [580, 15] on icon "button" at bounding box center [581, 15] width 10 height 11
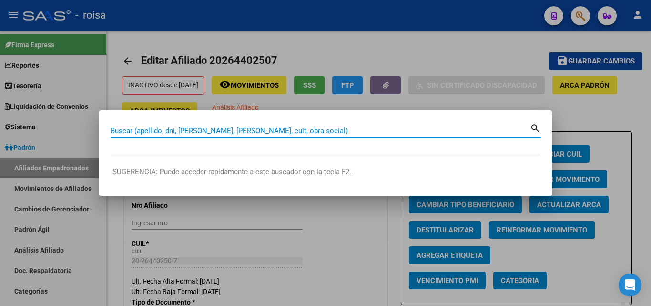
paste input "20-46264663-2"
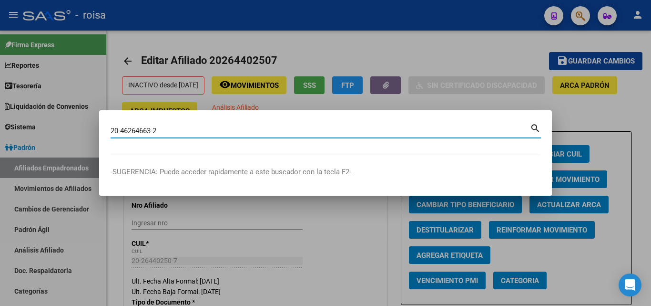
click at [154, 132] on input "20-46264663-2" at bounding box center [321, 130] width 420 height 9
click at [121, 133] on input "20-462646632" at bounding box center [321, 130] width 420 height 9
type input "20462646632"
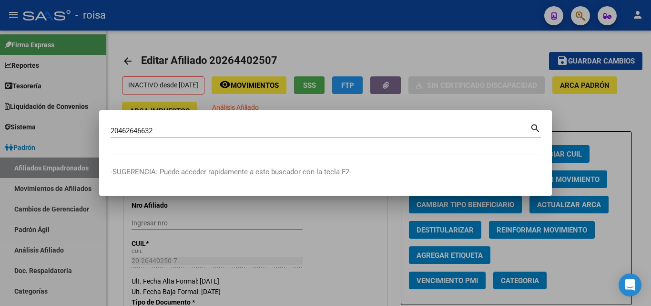
click at [531, 128] on mat-icon "search" at bounding box center [535, 127] width 11 height 11
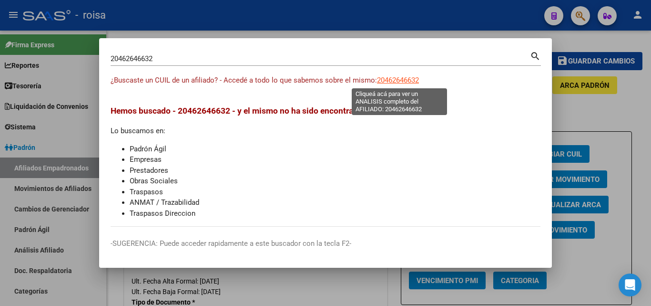
click at [401, 76] on span "20462646632" at bounding box center [398, 80] width 42 height 9
type textarea "20462646632"
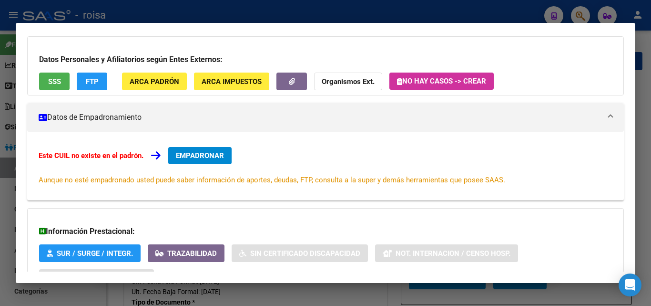
scroll to position [48, 0]
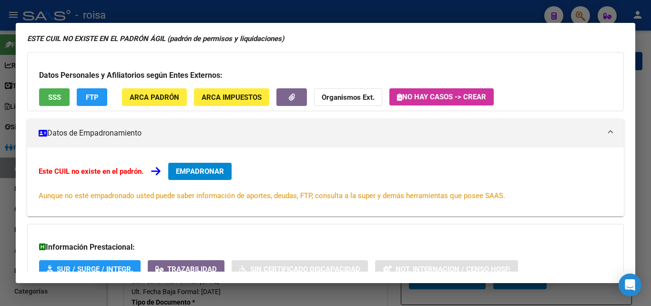
click at [581, 18] on div at bounding box center [325, 153] width 651 height 306
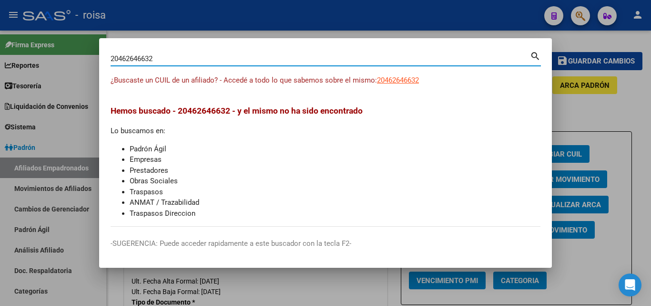
drag, startPoint x: 379, startPoint y: 61, endPoint x: 59, endPoint y: 18, distance: 323.3
click at [0, 14] on div "20462646632 Buscar (apellido, dni, cuil, nro traspaso, cuit, obra social) searc…" at bounding box center [325, 153] width 651 height 306
paste input "7-46120075-9"
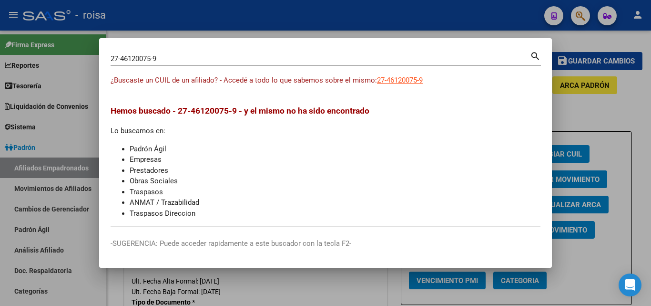
click at [533, 53] on mat-icon "search" at bounding box center [535, 55] width 11 height 11
type input "27461200759"
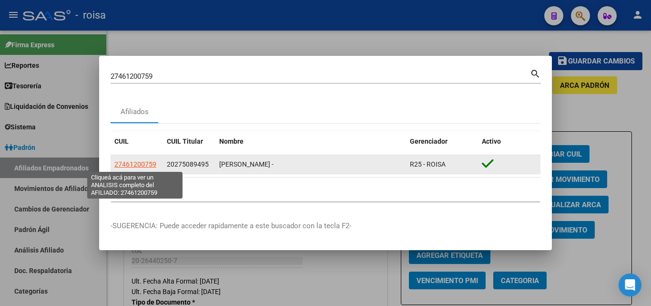
click at [128, 165] on span "27461200759" at bounding box center [135, 164] width 42 height 8
type textarea "27461200759"
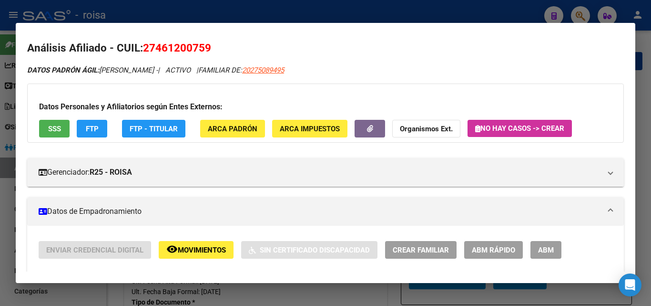
scroll to position [0, 0]
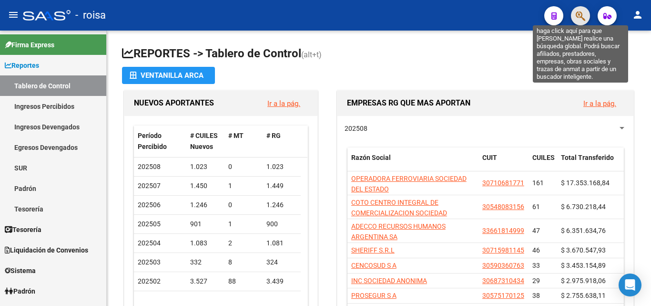
click at [581, 20] on icon "button" at bounding box center [581, 15] width 10 height 11
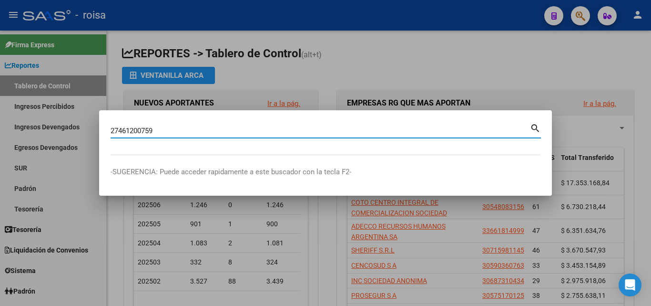
type input "27461200759"
click at [540, 130] on mat-icon "search" at bounding box center [535, 127] width 11 height 11
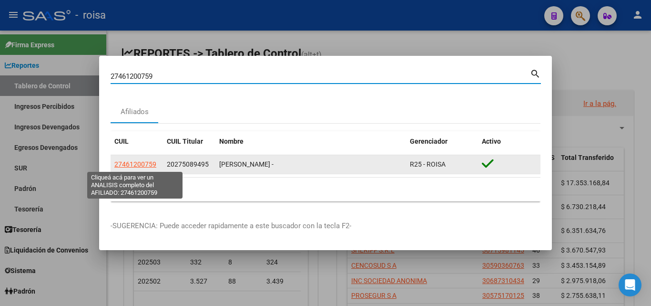
click at [135, 164] on span "27461200759" at bounding box center [135, 164] width 42 height 8
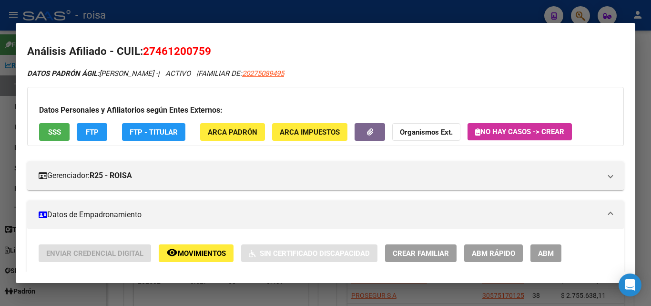
click at [469, 76] on div "DATOS PADRÓN ÁGIL: FLOR ABRIL AYLEN - | ACTIVO | FAMILIAR DE: 20275089495" at bounding box center [325, 73] width 597 height 11
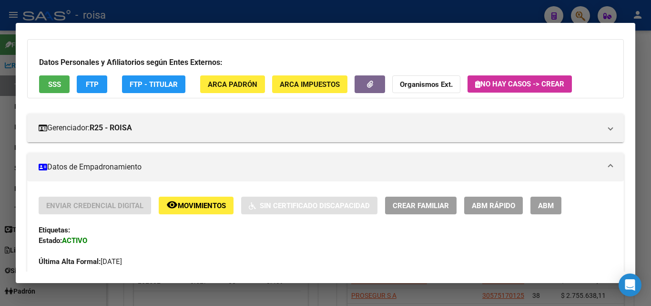
click at [206, 204] on span "Movimientos" at bounding box center [202, 205] width 48 height 9
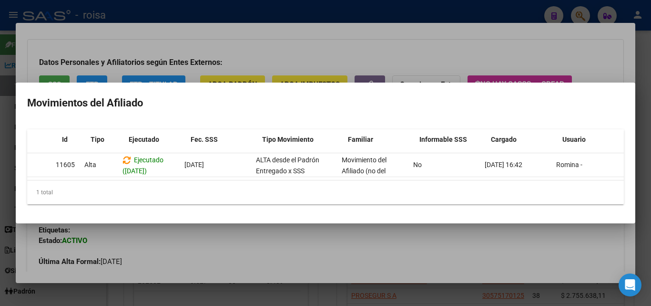
scroll to position [0, 0]
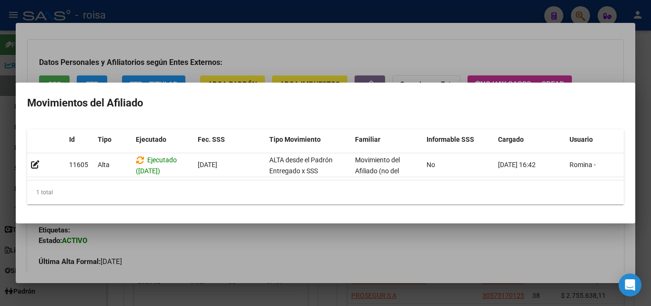
click at [228, 233] on div at bounding box center [325, 153] width 651 height 306
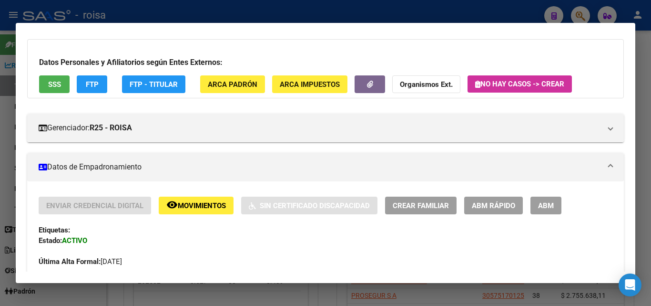
click at [191, 203] on span "Movimientos" at bounding box center [202, 205] width 48 height 9
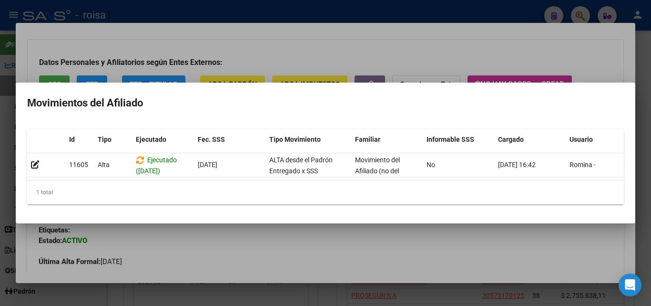
click at [411, 245] on div at bounding box center [325, 153] width 651 height 306
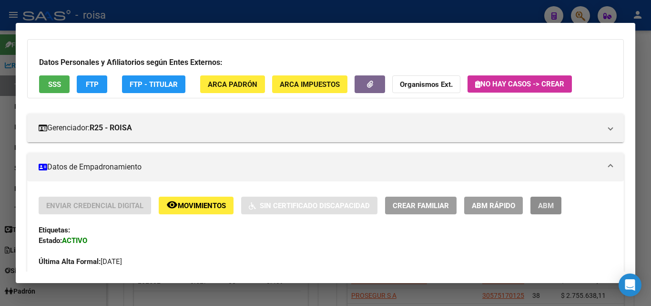
click at [545, 206] on span "ABM" at bounding box center [546, 205] width 16 height 9
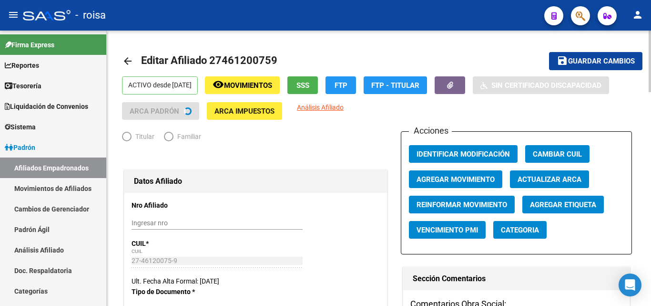
radio input "true"
type input "30-70862763-8"
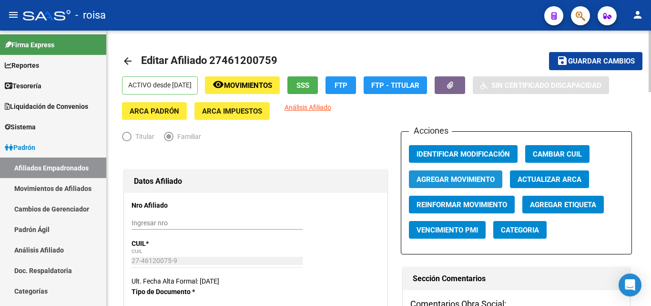
click at [477, 174] on span "Agregar Movimiento" at bounding box center [456, 178] width 78 height 9
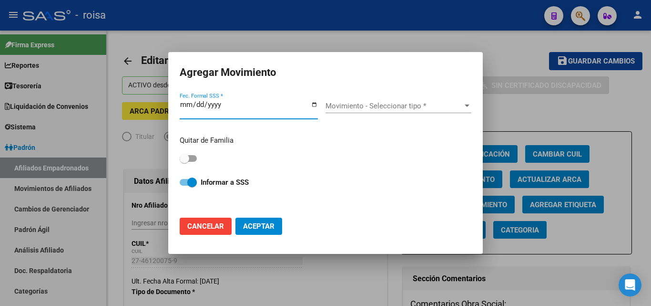
click at [195, 158] on span at bounding box center [188, 158] width 17 height 7
click at [184, 162] on input "checkbox" at bounding box center [184, 162] width 0 height 0
checkbox input "true"
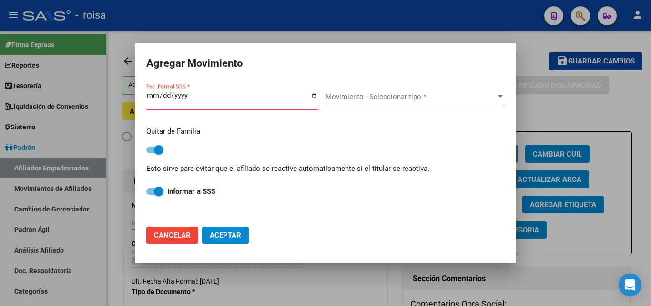
click at [152, 95] on input "Fec. Formal SSS *" at bounding box center [232, 99] width 172 height 15
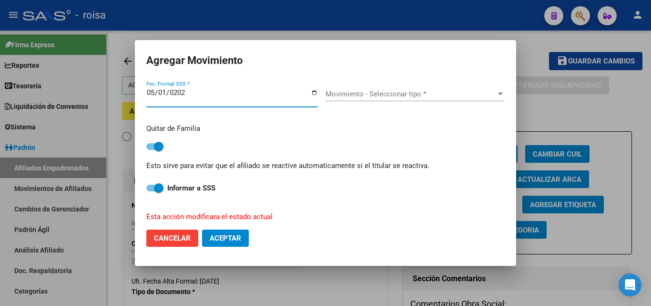
type input "[DATE]"
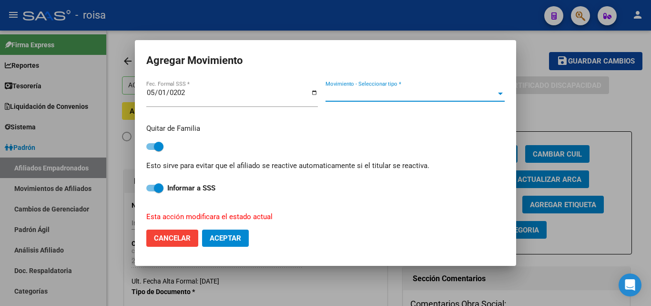
click at [356, 95] on span "Movimiento - Seleccionar tipo *" at bounding box center [411, 94] width 171 height 9
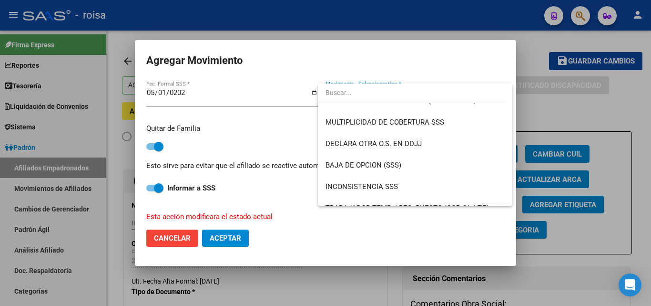
scroll to position [350, 0]
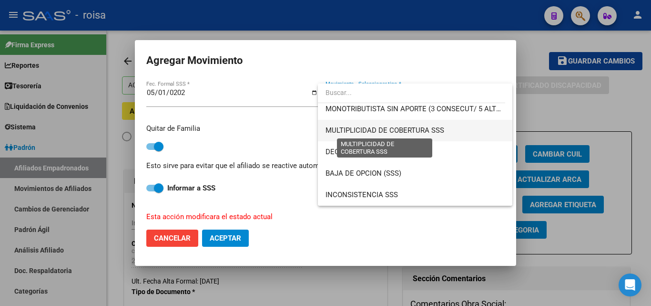
click at [423, 131] on span "MULTIPLICIDAD DE COBERTURA SSS" at bounding box center [385, 130] width 119 height 9
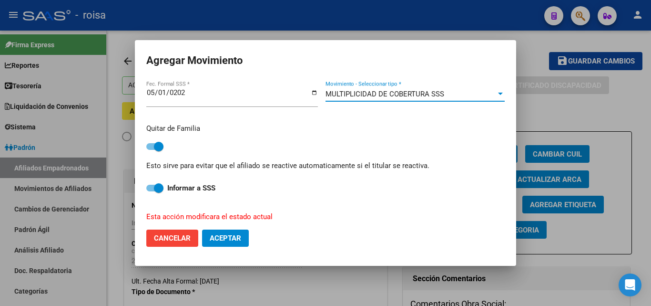
click at [216, 237] on span "Aceptar" at bounding box center [225, 238] width 31 height 9
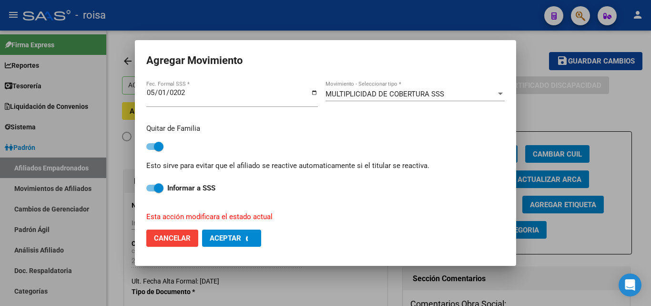
checkbox input "false"
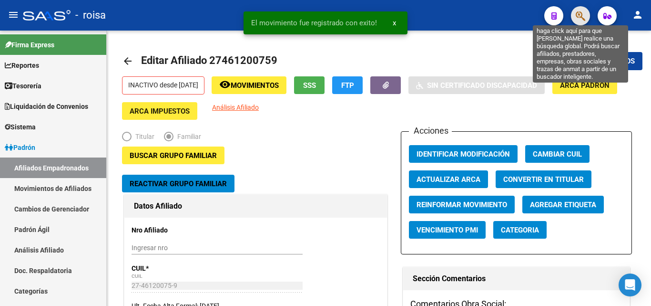
click at [577, 12] on icon "button" at bounding box center [581, 15] width 10 height 11
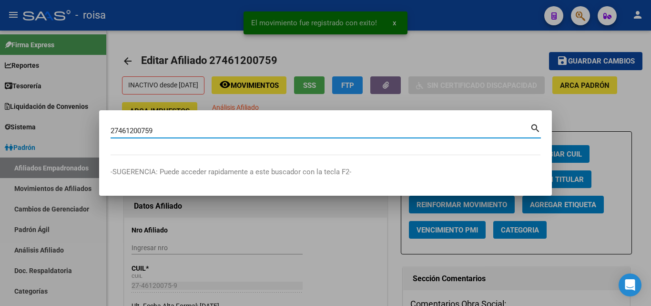
type input "27461200759"
click at [532, 129] on mat-icon "search" at bounding box center [535, 127] width 11 height 11
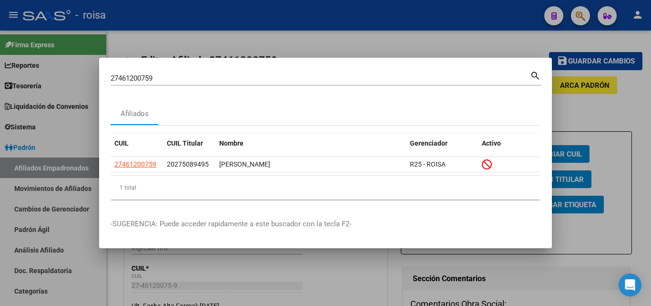
click at [524, 40] on div at bounding box center [325, 153] width 651 height 306
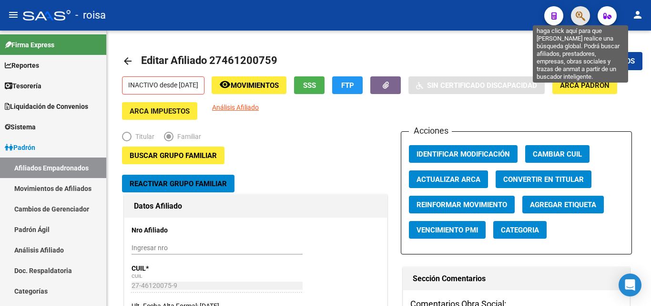
click at [581, 13] on icon "button" at bounding box center [581, 15] width 10 height 11
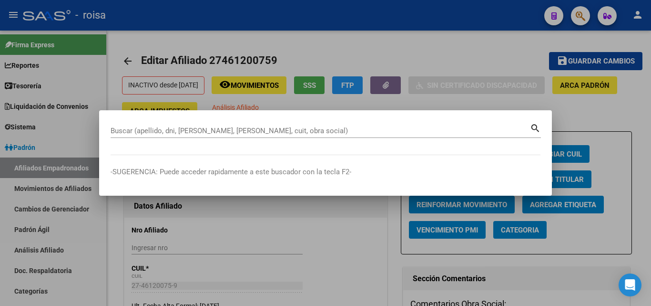
paste input "23275142654"
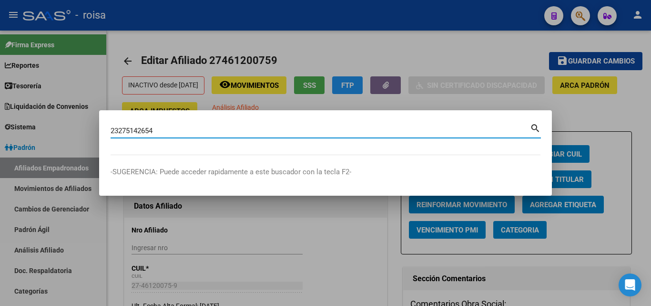
type input "23275142654"
click at [537, 131] on mat-icon "search" at bounding box center [535, 127] width 11 height 11
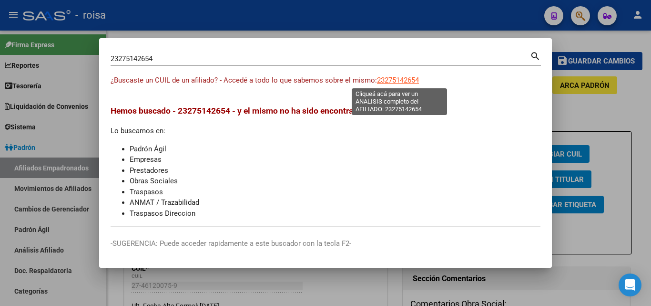
click at [389, 80] on span "23275142654" at bounding box center [398, 80] width 42 height 9
type textarea "23275142654"
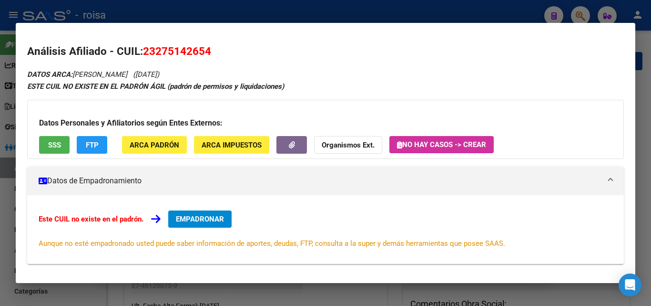
click at [645, 41] on div at bounding box center [325, 153] width 651 height 306
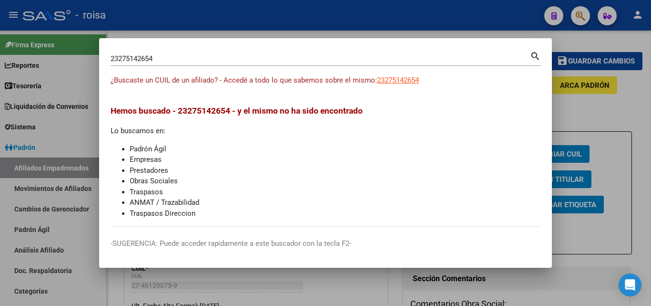
click at [573, 92] on div at bounding box center [325, 153] width 651 height 306
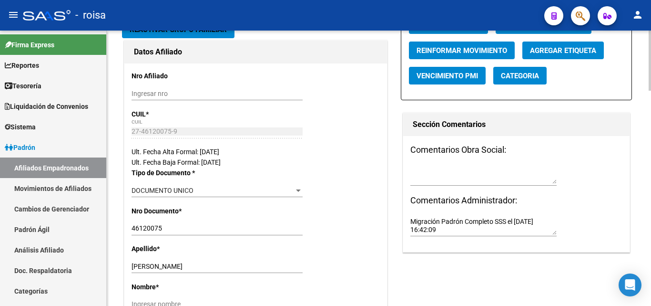
scroll to position [191, 0]
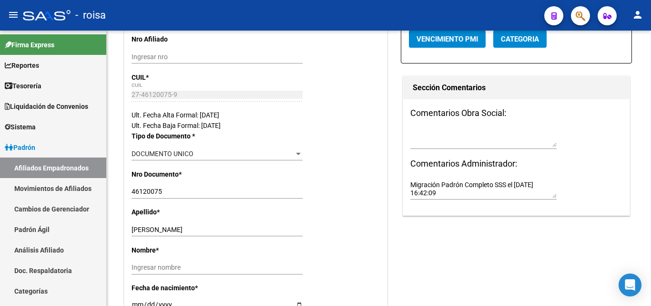
click at [584, 15] on icon "button" at bounding box center [581, 15] width 10 height 11
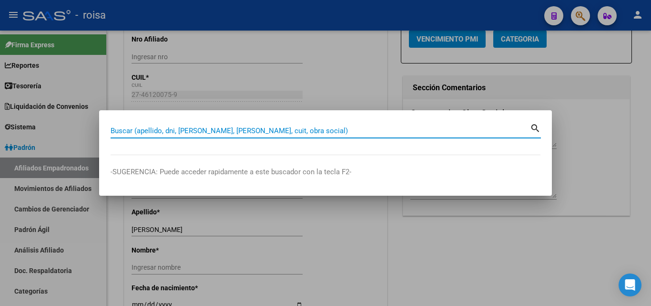
paste input "20277336309"
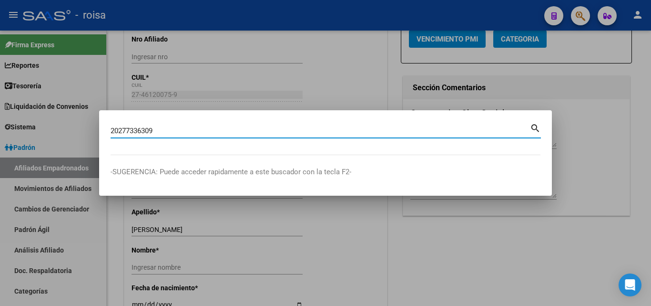
type input "20277336309"
click at [535, 127] on mat-icon "search" at bounding box center [535, 127] width 11 height 11
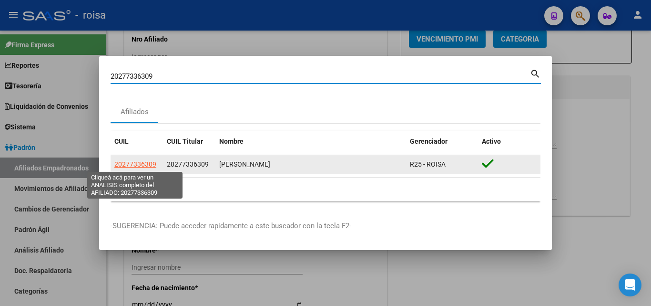
click at [143, 164] on span "20277336309" at bounding box center [135, 164] width 42 height 8
type textarea "20277336309"
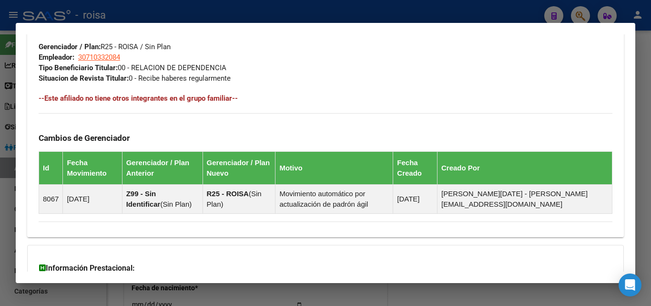
scroll to position [593, 0]
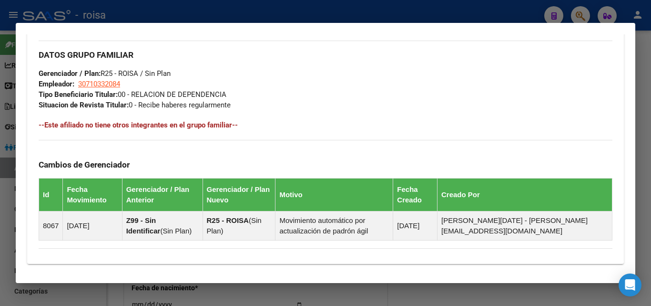
scroll to position [450, 0]
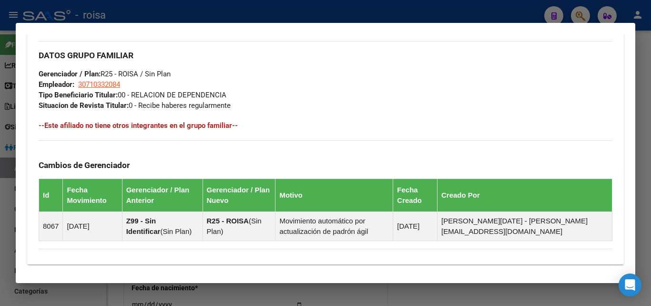
click at [413, 127] on h4 "--Este afiliado no tiene otros integrantes en el grupo familiar--" at bounding box center [326, 125] width 574 height 10
click at [411, 129] on h4 "--Este afiliado no tiene otros integrantes en el grupo familiar--" at bounding box center [326, 125] width 574 height 10
click at [308, 102] on div "DATOS GRUPO FAMILIAR Gerenciador / Plan: R25 - ROISA / Sin Plan Empleador: 3071…" at bounding box center [326, 76] width 574 height 70
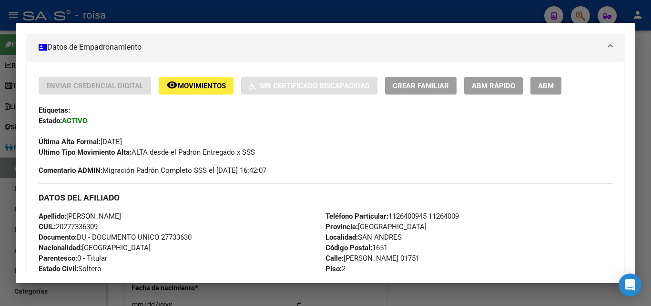
scroll to position [164, 0]
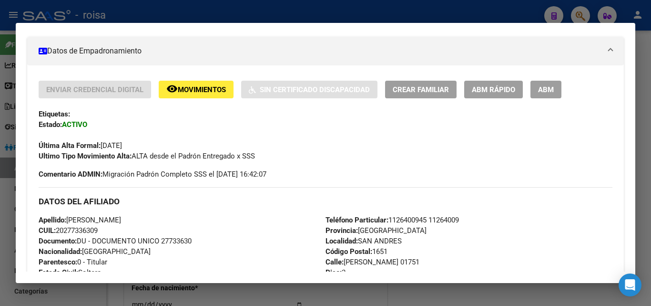
click at [290, 142] on div "Última Alta Formal: 01/01/2025" at bounding box center [326, 140] width 574 height 21
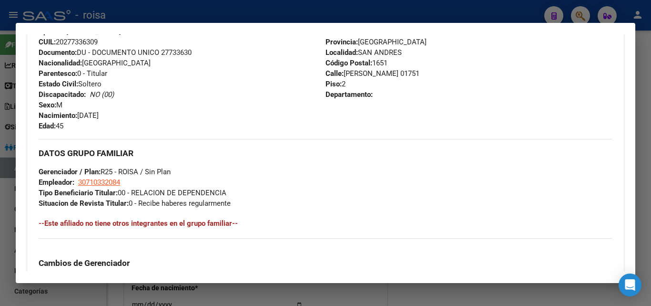
scroll to position [354, 0]
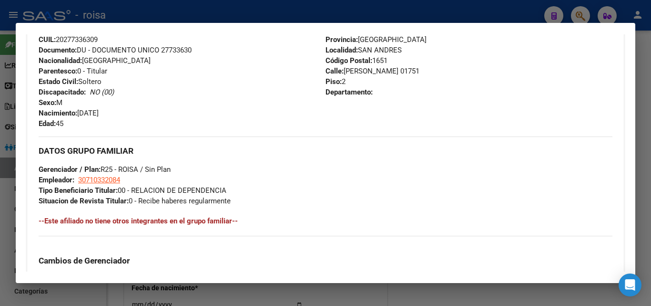
click at [208, 123] on div "Apellido: GREGORI RUBEN MAXIMILIANO CUIL: 20277336309 Documento: DU - DOCUMENTO…" at bounding box center [182, 76] width 287 height 105
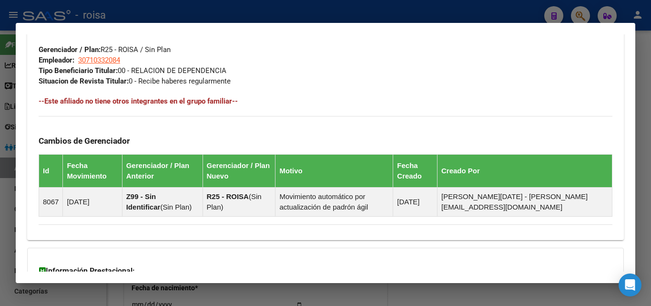
scroll to position [593, 0]
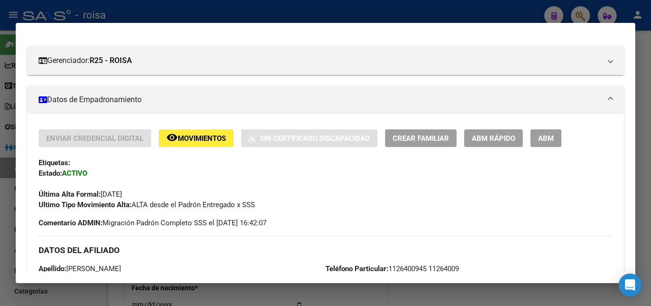
scroll to position [0, 0]
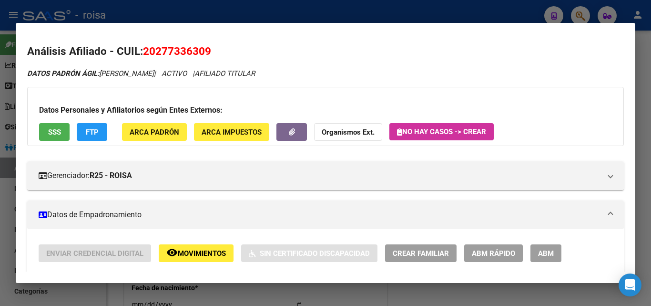
click at [453, 78] on div "DATOS PADRÓN ÁGIL: GREGORI RUBEN MAXIMILIANO | ACTIVO | AFILIADO TITULAR" at bounding box center [325, 73] width 597 height 11
click at [239, 89] on div "Datos Personales y Afiliatorios según Entes Externos: SSS FTP ARCA Padrón ARCA …" at bounding box center [325, 116] width 597 height 59
click at [307, 58] on h2 "Análisis Afiliado - CUIL: 20277336309" at bounding box center [325, 51] width 597 height 16
click at [334, 50] on h2 "Análisis Afiliado - CUIL: 20277336309" at bounding box center [325, 51] width 597 height 16
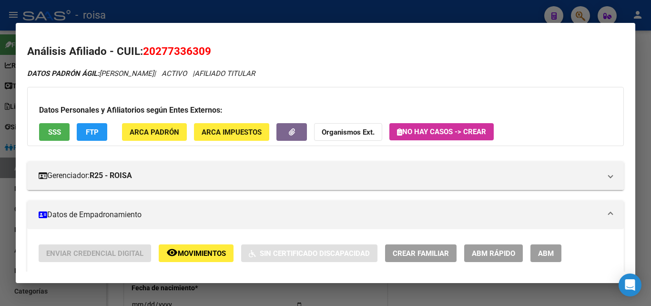
click at [576, 18] on div at bounding box center [325, 153] width 651 height 306
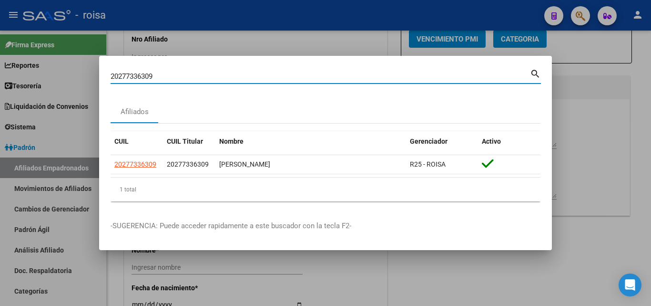
drag, startPoint x: 182, startPoint y: 74, endPoint x: 0, endPoint y: 73, distance: 181.6
click at [0, 73] on div "20277336309 Buscar (apellido, dni, cuil, nro traspaso, cuit, obra social) searc…" at bounding box center [325, 153] width 651 height 306
paste input "7462678245"
type input "27462678245"
click at [538, 72] on mat-icon "search" at bounding box center [535, 72] width 11 height 11
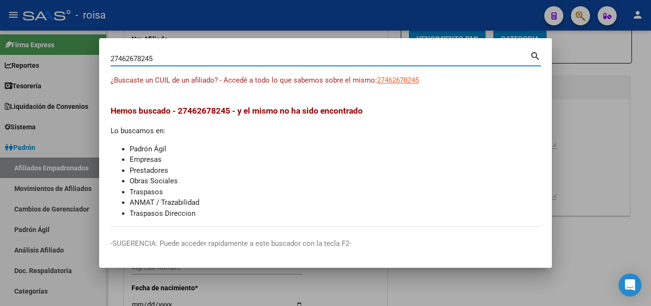
click at [465, 103] on mat-dialog-content "27462678245 Buscar (apellido, dni, cuil, nro traspaso, cuit, obra social) searc…" at bounding box center [325, 138] width 453 height 177
click at [302, 145] on li "Padrón Ágil" at bounding box center [335, 148] width 411 height 11
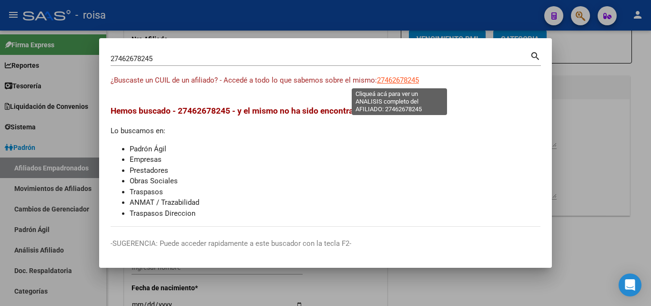
click at [391, 82] on span "27462678245" at bounding box center [398, 80] width 42 height 9
type textarea "27462678245"
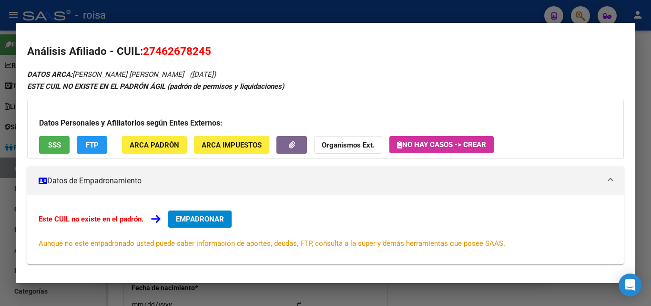
click at [645, 43] on div at bounding box center [325, 153] width 651 height 306
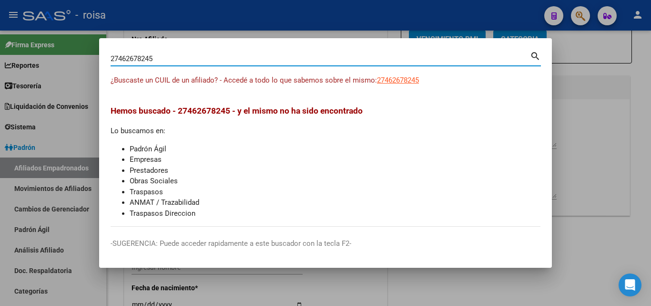
drag, startPoint x: 285, startPoint y: 61, endPoint x: 0, endPoint y: 27, distance: 286.7
click at [0, 27] on div "27462678245 Buscar (apellido, dni, cuil, nro traspaso, cuit, obra social) searc…" at bounding box center [325, 153] width 651 height 306
paste input "-44022082-2"
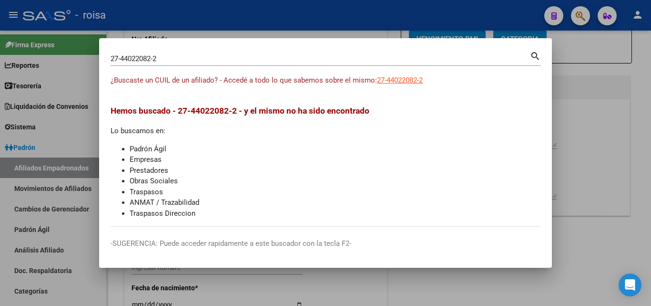
click at [530, 54] on div "27-44022082-2 Buscar (apellido, dni, cuil, nro traspaso, cuit, obra social)" at bounding box center [321, 58] width 420 height 14
click at [535, 52] on mat-icon "search" at bounding box center [535, 55] width 11 height 11
type input "27440220822"
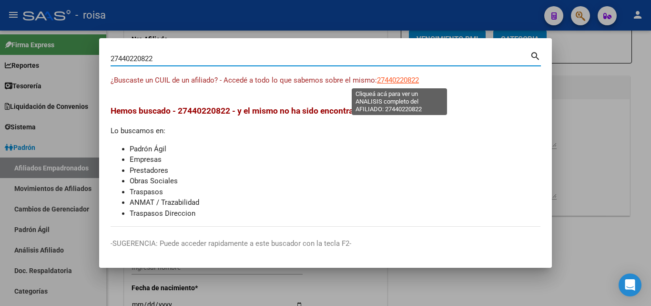
click at [393, 78] on span "27440220822" at bounding box center [398, 80] width 42 height 9
type textarea "27440220822"
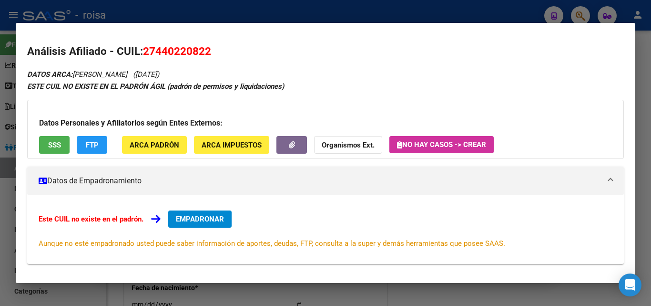
click at [57, 144] on span "SSS" at bounding box center [54, 145] width 13 height 9
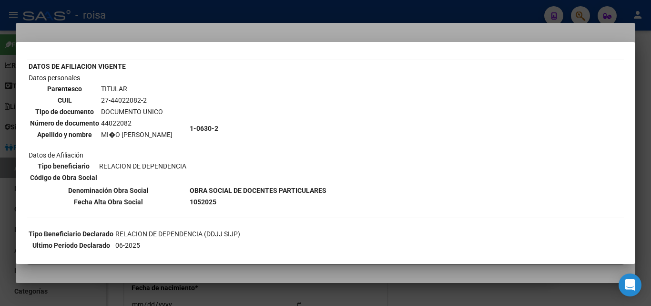
scroll to position [48, 0]
drag, startPoint x: 218, startPoint y: 199, endPoint x: 189, endPoint y: 187, distance: 31.4
click at [189, 187] on tbody "DATOS DE AFILIACION VIGENTE Datos personales Parentesco TITULAR CUIL 27-4402208…" at bounding box center [177, 134] width 299 height 146
copy tbody "OBRA SOCIAL DE DOCENTES PARTICULARES Fecha Alta Obra Social 1052025"
click at [97, 38] on div at bounding box center [325, 153] width 651 height 306
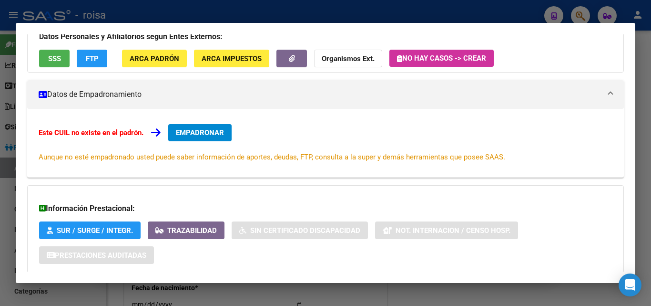
scroll to position [143, 0]
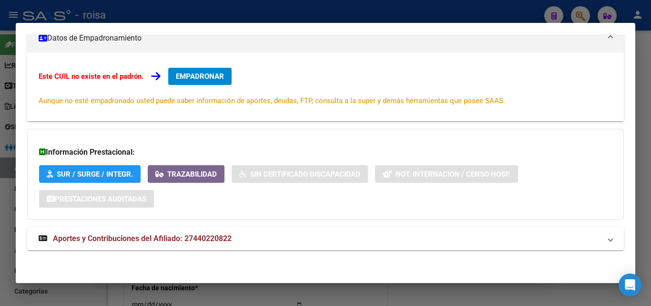
click at [289, 262] on div "Análisis Afiliado - CUIL: 27440220822 DATOS ARCA: MIÑO ARACELI JOANA (19/06/200…" at bounding box center [325, 86] width 597 height 370
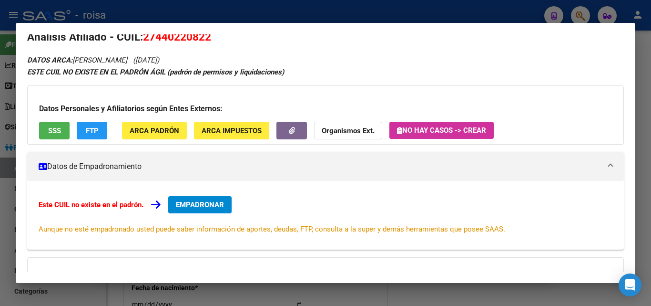
scroll to position [0, 0]
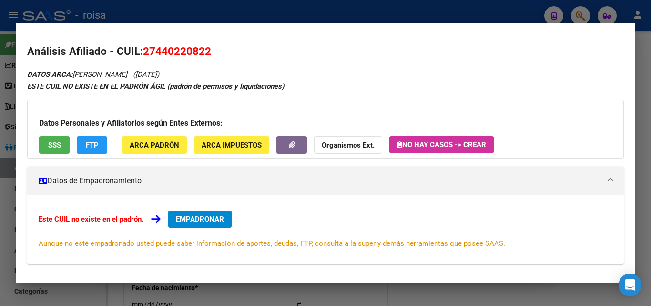
click at [293, 74] on div "DATOS ARCA: MIÑO ARACELI JOANA (19/06/2001) ESTE CUIL NO EXISTE EN EL PADRÓN ÁG…" at bounding box center [325, 235] width 597 height 335
click at [315, 73] on div "DATOS ARCA: MIÑO ARACELI JOANA (19/06/2001) ESTE CUIL NO EXISTE EN EL PADRÓN ÁG…" at bounding box center [325, 235] width 597 height 335
click at [304, 59] on h2 "Análisis Afiliado - CUIL: 27440220822" at bounding box center [325, 51] width 597 height 16
click at [643, 184] on div at bounding box center [325, 153] width 651 height 306
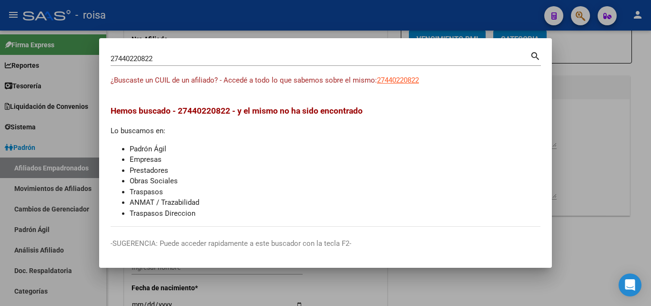
click at [554, 49] on div at bounding box center [325, 153] width 651 height 306
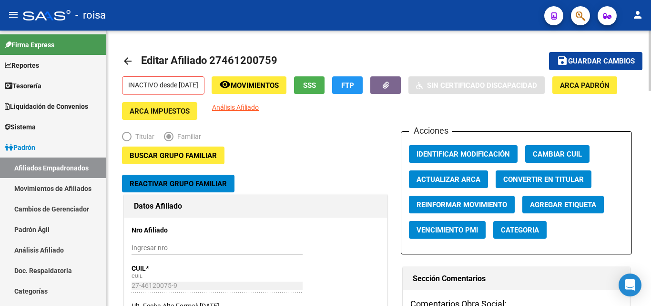
click at [507, 113] on div "INACTIVO desde 01/05/2025 remove_red_eye Movimientos SSS FTP Sin Certificado Di…" at bounding box center [379, 97] width 514 height 43
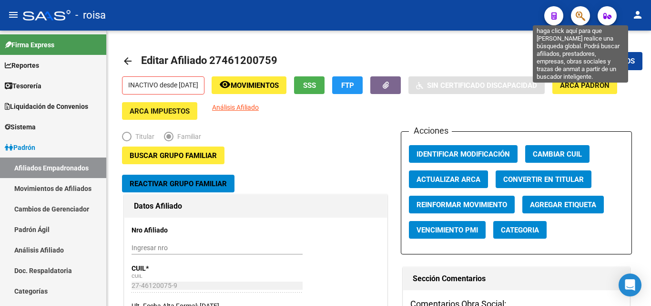
click at [579, 20] on icon "button" at bounding box center [581, 15] width 10 height 11
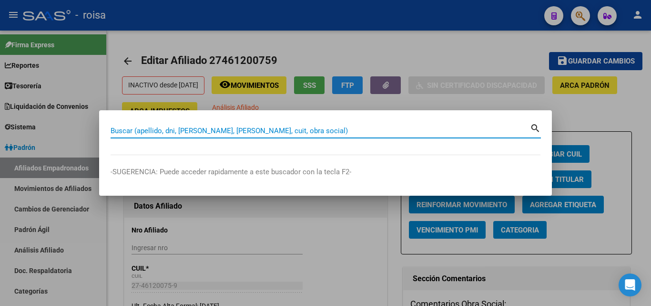
paste input "OBRA SOCIAL DE DOCENTES PARTICULARES Fecha Alta Obra Social 1052025"
type input "OBRA SOCIAL DE DOCENTES PARTICULARES Fecha Alta Obra Social 1052025"
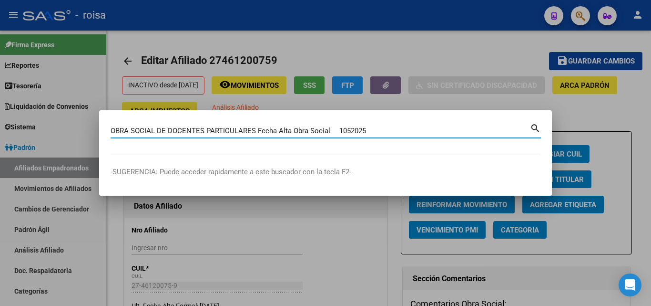
drag, startPoint x: 481, startPoint y: 134, endPoint x: 0, endPoint y: 121, distance: 481.7
click at [0, 121] on div "OBRA SOCIAL DE DOCENTES PARTICULARES Fecha Alta Obra Social 1052025 Buscar (ape…" at bounding box center [325, 153] width 651 height 306
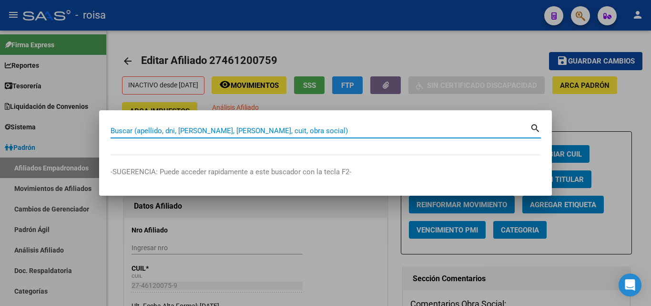
drag, startPoint x: 306, startPoint y: 132, endPoint x: 0, endPoint y: 84, distance: 309.7
click at [0, 84] on div "Buscar (apellido, dni, cuil, nro traspaso, cuit, obra social) search -SUGERENCI…" at bounding box center [325, 153] width 651 height 306
paste input "27440220822"
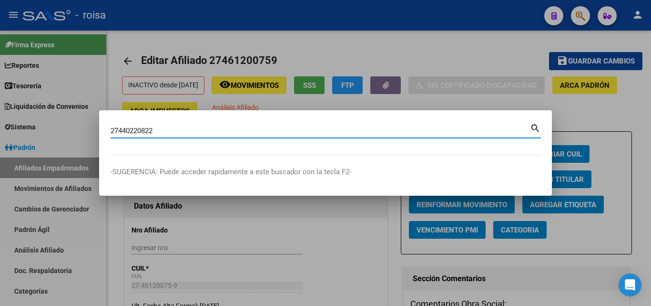
click at [535, 131] on mat-icon "search" at bounding box center [535, 127] width 11 height 11
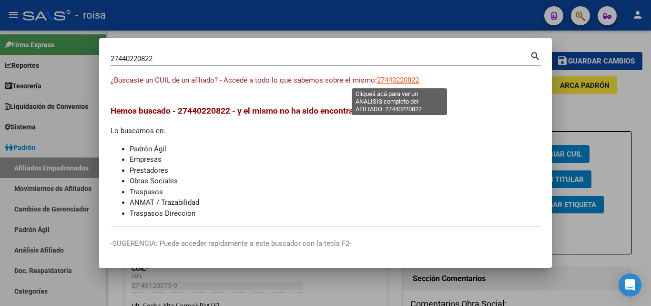
click at [408, 82] on span "27440220822" at bounding box center [398, 80] width 42 height 9
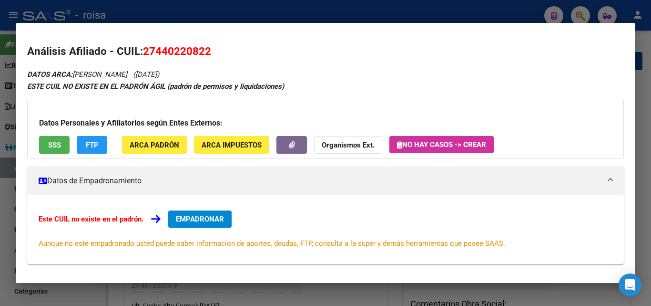
scroll to position [48, 0]
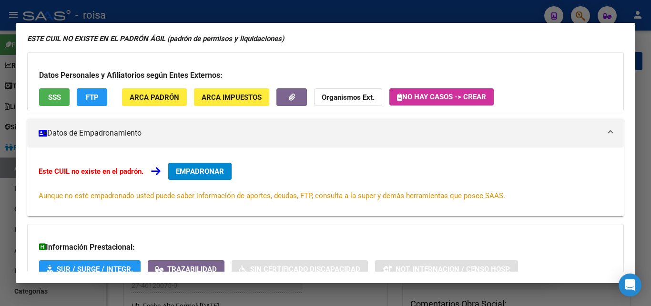
click at [479, 20] on div at bounding box center [325, 153] width 651 height 306
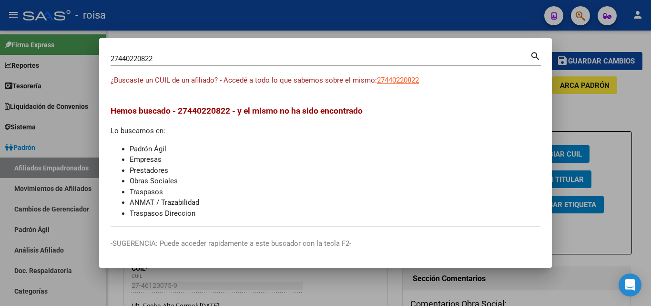
drag, startPoint x: 369, startPoint y: 54, endPoint x: 0, endPoint y: 60, distance: 369.5
click at [0, 60] on div "27440220822 Buscar (apellido, dni, cuil, nro traspaso, cuit, obra social) searc…" at bounding box center [325, 153] width 651 height 306
drag, startPoint x: 156, startPoint y: 59, endPoint x: 238, endPoint y: 72, distance: 82.9
click at [26, 44] on div "27440220822 Buscar (apellido, dni, cuil, nro traspaso, cuit, obra social) searc…" at bounding box center [325, 153] width 651 height 306
paste input "0242856334"
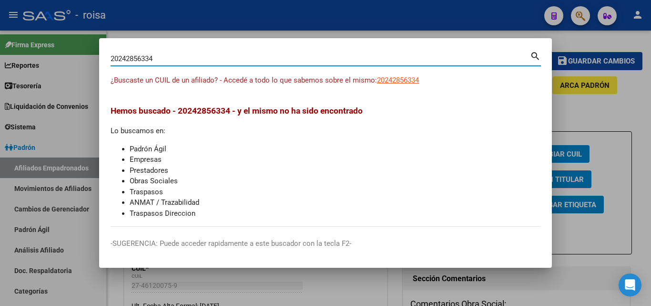
type input "20242856334"
click at [537, 56] on mat-icon "search" at bounding box center [535, 55] width 11 height 11
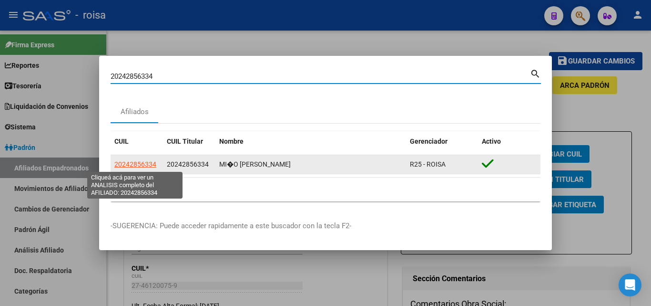
click at [146, 165] on span "20242856334" at bounding box center [135, 164] width 42 height 8
type textarea "20242856334"
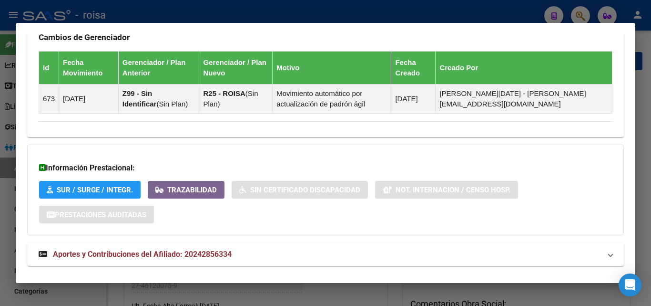
scroll to position [635, 0]
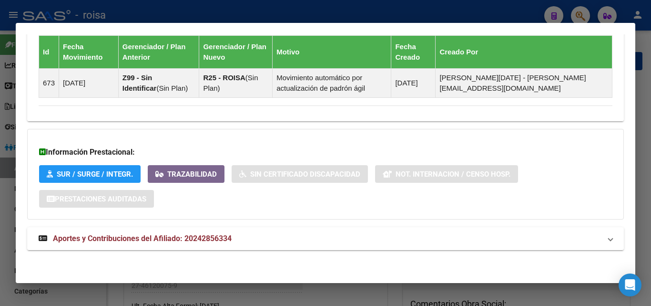
click at [374, 137] on div "Información Prestacional: SUR / SURGE / INTEGR. Trazabilidad Sin Certificado Di…" at bounding box center [325, 174] width 597 height 91
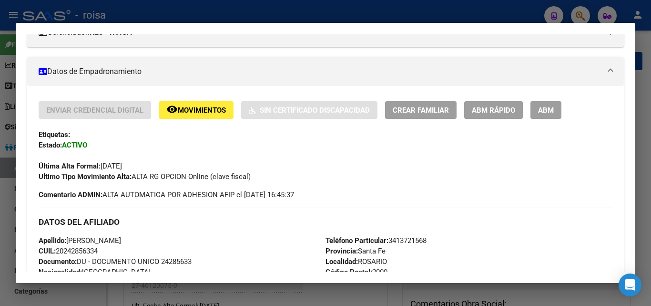
scroll to position [16, 0]
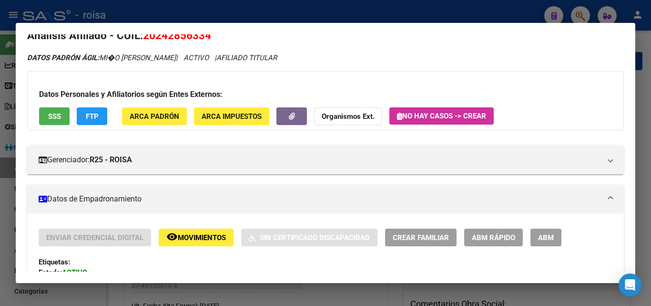
click at [641, 46] on div at bounding box center [325, 153] width 651 height 306
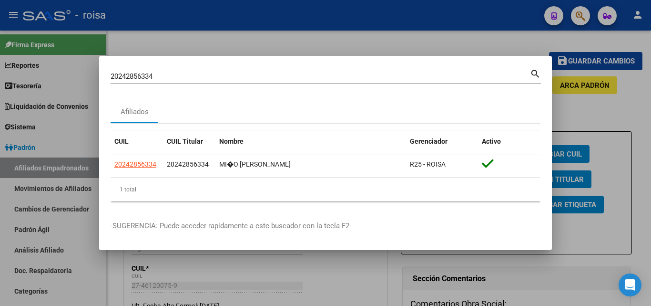
click at [179, 80] on input "20242856334" at bounding box center [321, 76] width 420 height 9
drag, startPoint x: 22, startPoint y: 80, endPoint x: 0, endPoint y: 80, distance: 22.4
click at [0, 80] on div "20242856334 Buscar (apellido, dni, cuil, nro traspaso, cuit, obra social) searc…" at bounding box center [325, 153] width 651 height 306
paste input "172880631"
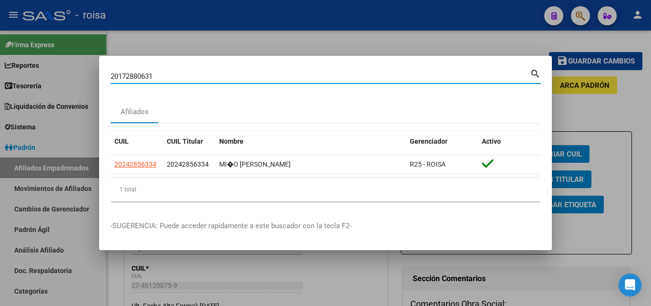
type input "20172880631"
click at [535, 73] on mat-icon "search" at bounding box center [535, 72] width 11 height 11
click at [301, 193] on div "1 total" at bounding box center [326, 189] width 430 height 24
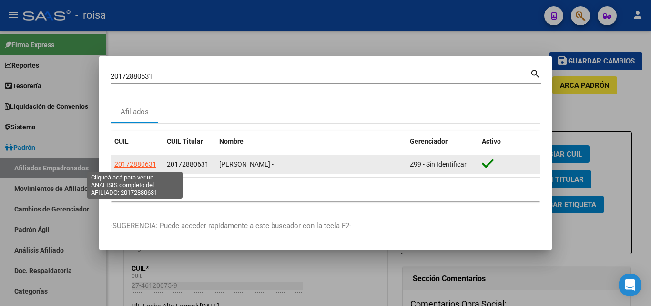
click at [141, 165] on span "20172880631" at bounding box center [135, 164] width 42 height 8
type textarea "20172880631"
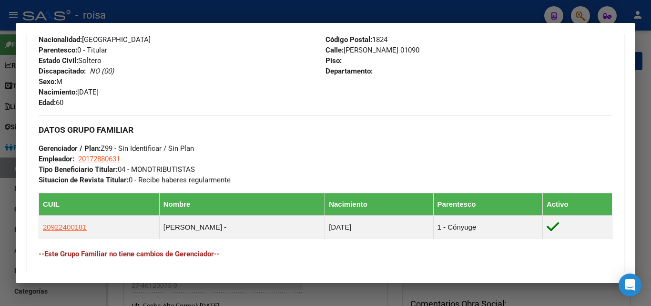
scroll to position [381, 0]
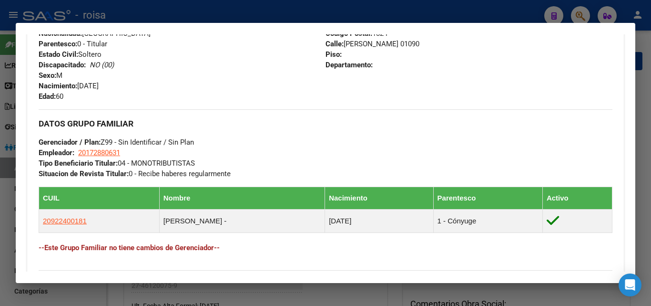
click at [651, 82] on div at bounding box center [325, 153] width 651 height 306
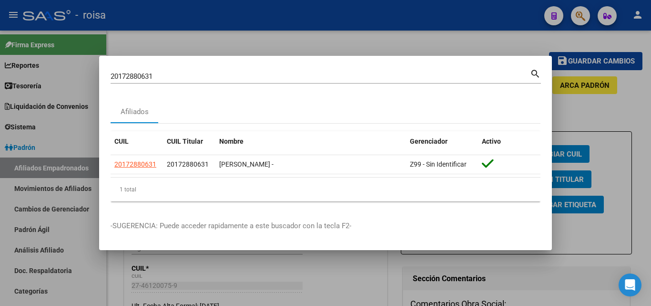
click at [584, 15] on div at bounding box center [325, 153] width 651 height 306
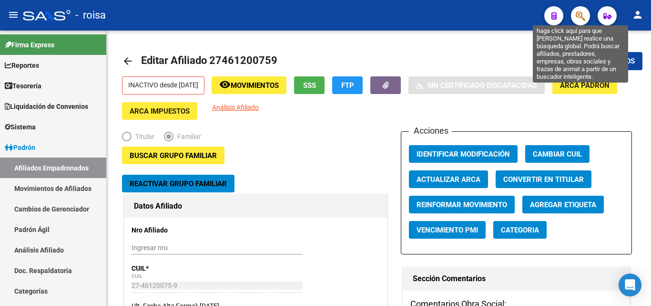
click at [584, 14] on icon "button" at bounding box center [581, 15] width 10 height 11
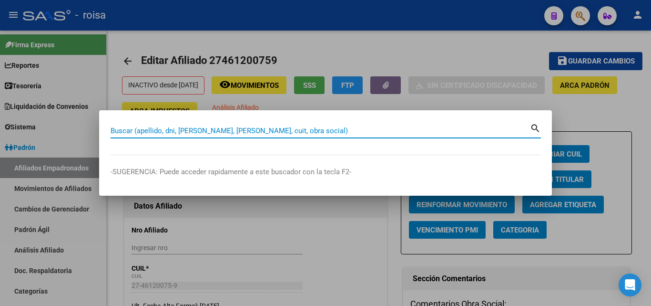
paste input "20-46350357-6"
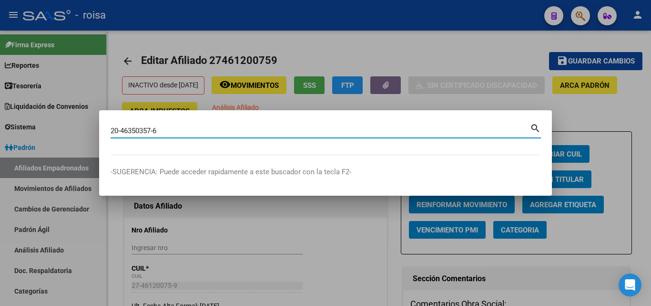
click at [533, 125] on mat-icon "search" at bounding box center [535, 127] width 11 height 11
type input "20463503576"
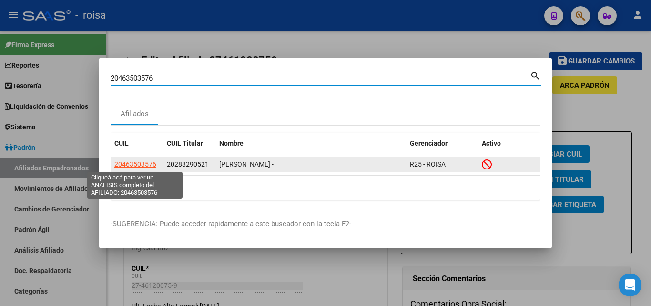
click at [145, 165] on span "20463503576" at bounding box center [135, 164] width 42 height 8
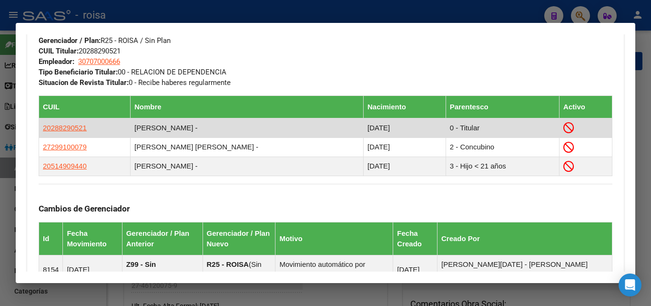
scroll to position [477, 0]
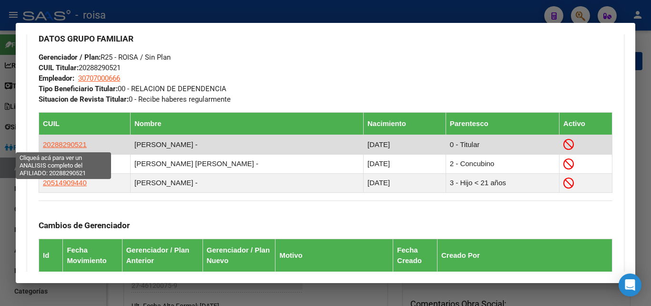
click at [72, 148] on span "20288290521" at bounding box center [65, 144] width 44 height 8
type textarea "20288290521"
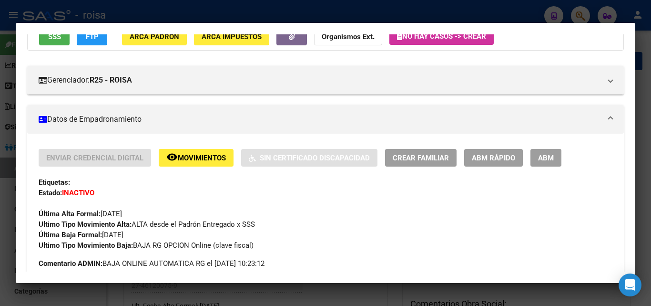
scroll to position [143, 0]
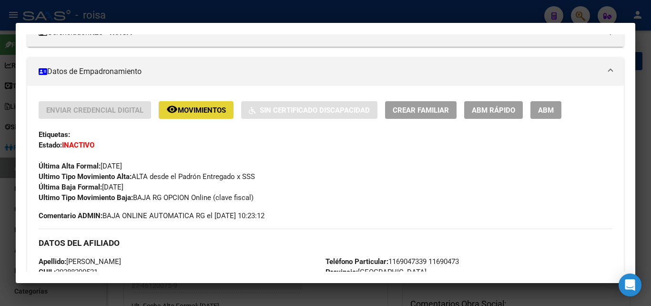
click at [191, 113] on span "Movimientos" at bounding box center [202, 110] width 48 height 9
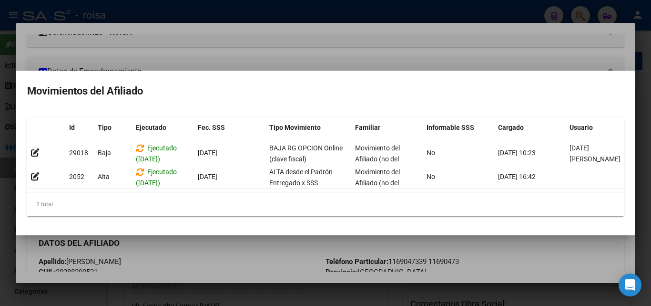
click at [200, 256] on div at bounding box center [325, 153] width 651 height 306
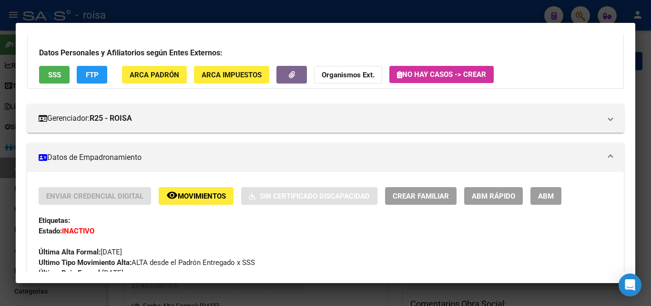
scroll to position [0, 0]
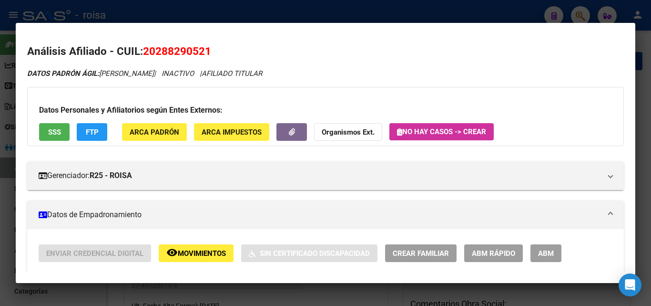
click at [51, 121] on div "Datos Personales y Afiliatorios según Entes Externos: SSS FTP ARCA Padrón ARCA …" at bounding box center [325, 116] width 597 height 59
click at [54, 133] on span "SSS" at bounding box center [54, 132] width 13 height 9
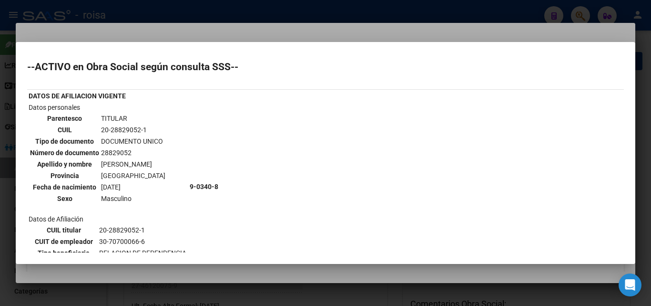
click at [180, 36] on div at bounding box center [325, 153] width 651 height 306
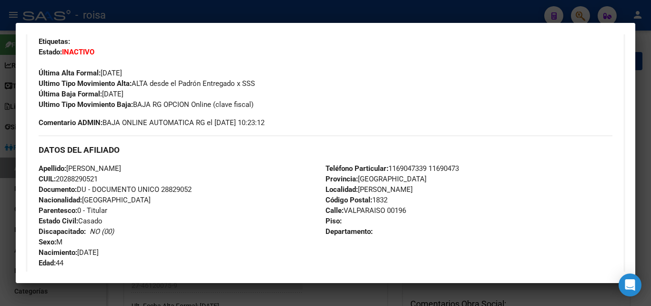
scroll to position [286, 0]
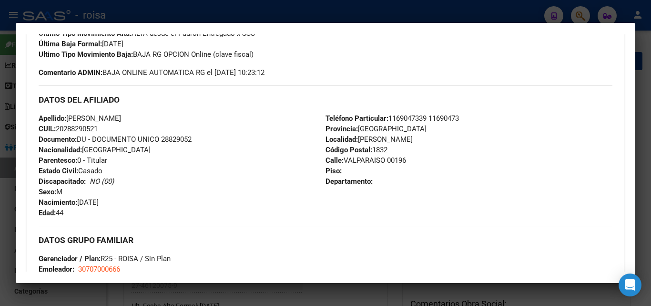
click at [214, 154] on div "Apellido: RODRIGUEZ GABRIEL JOSE CUIL: 20288290521 Documento: DU - DOCUMENTO UN…" at bounding box center [182, 165] width 287 height 105
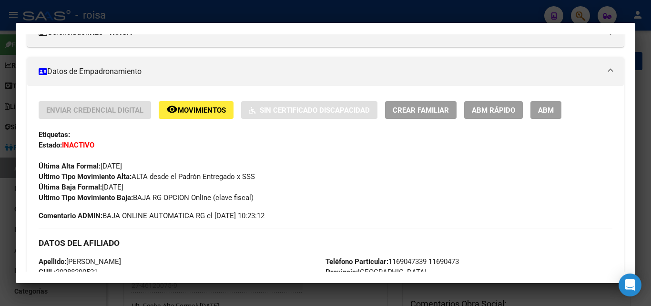
scroll to position [0, 0]
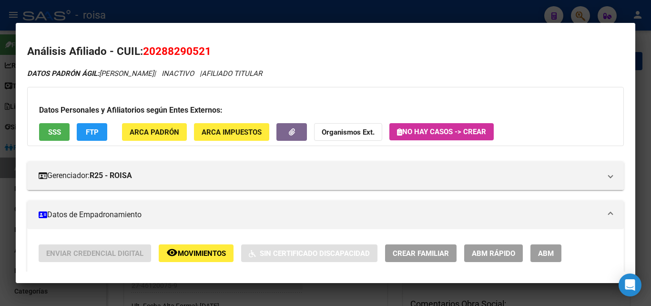
click at [348, 54] on h2 "Análisis Afiliado - CUIL: 20288290521" at bounding box center [325, 51] width 597 height 16
click at [647, 39] on div at bounding box center [325, 153] width 651 height 306
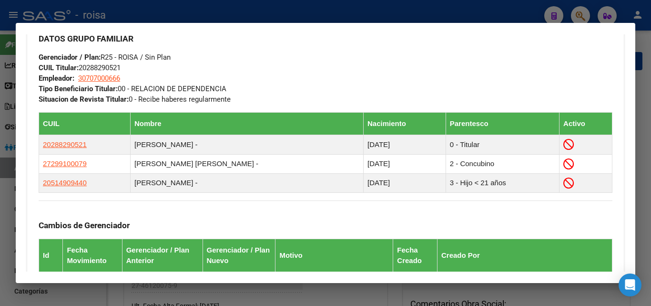
scroll to position [684, 0]
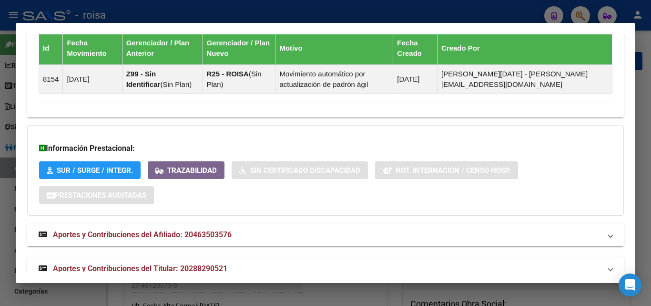
click at [641, 239] on div at bounding box center [325, 153] width 651 height 306
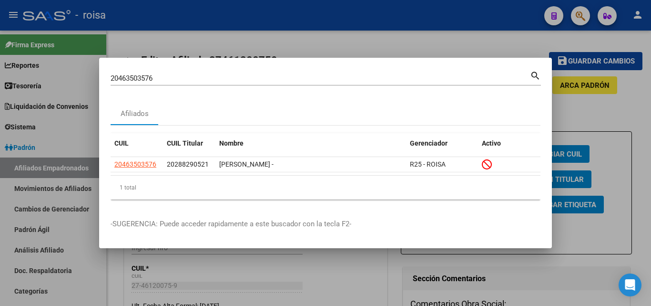
click at [489, 72] on div "20463503576 Buscar (apellido, dni, cuil, nro traspaso, cuit, obra social)" at bounding box center [321, 78] width 420 height 14
drag, startPoint x: 452, startPoint y: 79, endPoint x: 5, endPoint y: 42, distance: 449.1
click at [0, 40] on div "20463503576 Buscar (apellido, dni, cuil, nro traspaso, cuit, obra social) searc…" at bounding box center [325, 153] width 651 height 306
paste input "7-29197073-2"
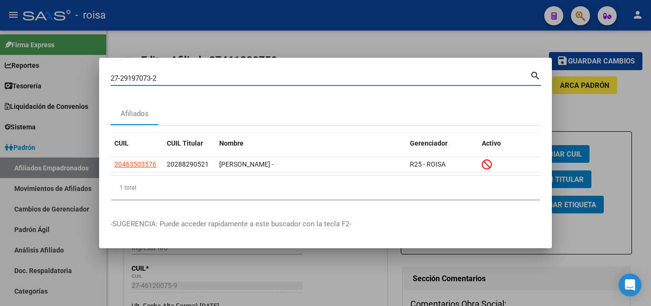
click at [532, 74] on mat-icon "search" at bounding box center [535, 74] width 11 height 11
type input "27291970732"
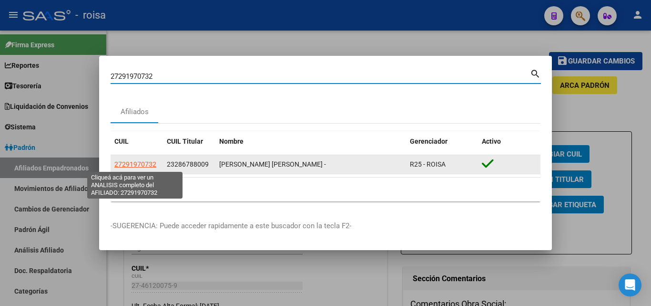
click at [143, 163] on span "27291970732" at bounding box center [135, 164] width 42 height 8
type textarea "27291970732"
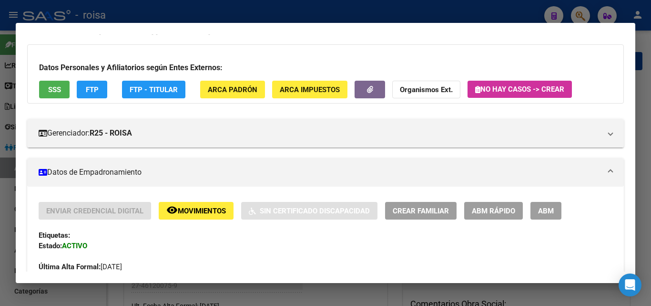
scroll to position [95, 0]
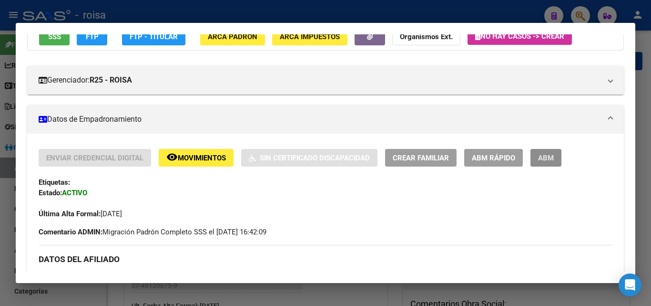
click at [546, 166] on button "ABM" at bounding box center [546, 158] width 31 height 18
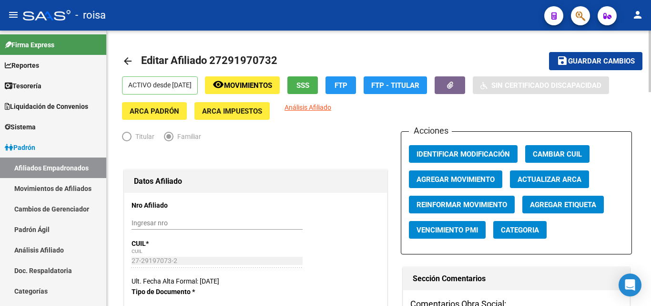
click at [464, 177] on span "Agregar Movimiento" at bounding box center [456, 179] width 78 height 9
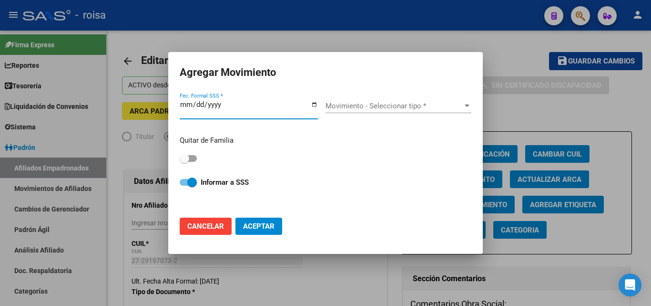
click at [193, 159] on span at bounding box center [188, 158] width 17 height 7
click at [184, 162] on input "checkbox" at bounding box center [184, 162] width 0 height 0
checkbox input "true"
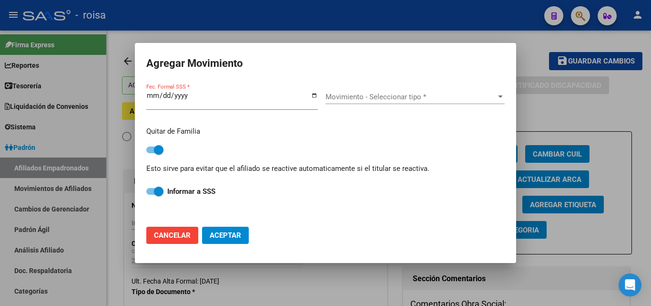
click at [360, 96] on span "Movimiento - Seleccionar tipo *" at bounding box center [411, 96] width 171 height 9
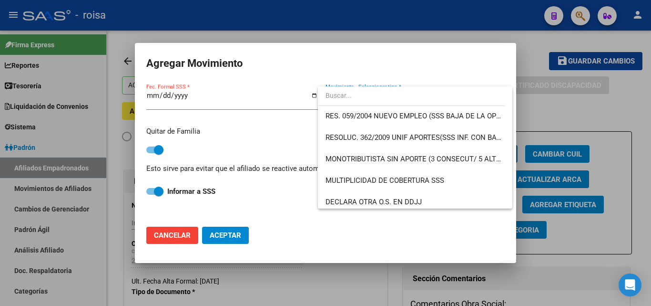
scroll to position [334, 0]
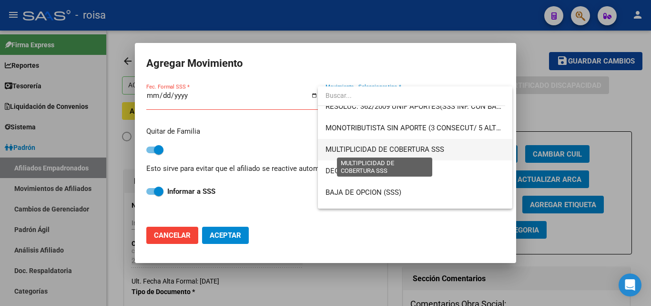
click at [404, 152] on span "MULTIPLICIDAD DE COBERTURA SSS" at bounding box center [385, 149] width 119 height 9
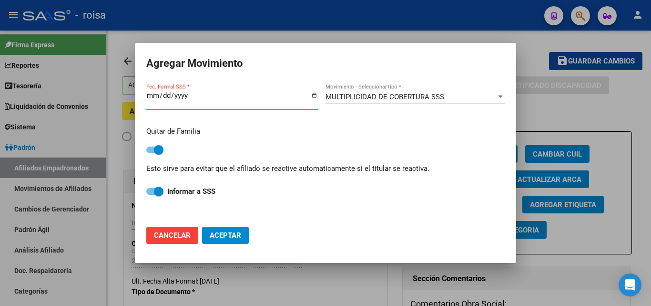
click at [154, 96] on input "Fec. Formal SSS *" at bounding box center [232, 99] width 172 height 15
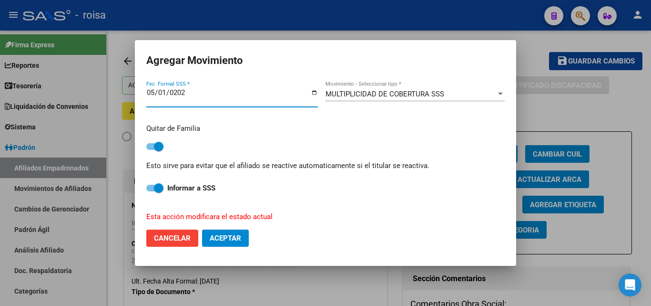
type input "[DATE]"
click at [216, 236] on span "Aceptar" at bounding box center [225, 238] width 31 height 9
checkbox input "false"
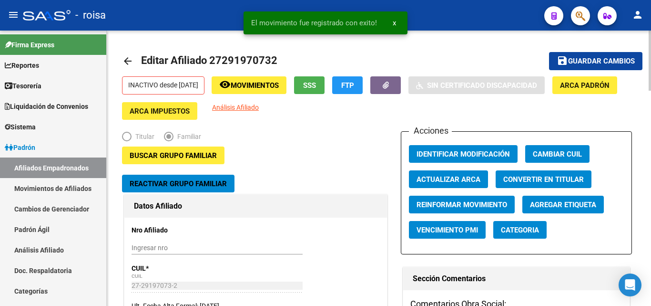
click at [457, 52] on mat-toolbar-row "arrow_back Editar Afiliado 27291970732" at bounding box center [322, 61] width 401 height 31
click at [575, 13] on button "button" at bounding box center [580, 15] width 19 height 19
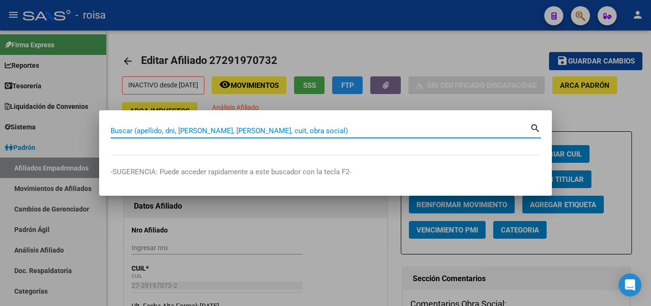
click at [299, 132] on input "Buscar (apellido, dni, [PERSON_NAME], [PERSON_NAME], cuit, obra social)" at bounding box center [321, 130] width 420 height 9
paste input "27-29197073-2"
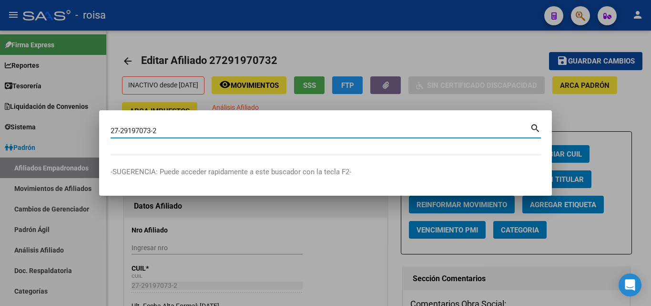
click at [540, 128] on mat-icon "search" at bounding box center [535, 127] width 11 height 11
type input "27291970732"
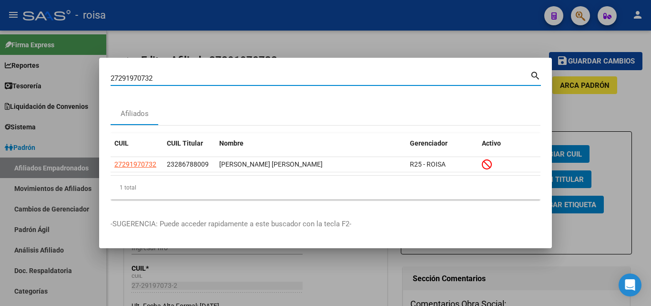
click at [286, 276] on div at bounding box center [325, 153] width 651 height 306
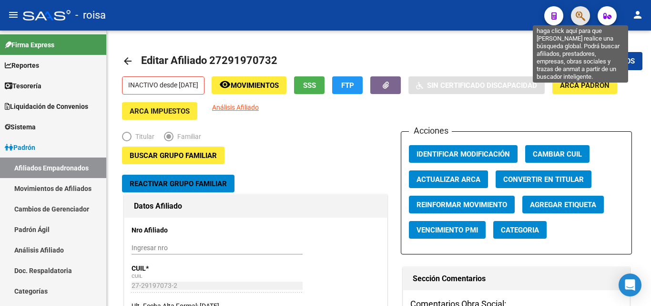
click at [584, 15] on icon "button" at bounding box center [581, 15] width 10 height 11
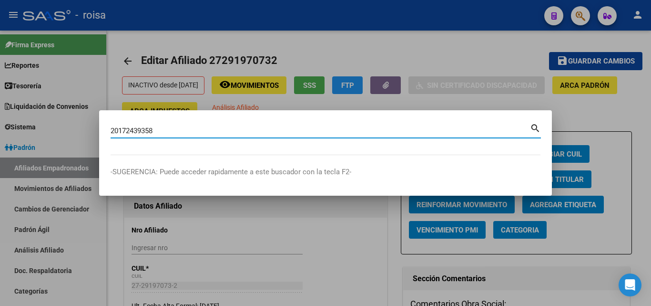
type input "20172439358"
click at [535, 127] on mat-icon "search" at bounding box center [535, 127] width 11 height 11
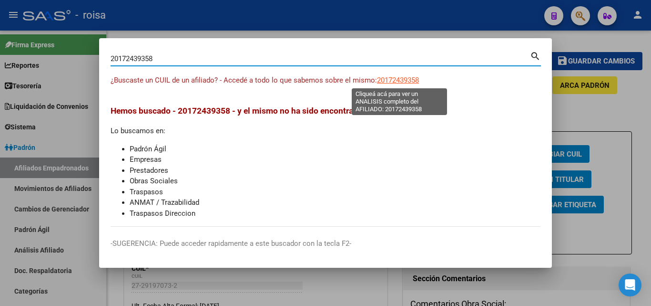
click at [388, 81] on span "20172439358" at bounding box center [398, 80] width 42 height 9
type textarea "20172439358"
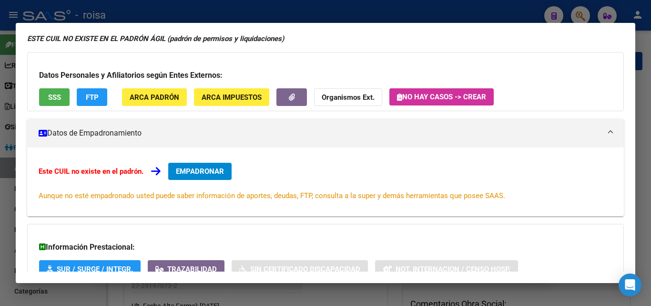
scroll to position [47, 0]
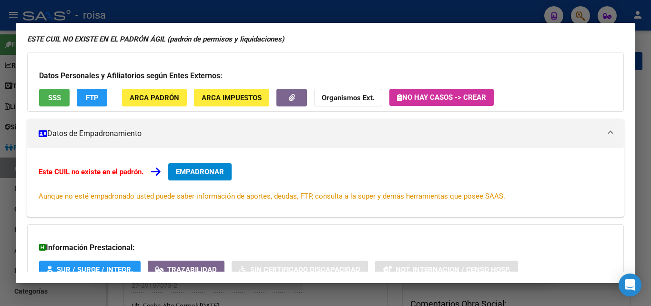
click at [51, 99] on span "SSS" at bounding box center [54, 97] width 13 height 9
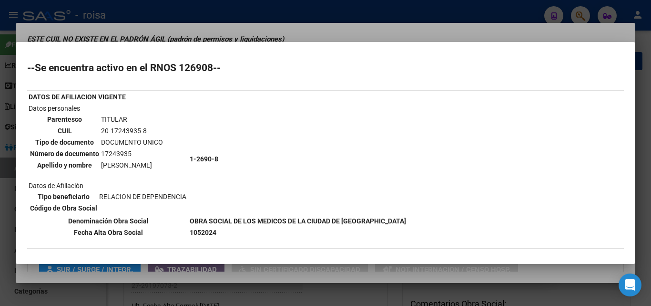
scroll to position [0, 0]
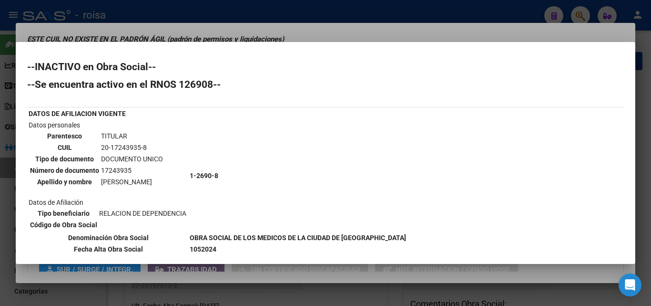
click at [418, 27] on div at bounding box center [325, 153] width 651 height 306
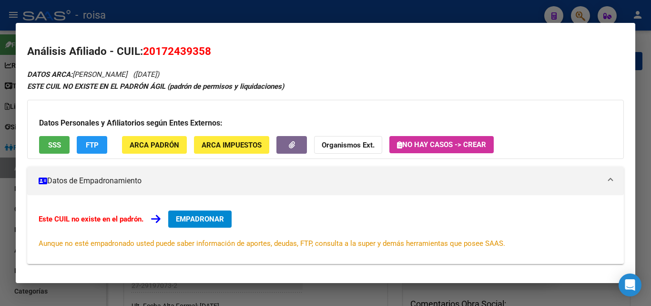
click at [10, 213] on div at bounding box center [325, 153] width 651 height 306
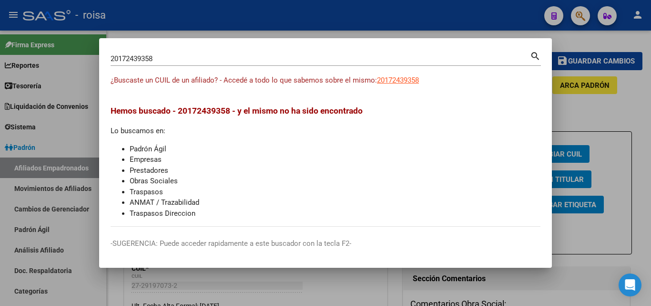
click at [586, 99] on div at bounding box center [325, 153] width 651 height 306
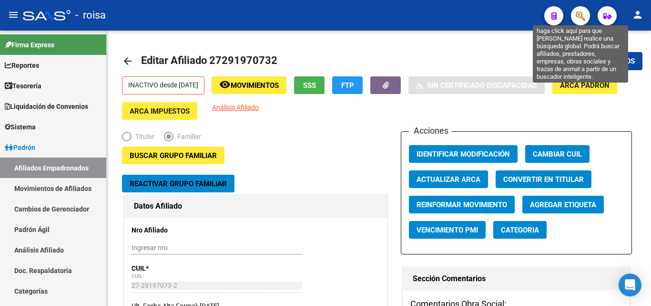
click at [581, 11] on icon "button" at bounding box center [581, 15] width 10 height 11
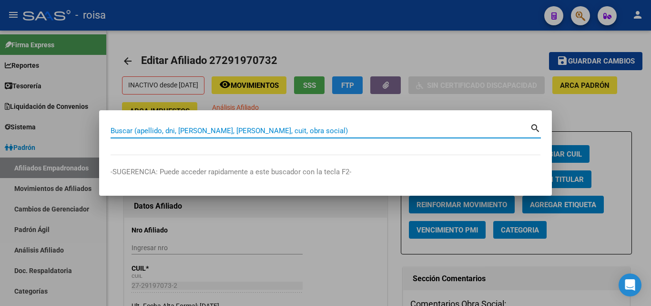
paste input "INSTITUTO NACIONAL DE SERVICIOS SOCIALES PARA JUBILADOS Y PENSIONADOS Fecha Alt…"
type input "INSTITUTO NACIONAL DE SERVICIOS SOCIALES PARA JUBILADOS Y PENSIONADOS Fecha Alt…"
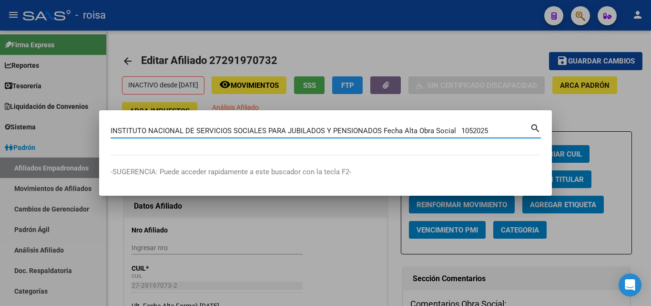
drag, startPoint x: 498, startPoint y: 131, endPoint x: 0, endPoint y: 112, distance: 498.1
click at [0, 112] on div "INSTITUTO NACIONAL DE SERVICIOS SOCIALES PARA JUBILADOS Y PENSIONADOS Fecha Alt…" at bounding box center [325, 153] width 651 height 306
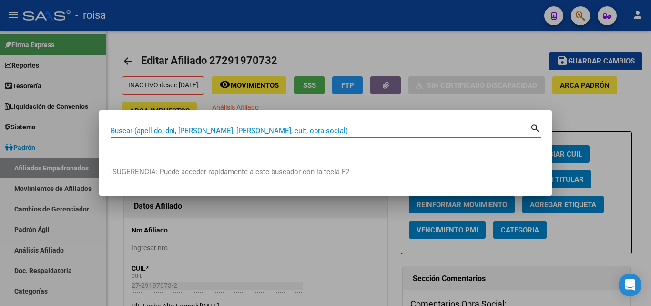
paste input "23-17278629-4"
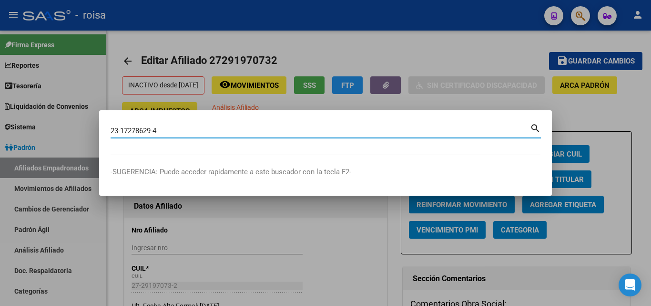
click at [539, 128] on mat-icon "search" at bounding box center [535, 127] width 11 height 11
type input "23172786294"
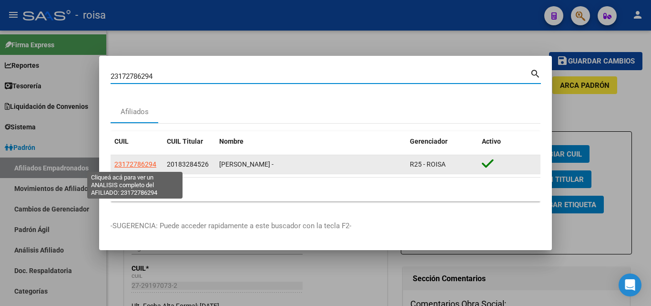
click at [149, 164] on span "23172786294" at bounding box center [135, 164] width 42 height 8
type textarea "23172786294"
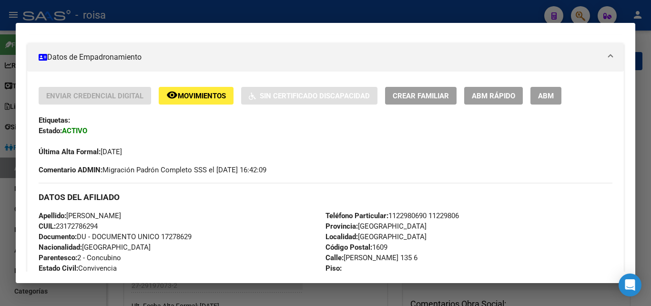
scroll to position [191, 0]
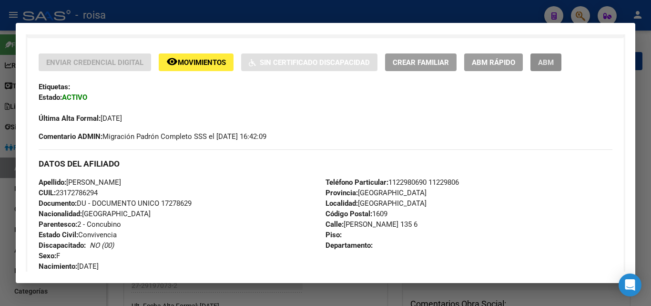
click at [553, 66] on span "ABM" at bounding box center [546, 62] width 16 height 9
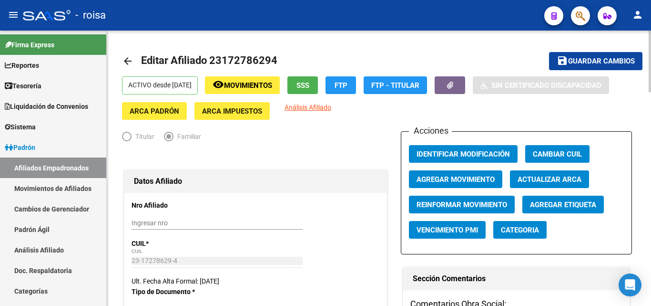
click at [453, 178] on span "Agregar Movimiento" at bounding box center [456, 179] width 78 height 9
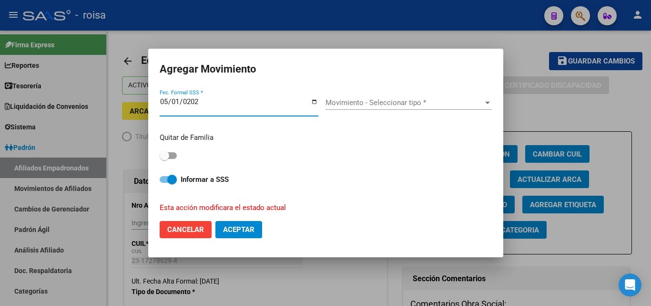
type input "[DATE]"
click at [369, 100] on span "Movimiento - Seleccionar tipo *" at bounding box center [405, 102] width 158 height 9
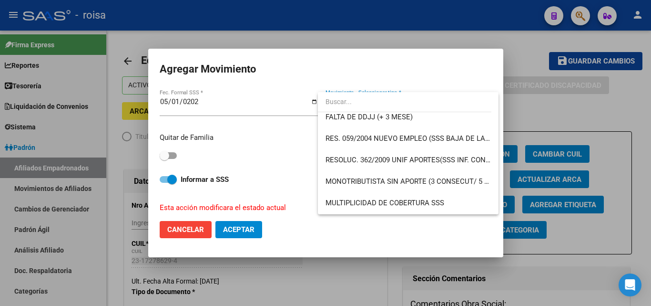
scroll to position [334, 0]
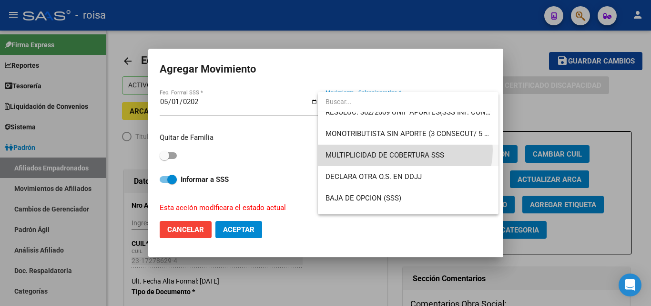
click at [404, 150] on span "MULTIPLICIDAD DE COBERTURA SSS" at bounding box center [408, 154] width 165 height 21
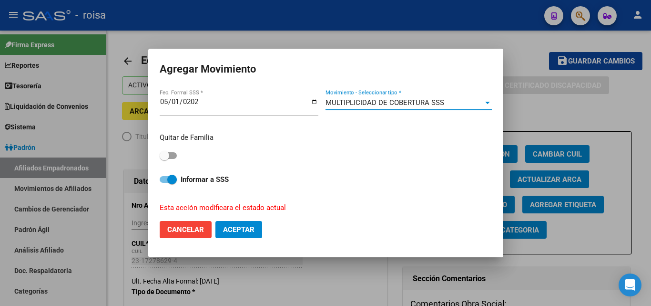
click at [169, 154] on span at bounding box center [165, 156] width 10 height 10
click at [164, 159] on input "checkbox" at bounding box center [164, 159] width 0 height 0
checkbox input "true"
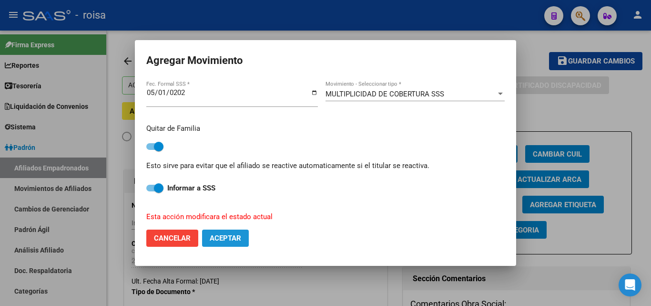
click at [210, 235] on span "Aceptar" at bounding box center [225, 238] width 31 height 9
checkbox input "false"
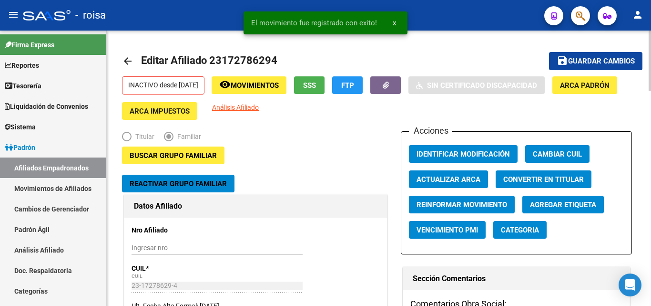
click at [349, 142] on div "Titular Familiar" at bounding box center [255, 138] width 267 height 15
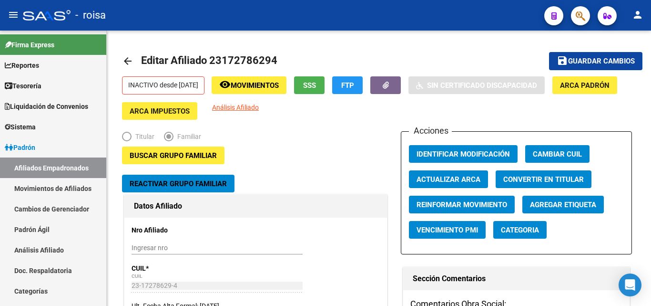
click at [581, 19] on icon "button" at bounding box center [581, 15] width 10 height 11
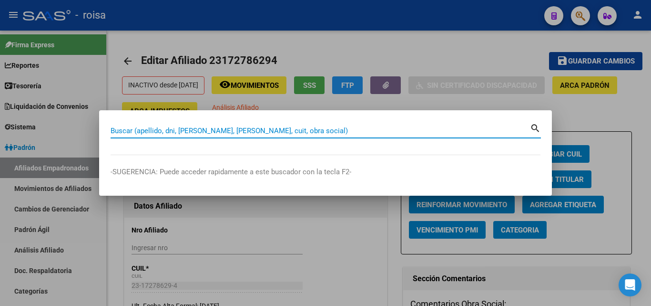
paste input "23-46744904-4"
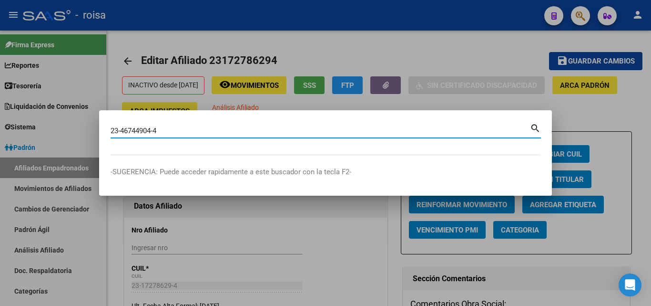
click at [536, 123] on mat-icon "search" at bounding box center [535, 127] width 11 height 11
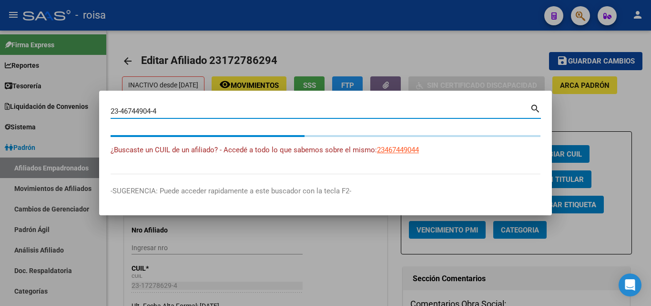
type input "23467449044"
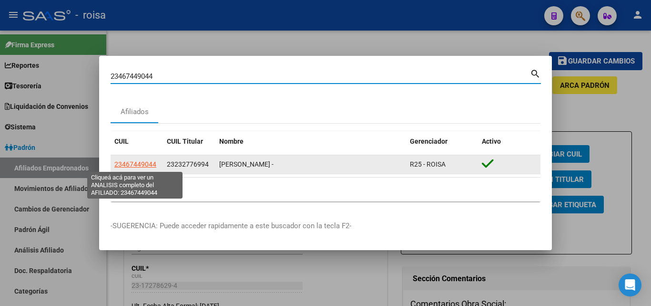
click at [142, 166] on span "23467449044" at bounding box center [135, 164] width 42 height 8
type textarea "23467449044"
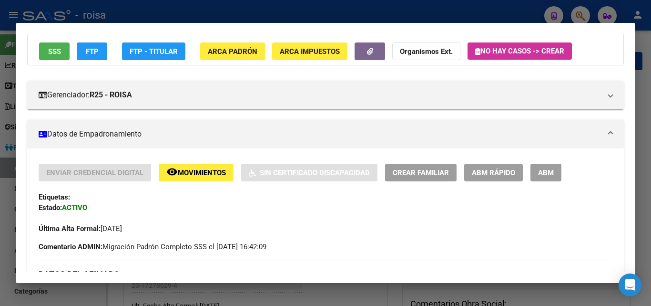
scroll to position [95, 0]
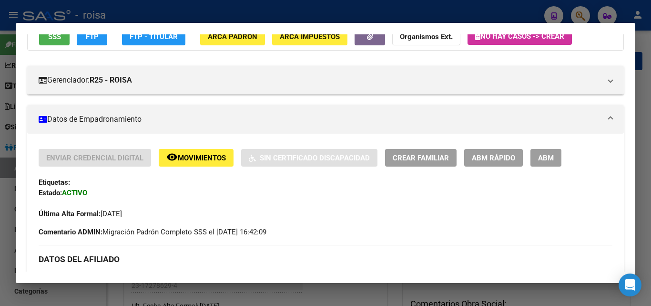
click at [544, 159] on span "ABM" at bounding box center [546, 158] width 16 height 9
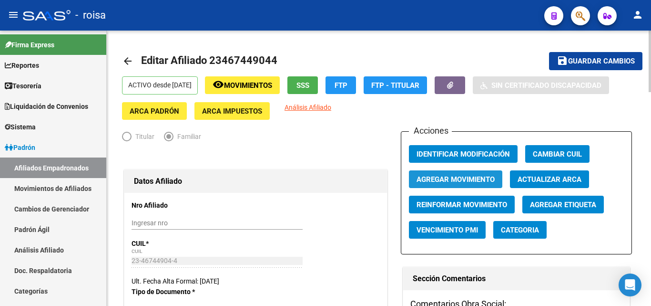
click at [481, 182] on span "Agregar Movimiento" at bounding box center [456, 179] width 78 height 9
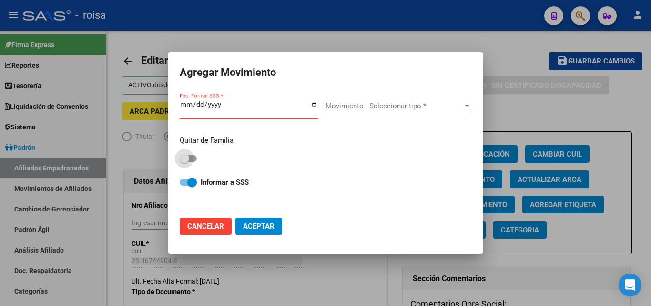
click at [190, 155] on span at bounding box center [188, 158] width 17 height 7
click at [184, 162] on input "checkbox" at bounding box center [184, 162] width 0 height 0
checkbox input "true"
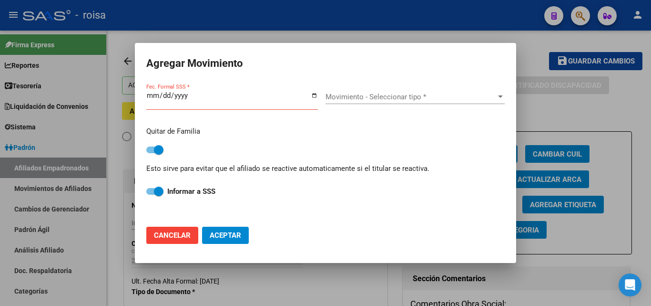
click at [342, 96] on span "Movimiento - Seleccionar tipo *" at bounding box center [411, 96] width 171 height 9
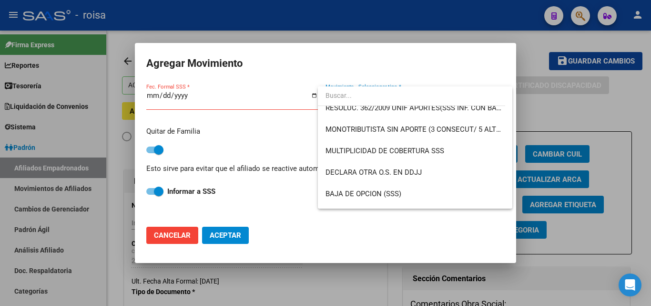
scroll to position [334, 0]
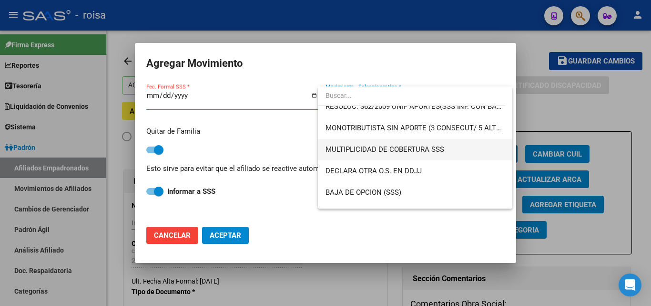
click at [385, 152] on span "MULTIPLICIDAD DE COBERTURA SSS" at bounding box center [385, 149] width 119 height 9
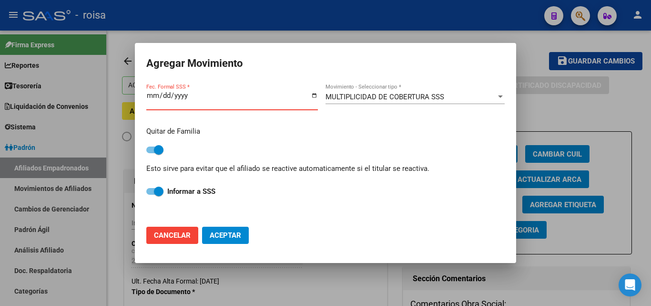
click at [156, 93] on input "Fec. Formal SSS *" at bounding box center [232, 99] width 172 height 15
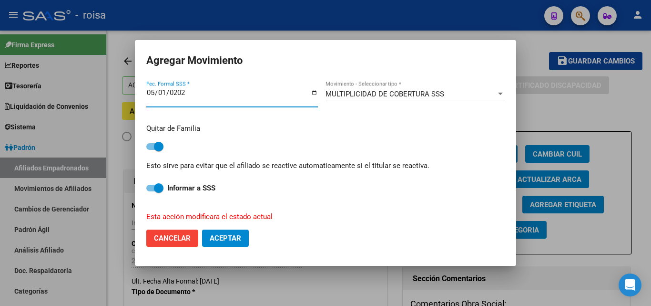
type input "[DATE]"
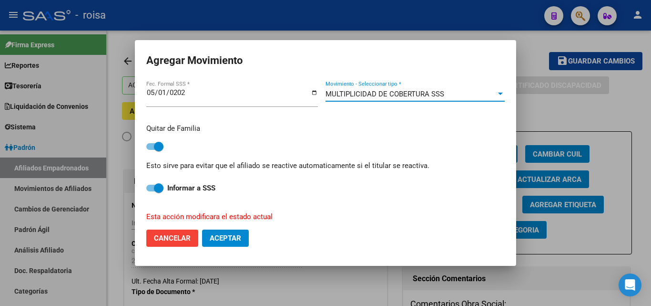
click at [414, 94] on span "MULTIPLICIDAD DE COBERTURA SSS" at bounding box center [385, 94] width 119 height 9
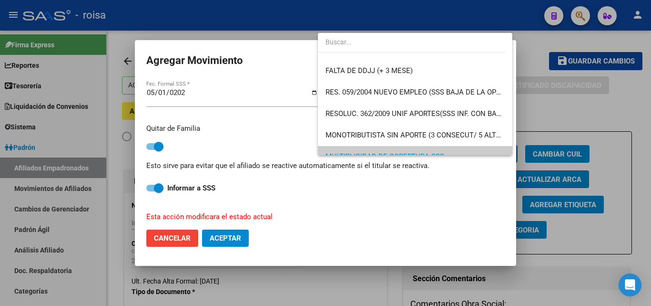
scroll to position [295, 0]
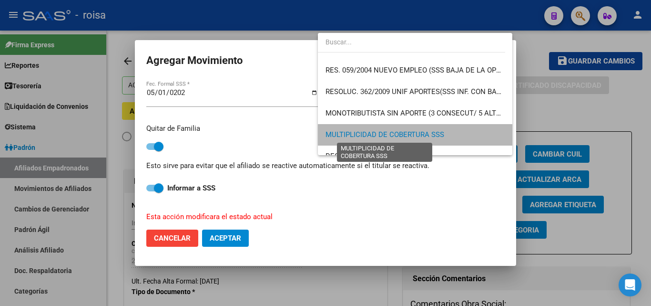
click at [423, 134] on span "MULTIPLICIDAD DE COBERTURA SSS" at bounding box center [385, 134] width 119 height 9
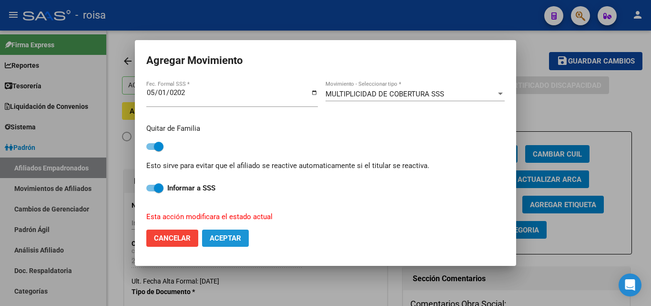
click at [217, 235] on span "Aceptar" at bounding box center [225, 238] width 31 height 9
checkbox input "false"
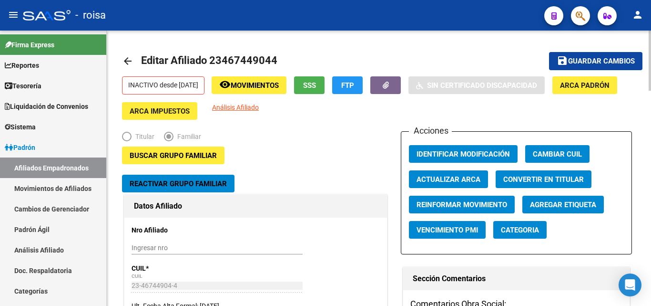
click at [271, 204] on h1 "Datos Afiliado" at bounding box center [256, 205] width 244 height 15
click at [582, 14] on icon "button" at bounding box center [581, 15] width 10 height 11
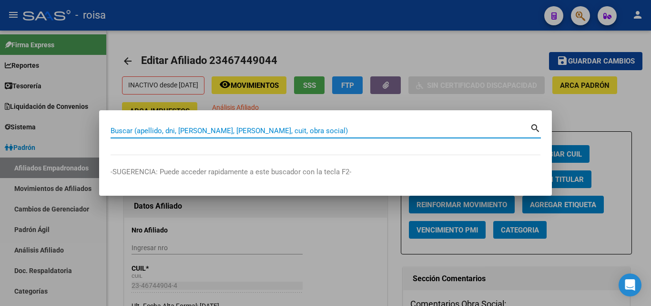
paste input "27-43409039-9"
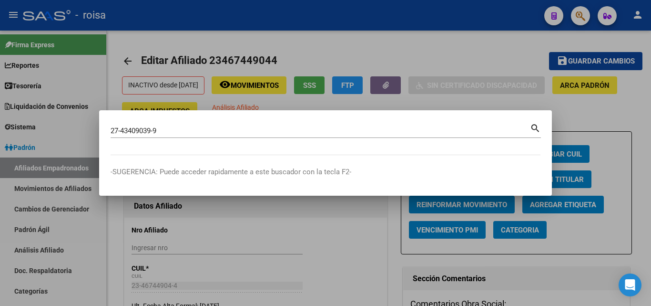
click at [532, 131] on mat-icon "search" at bounding box center [535, 127] width 11 height 11
type input "27434090399"
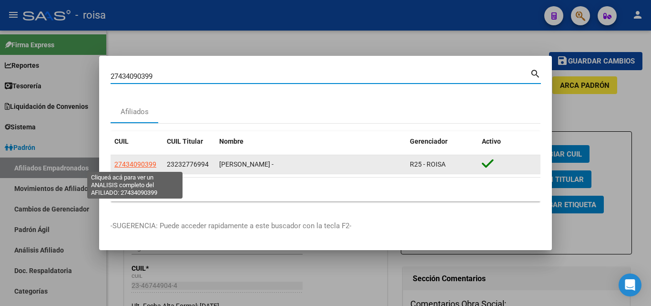
click at [153, 164] on span "27434090399" at bounding box center [135, 164] width 42 height 8
type textarea "27434090399"
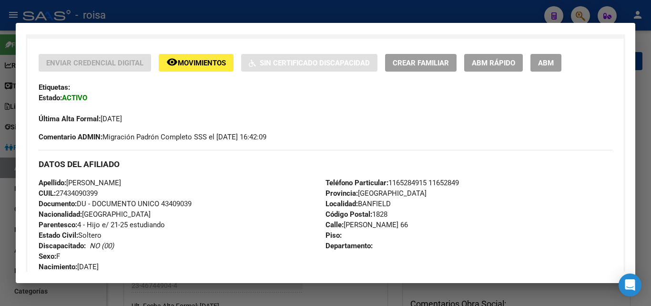
scroll to position [191, 0]
click at [639, 33] on div at bounding box center [325, 153] width 651 height 306
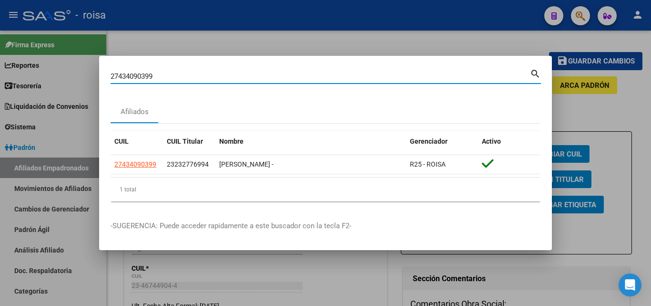
drag, startPoint x: 442, startPoint y: 72, endPoint x: 0, endPoint y: 86, distance: 442.6
click at [0, 86] on div "27434090399 Buscar (apellido, dni, cuil, nro traspaso, cuit, obra social) searc…" at bounding box center [325, 153] width 651 height 306
paste input "-34455790-5"
click at [153, 76] on input "27-34455790-5" at bounding box center [321, 76] width 420 height 9
click at [154, 77] on input "27-34455790-5" at bounding box center [321, 76] width 420 height 9
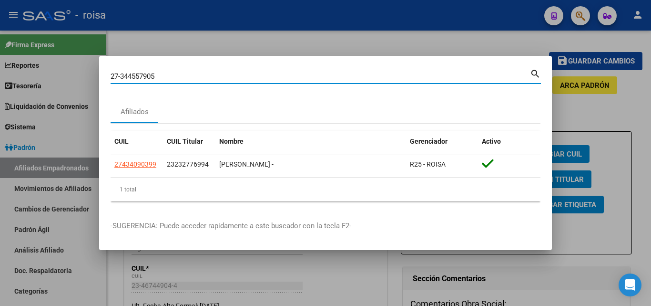
click at [120, 76] on input "27-344557905" at bounding box center [321, 76] width 420 height 9
type input "27344557905"
click at [534, 74] on mat-icon "search" at bounding box center [535, 72] width 11 height 11
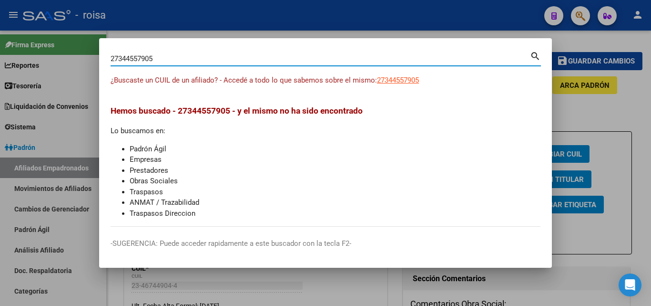
drag, startPoint x: 405, startPoint y: 71, endPoint x: 408, endPoint y: 63, distance: 8.1
click at [405, 69] on div "27344557905 Buscar (apellido, dni, cuil, nro traspaso, cuit, obra social) search" at bounding box center [326, 62] width 430 height 25
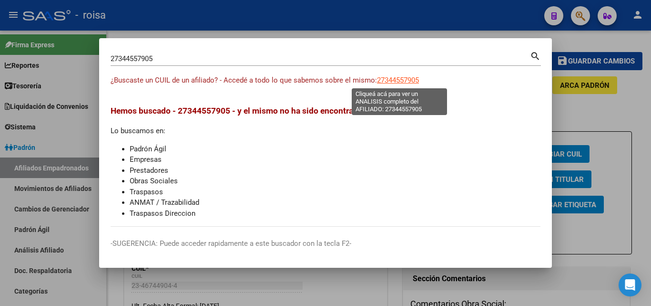
click at [404, 79] on span "27344557905" at bounding box center [398, 80] width 42 height 9
type textarea "27344557905"
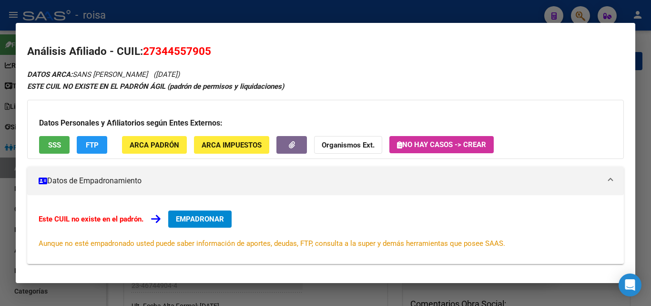
click at [295, 5] on div at bounding box center [325, 153] width 651 height 306
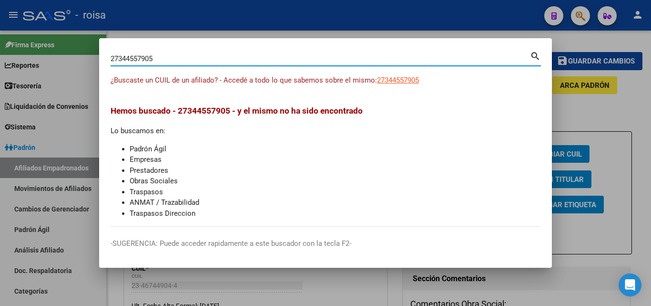
drag, startPoint x: 456, startPoint y: 57, endPoint x: 2, endPoint y: 55, distance: 453.8
click at [0, 55] on div "27344557905 Buscar (apellido, dni, cuil, nro traspaso, cuit, obra social) searc…" at bounding box center [325, 153] width 651 height 306
paste input "0-45870638-8"
click at [534, 58] on mat-icon "search" at bounding box center [535, 55] width 11 height 11
type input "20458706388"
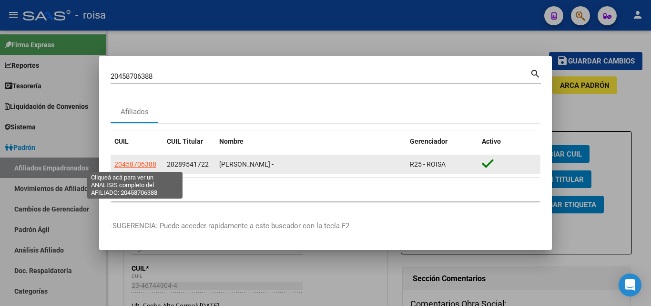
click at [146, 162] on span "20458706388" at bounding box center [135, 164] width 42 height 8
type textarea "20458706388"
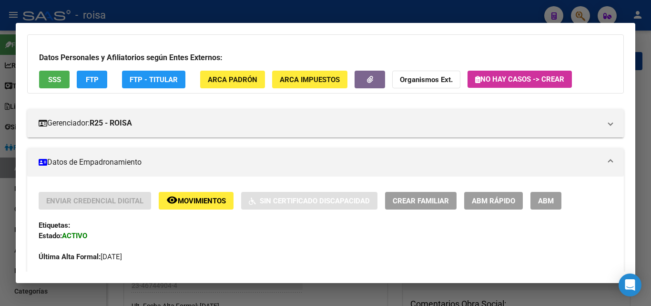
scroll to position [48, 0]
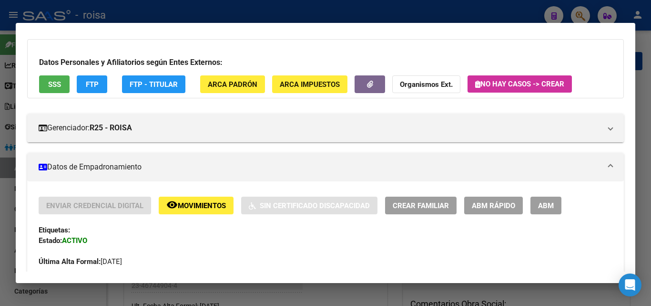
click at [57, 88] on span "SSS" at bounding box center [54, 84] width 13 height 9
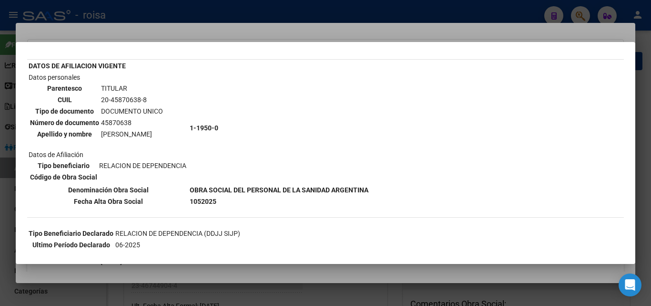
click at [282, 231] on div "--INACTIVO en Obra Social-- --Se encuentra activo en el RNOS 119500-- DATOS DE …" at bounding box center [325, 221] width 597 height 414
click at [484, 20] on div at bounding box center [325, 153] width 651 height 306
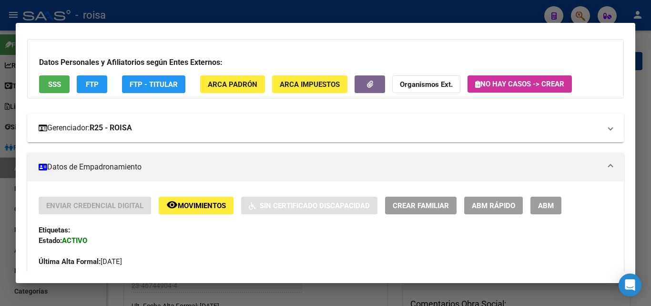
scroll to position [0, 0]
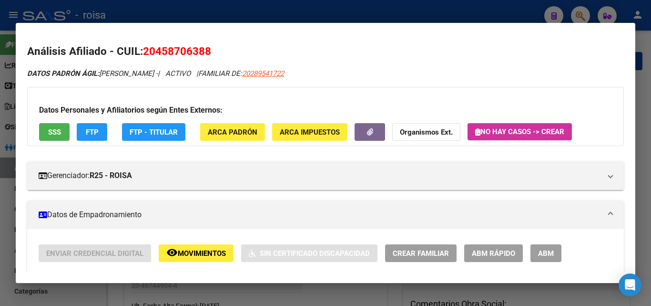
click at [414, 5] on div at bounding box center [325, 153] width 651 height 306
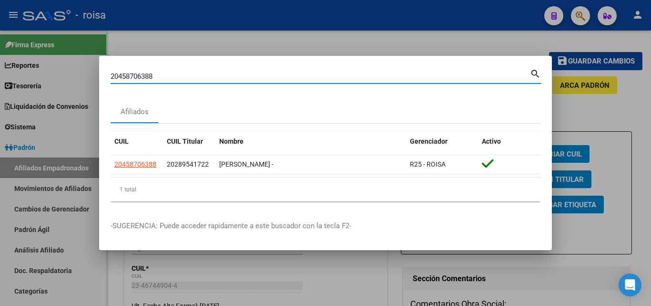
drag, startPoint x: 249, startPoint y: 80, endPoint x: 5, endPoint y: 84, distance: 244.1
click at [0, 85] on div "20458706388 Buscar (apellido, dni, cuil, nro traspaso, cuit, obra social) searc…" at bounding box center [325, 153] width 651 height 306
paste input "20-92240018-1"
click at [125, 76] on input "20-92240018-1" at bounding box center [321, 76] width 420 height 9
click at [535, 73] on mat-icon "search" at bounding box center [535, 72] width 11 height 11
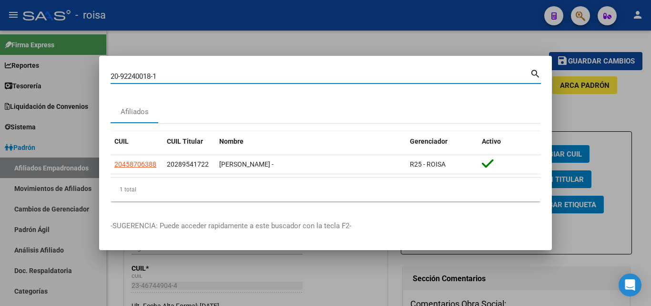
type input "20922400181"
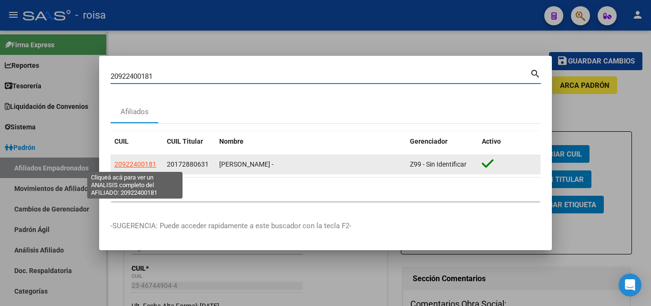
click at [141, 167] on span "20922400181" at bounding box center [135, 164] width 42 height 8
type textarea "20922400181"
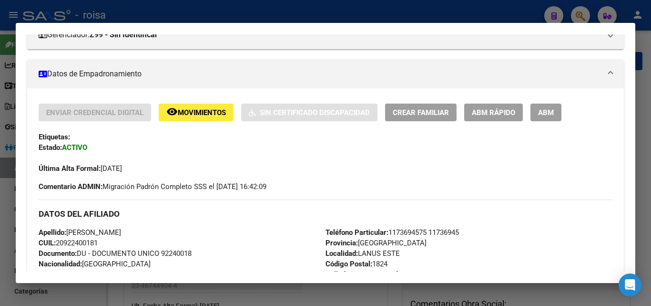
scroll to position [140, 0]
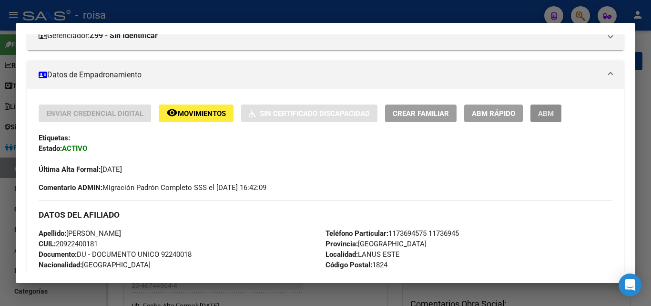
click at [550, 110] on span "ABM" at bounding box center [546, 113] width 16 height 9
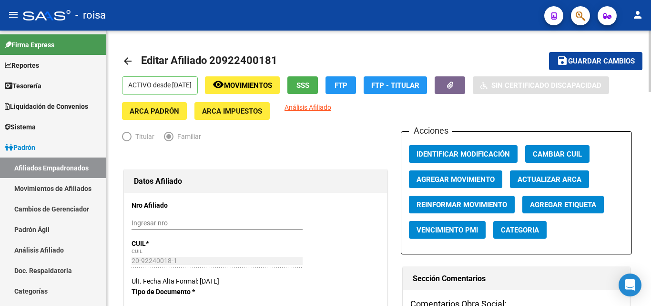
click at [477, 180] on span "Agregar Movimiento" at bounding box center [456, 179] width 78 height 9
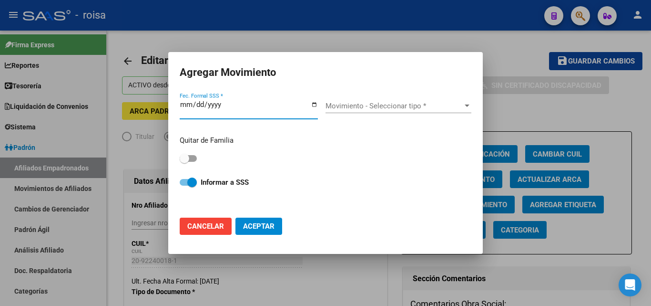
click at [403, 108] on span "Movimiento - Seleccionar tipo *" at bounding box center [394, 106] width 137 height 9
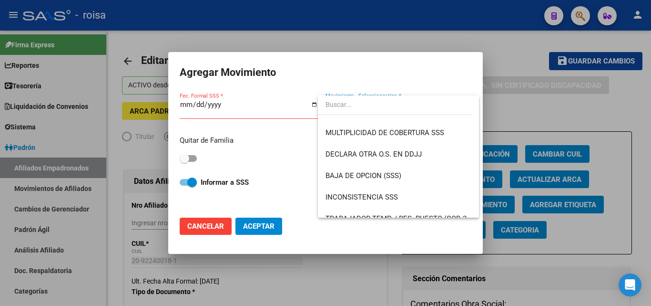
scroll to position [312, 0]
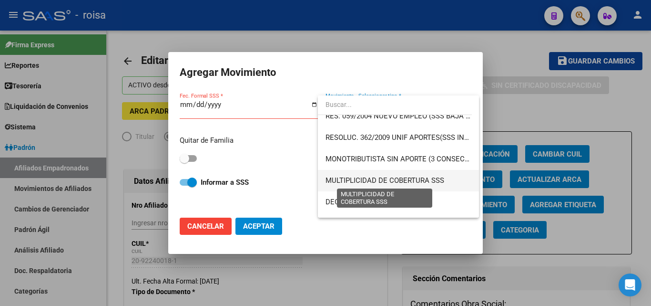
click at [407, 181] on span "MULTIPLICIDAD DE COBERTURA SSS" at bounding box center [385, 180] width 119 height 9
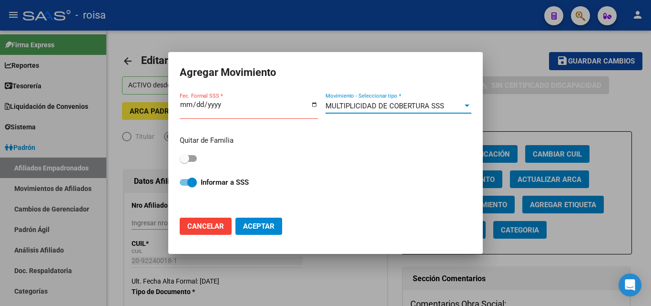
click at [187, 102] on input "Fec. Formal SSS *" at bounding box center [249, 108] width 138 height 15
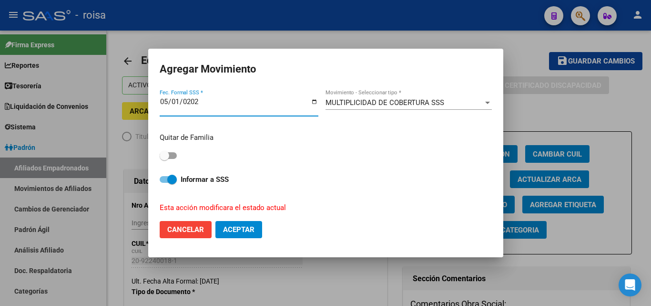
type input "[DATE]"
click at [168, 157] on span at bounding box center [165, 156] width 10 height 10
click at [164, 159] on input "checkbox" at bounding box center [164, 159] width 0 height 0
checkbox input "true"
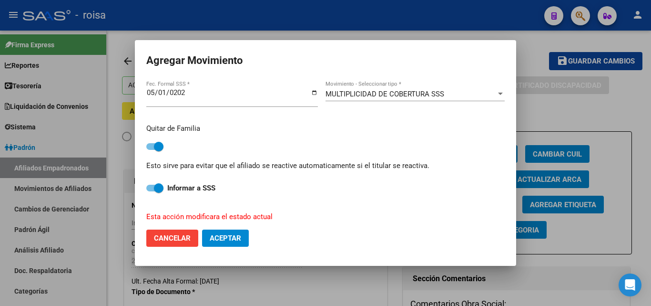
click at [224, 241] on span "Aceptar" at bounding box center [225, 238] width 31 height 9
checkbox input "false"
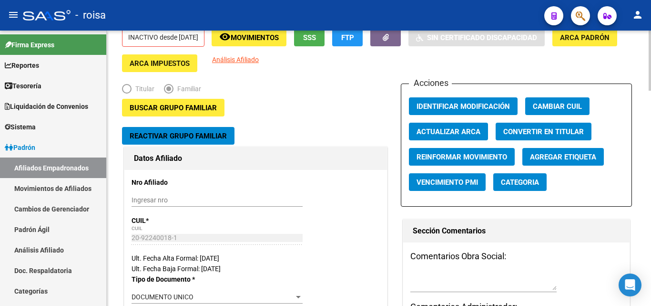
scroll to position [0, 0]
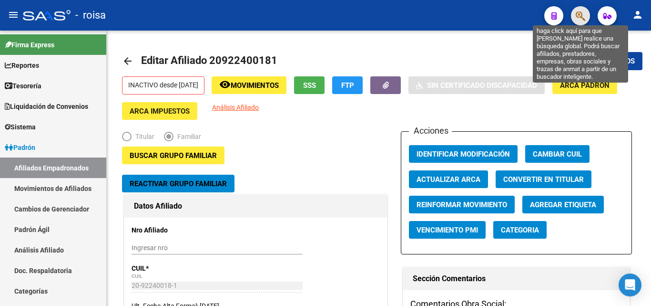
click at [584, 15] on icon "button" at bounding box center [581, 15] width 10 height 11
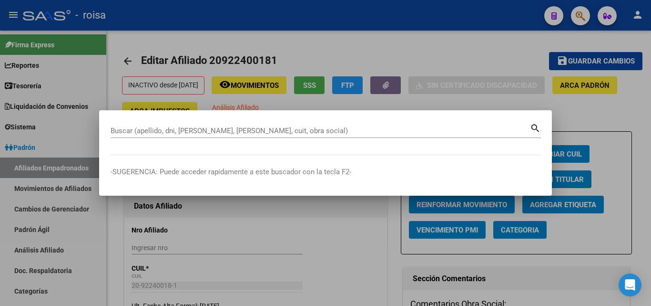
paste input "20922400181"
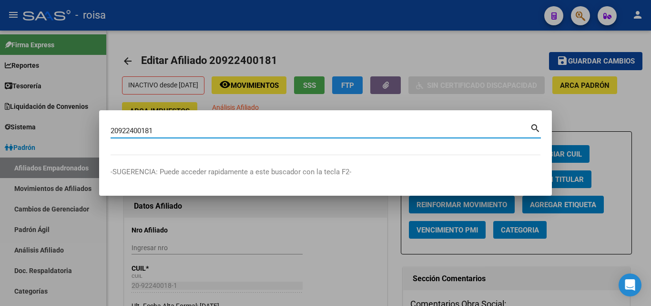
type input "20922400181"
click at [533, 124] on mat-icon "search" at bounding box center [535, 127] width 11 height 11
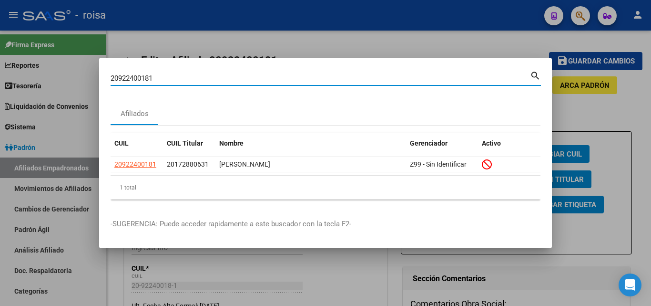
click at [340, 255] on div at bounding box center [325, 153] width 651 height 306
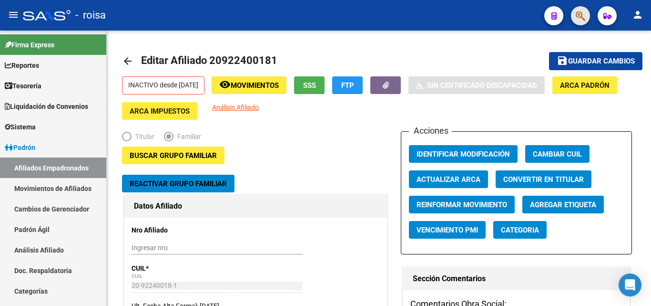
click at [574, 15] on button "button" at bounding box center [580, 15] width 19 height 19
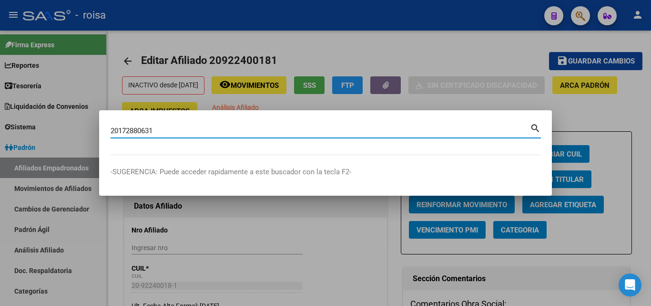
type input "20172880631"
click at [537, 130] on mat-icon "search" at bounding box center [535, 127] width 11 height 11
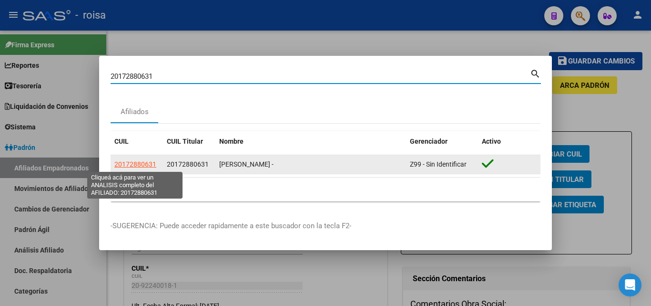
click at [143, 164] on span "20172880631" at bounding box center [135, 164] width 42 height 8
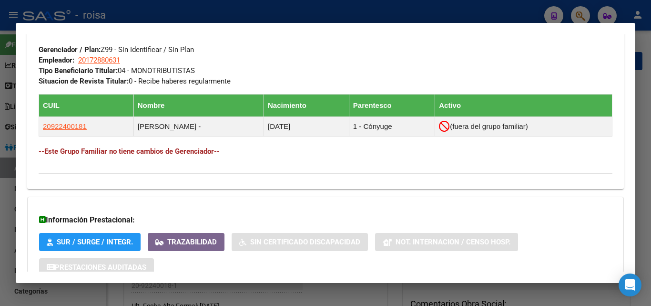
scroll to position [477, 0]
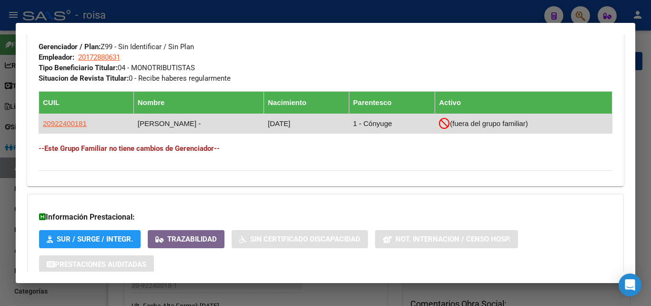
click at [439, 123] on icon at bounding box center [444, 123] width 11 height 11
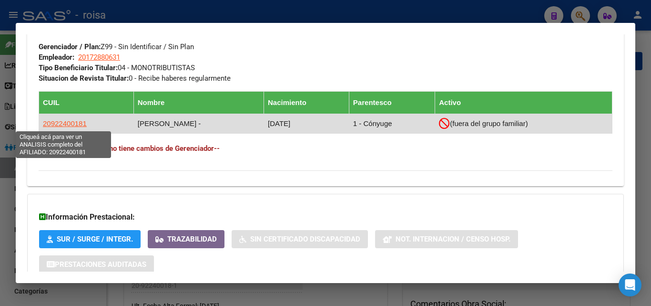
click at [62, 125] on span "20922400181" at bounding box center [65, 123] width 44 height 8
type textarea "20922400181"
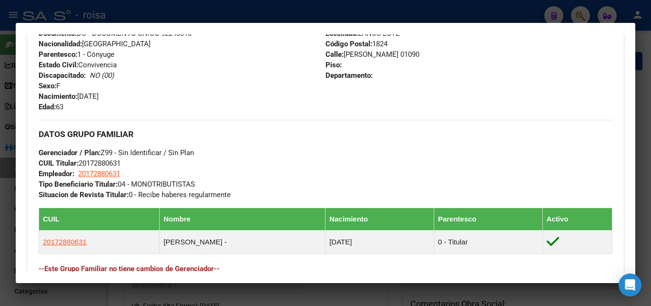
scroll to position [572, 0]
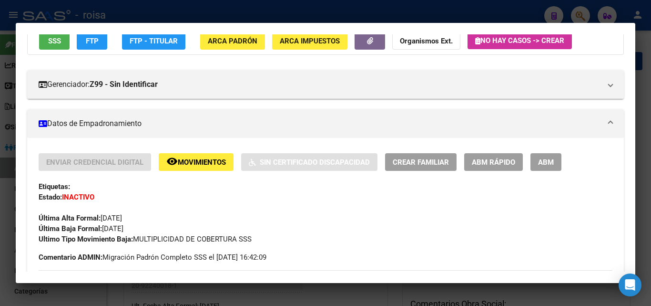
scroll to position [0, 0]
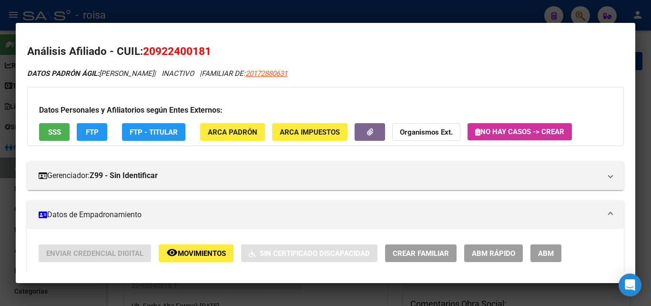
click at [297, 56] on h2 "Análisis Afiliado - CUIL: 20922400181" at bounding box center [325, 51] width 597 height 16
click at [650, 42] on div at bounding box center [325, 153] width 651 height 306
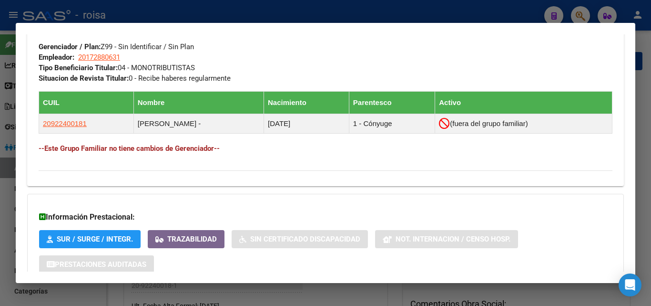
click at [640, 38] on div at bounding box center [325, 153] width 651 height 306
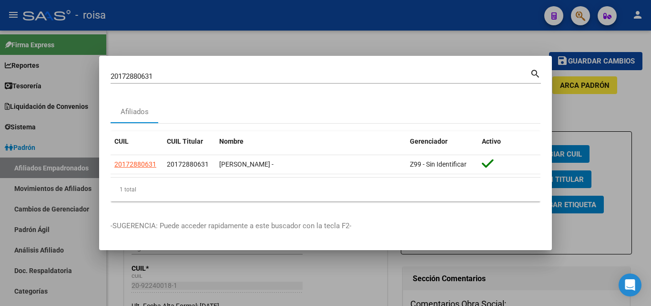
click at [583, 15] on div at bounding box center [325, 153] width 651 height 306
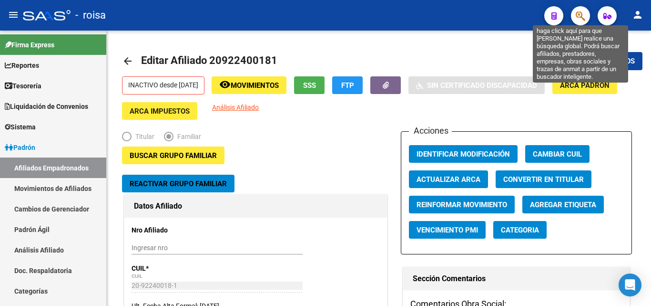
click at [585, 17] on icon "button" at bounding box center [581, 15] width 10 height 11
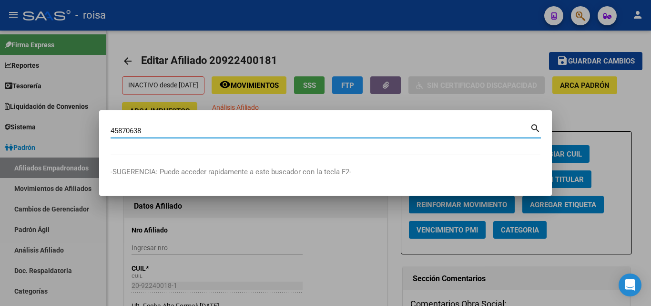
type input "45870638"
click at [534, 125] on mat-icon "search" at bounding box center [535, 127] width 11 height 11
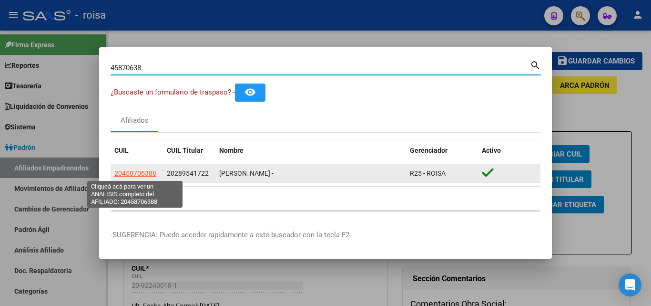
click at [134, 175] on span "20458706388" at bounding box center [135, 173] width 42 height 8
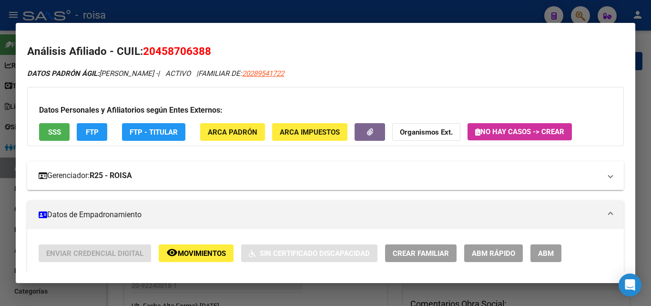
click at [211, 189] on mat-expansion-panel-header "Gerenciador: R25 - ROISA" at bounding box center [325, 175] width 597 height 29
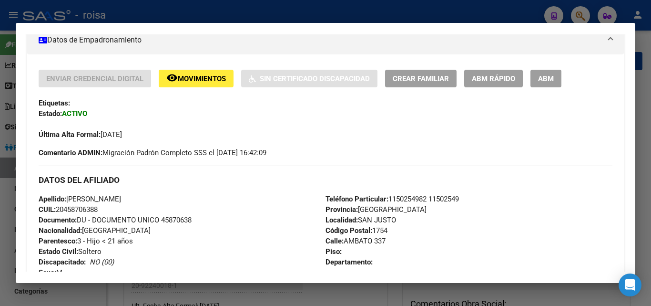
scroll to position [286, 0]
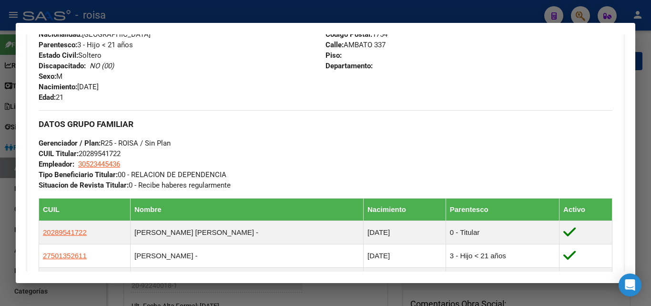
click at [273, 149] on div "DATOS GRUPO FAMILIAR Gerenciador / Plan: R25 - ROISA / Sin Plan CUIL Titular: 2…" at bounding box center [326, 150] width 574 height 80
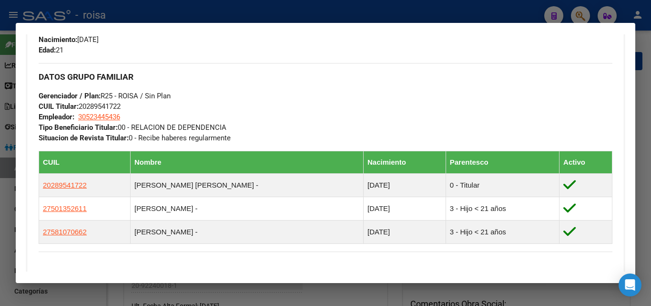
scroll to position [524, 0]
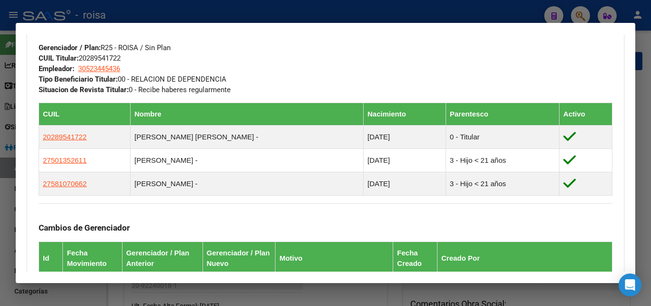
click at [255, 79] on div "DATOS GRUPO FAMILIAR Gerenciador / Plan: R25 - ROISA / Sin Plan CUIL Titular: 2…" at bounding box center [326, 55] width 574 height 80
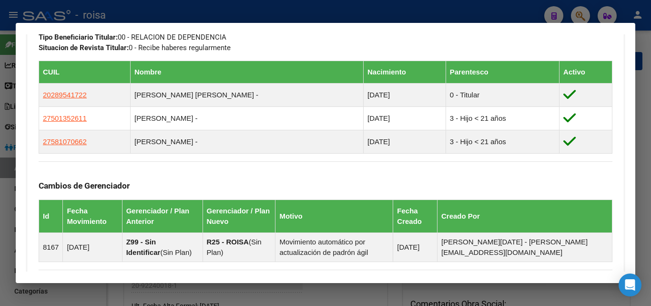
scroll to position [667, 0]
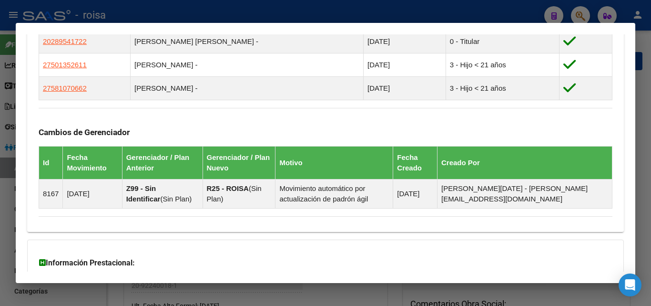
click at [236, 114] on div "Cambios de Gerenciador Id Fecha Movimiento Gerenciador / Plan Anterior Gerencia…" at bounding box center [326, 158] width 574 height 101
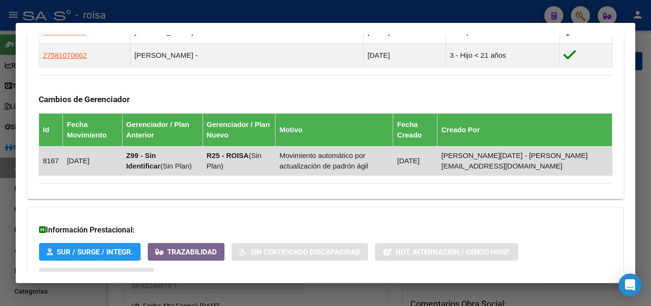
scroll to position [715, 0]
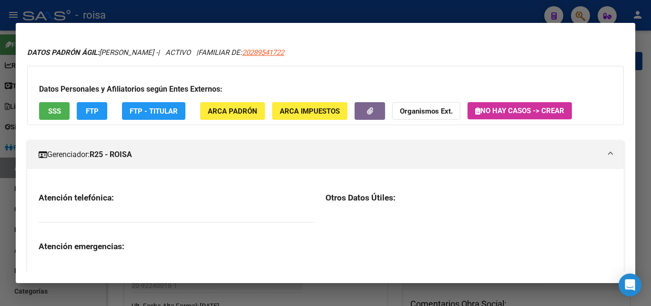
scroll to position [0, 0]
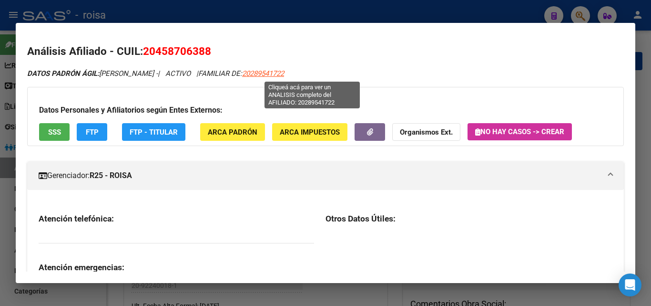
click at [284, 74] on span "20289541722" at bounding box center [263, 73] width 42 height 9
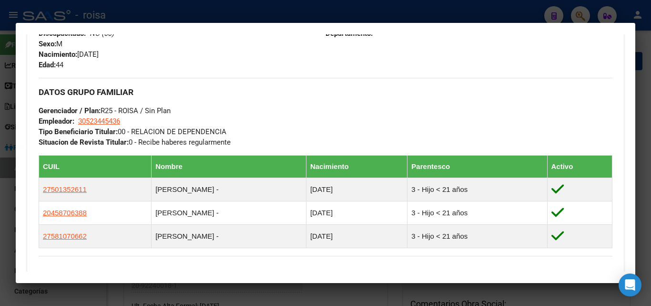
scroll to position [429, 0]
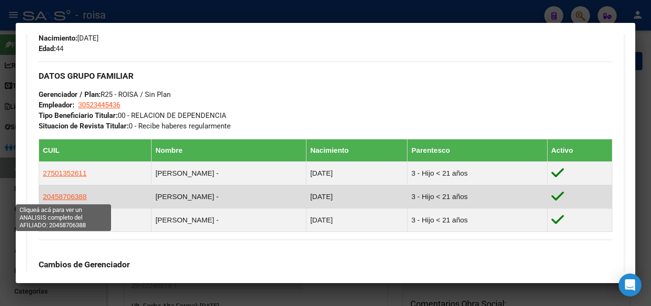
click at [70, 196] on span "20458706388" at bounding box center [65, 196] width 44 height 8
type textarea "20458706388"
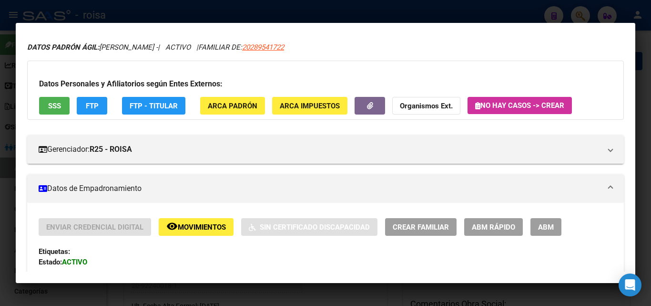
scroll to position [48, 0]
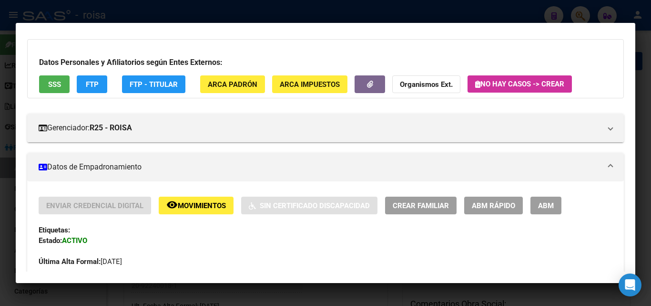
click at [541, 203] on span "ABM" at bounding box center [546, 205] width 16 height 9
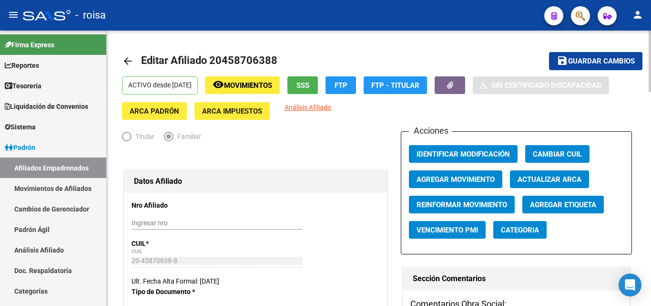
click at [472, 178] on span "Agregar Movimiento" at bounding box center [456, 179] width 78 height 9
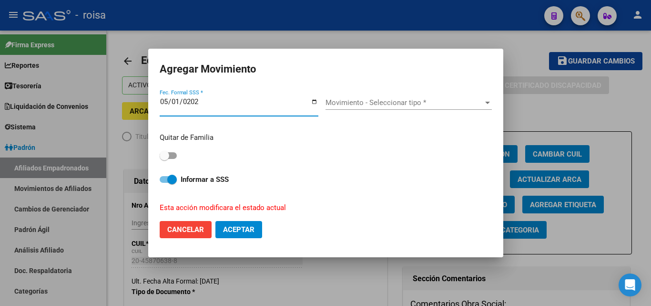
type input "[DATE]"
click at [349, 101] on span "Movimiento - Seleccionar tipo *" at bounding box center [405, 102] width 158 height 9
